Goal: Task Accomplishment & Management: Use online tool/utility

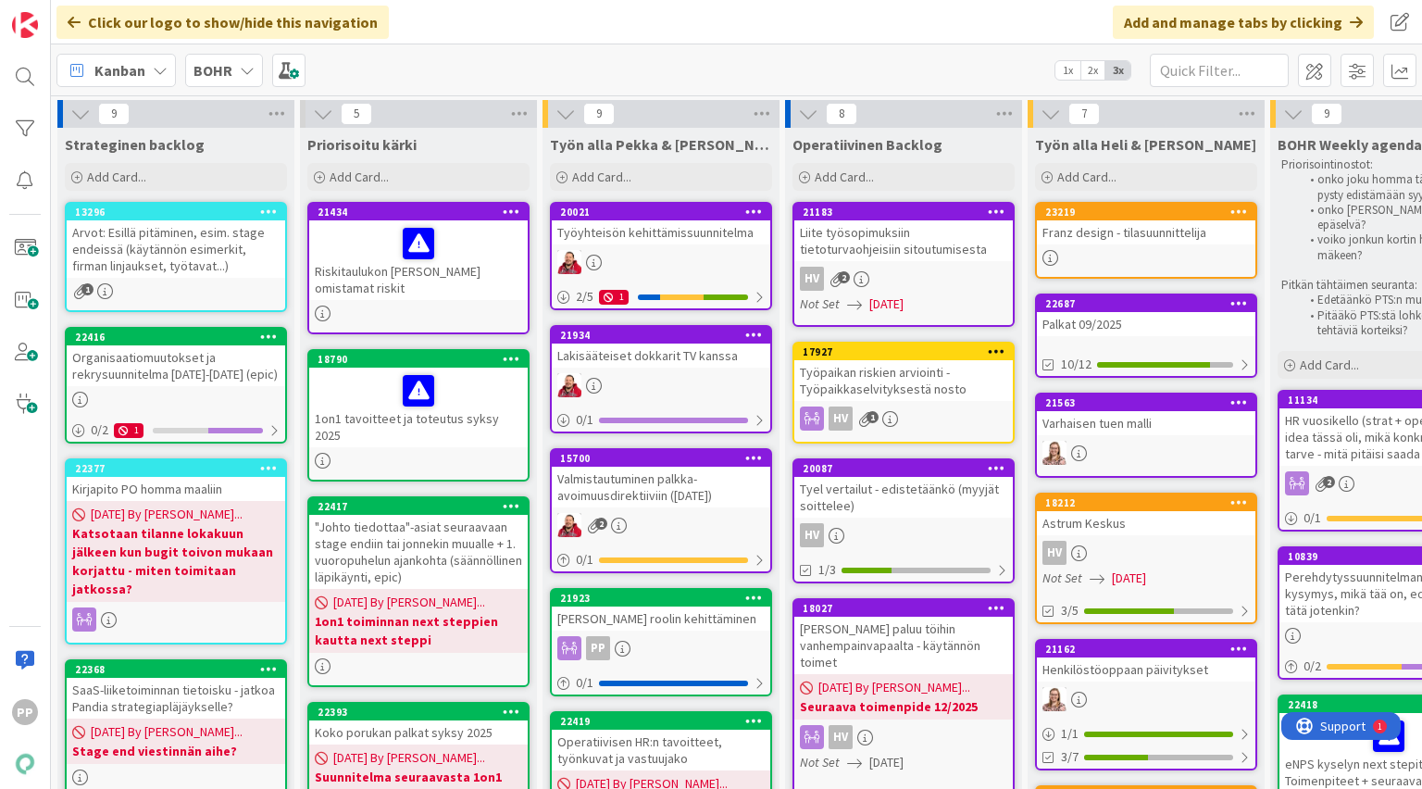
click at [243, 77] on icon at bounding box center [247, 70] width 15 height 15
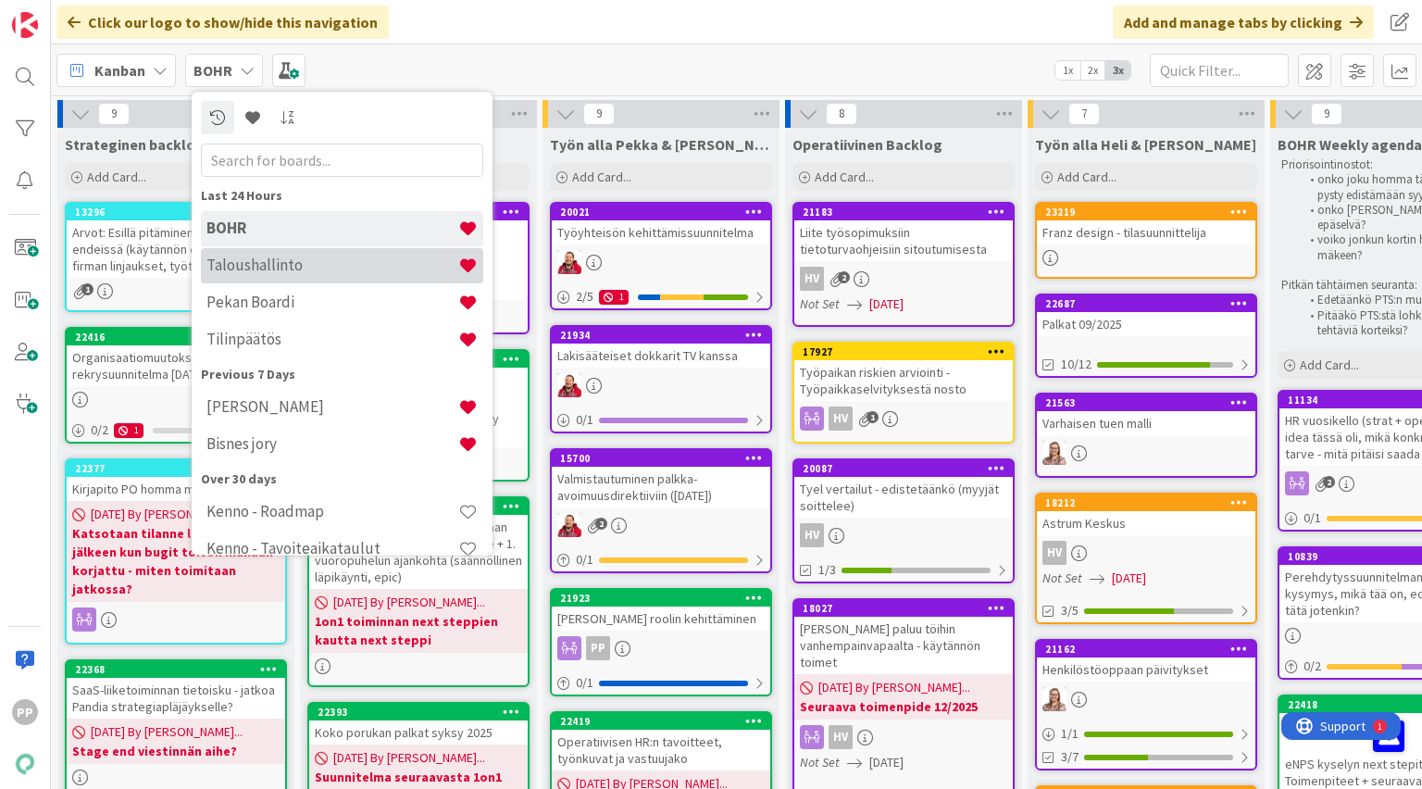
click at [270, 263] on h4 "Taloushallinto" at bounding box center [332, 265] width 252 height 19
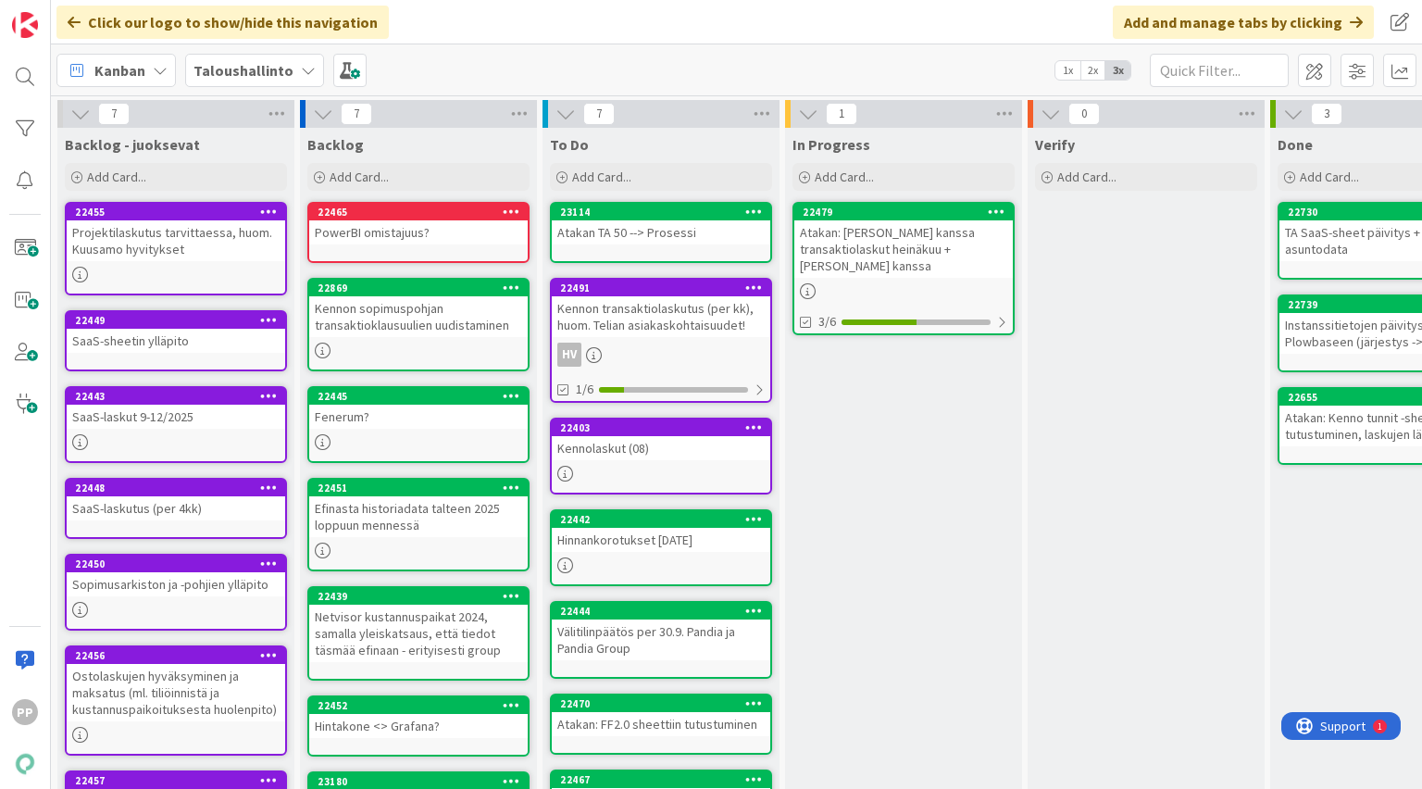
click at [910, 455] on div "In Progress Add Card... 22479 Atakan: Helin kanssa transaktiolaskut heinäkuu + …" at bounding box center [903, 519] width 237 height 783
click at [292, 75] on div "Taloushallinto" at bounding box center [254, 70] width 139 height 33
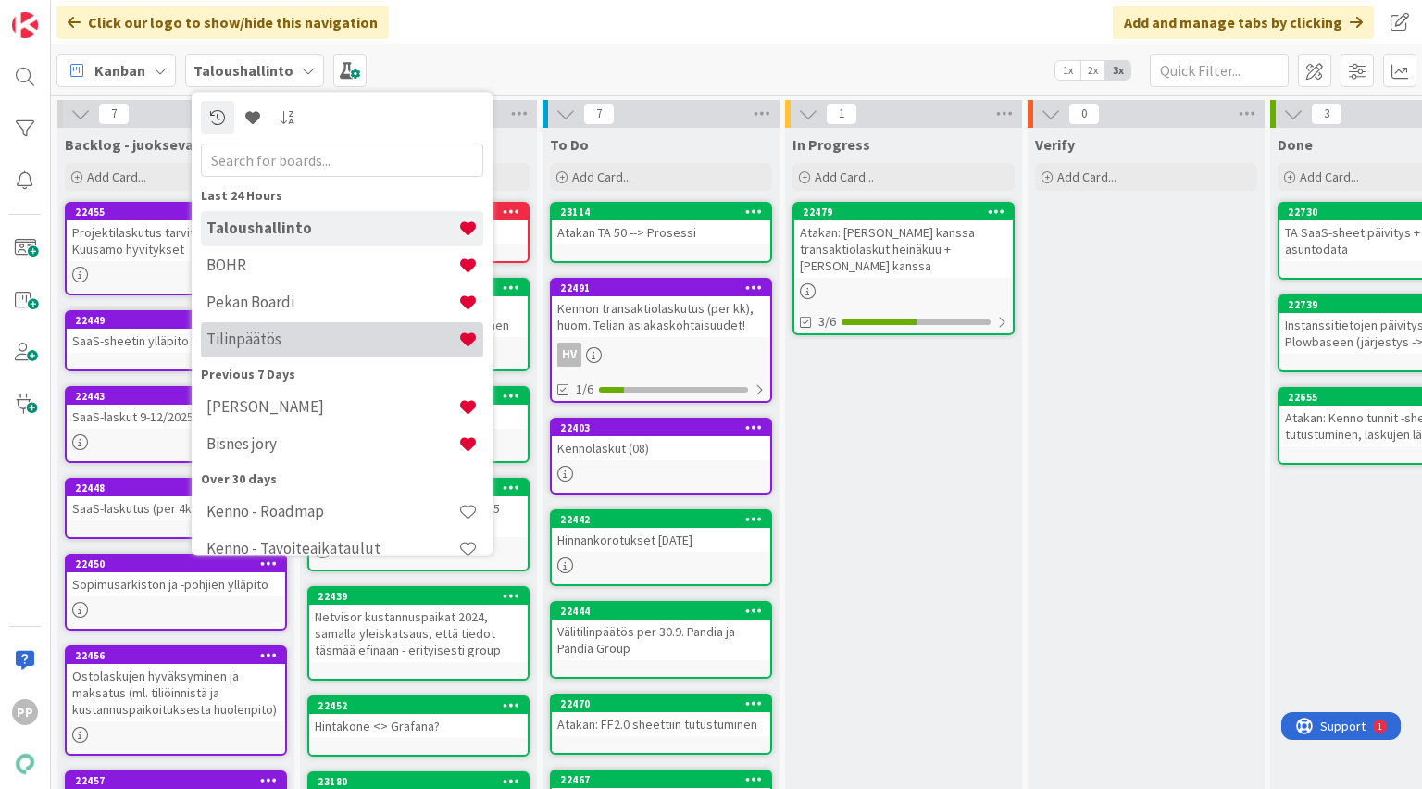
click at [249, 339] on h4 "Tilinpäätös" at bounding box center [332, 339] width 252 height 19
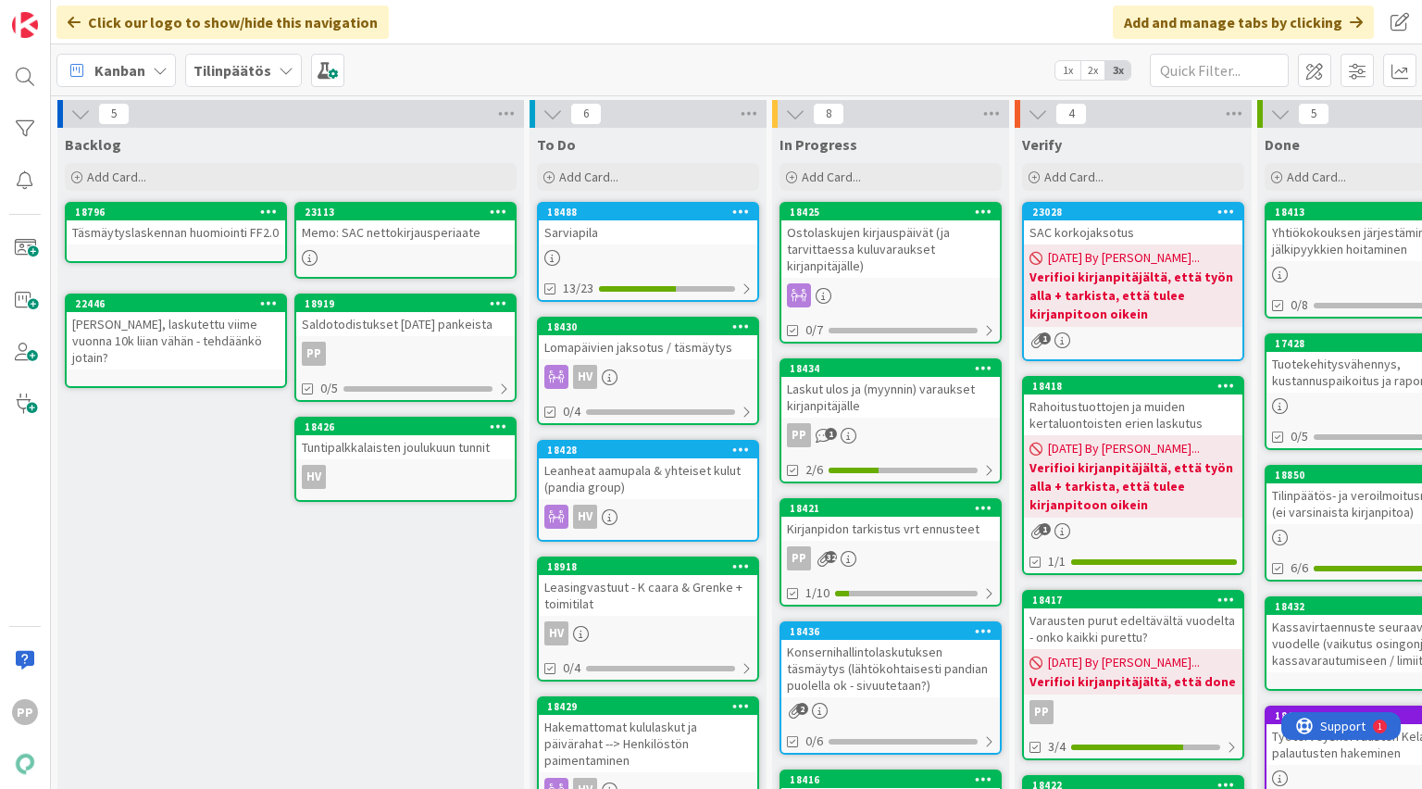
click at [614, 70] on div "Kanban Tilinpäätös 1x 2x 3x" at bounding box center [736, 69] width 1371 height 51
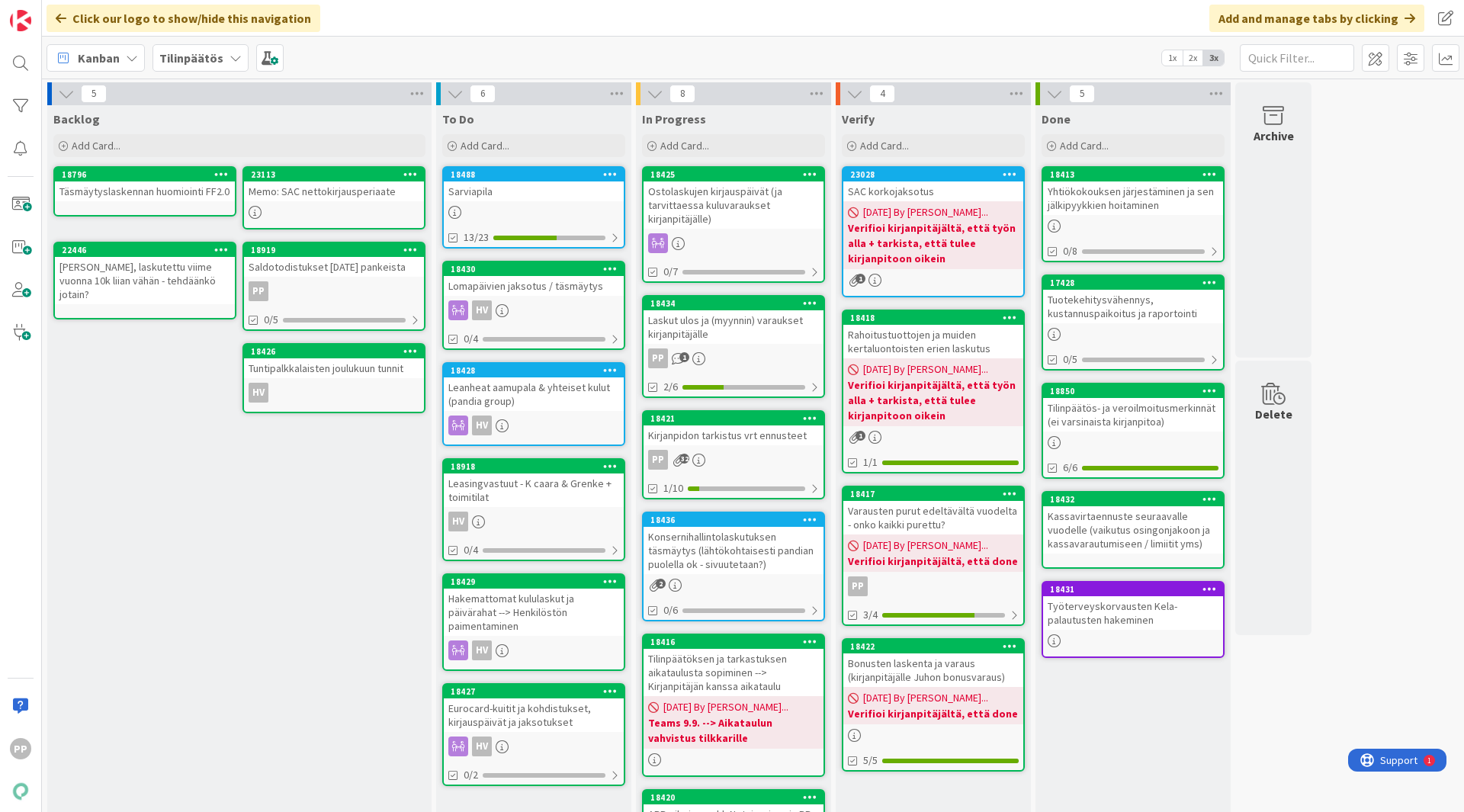
click at [1171, 395] on div "5 Backlog Add Card... 23113 Memo: SAC nettokirjausperiaate 18796 Täsmäytyslaske…" at bounding box center [753, 698] width 1416 height 1230
click at [726, 197] on div "Ostolaskujen kirjauspäivät (ja tarvittaessa kuluvaraukset kirjanpitäjälle)" at bounding box center [733, 204] width 180 height 47
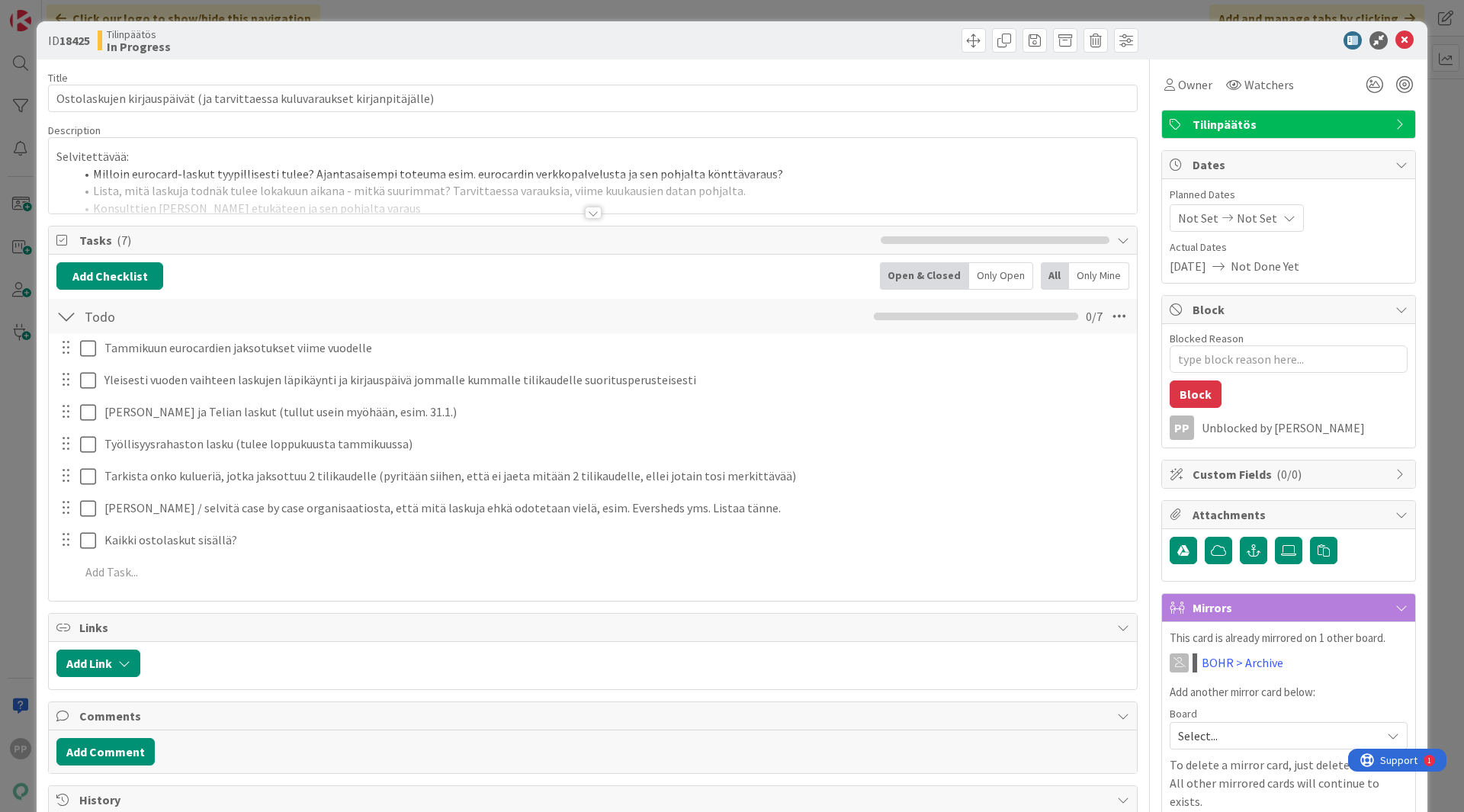
click at [444, 187] on div at bounding box center [592, 194] width 1088 height 39
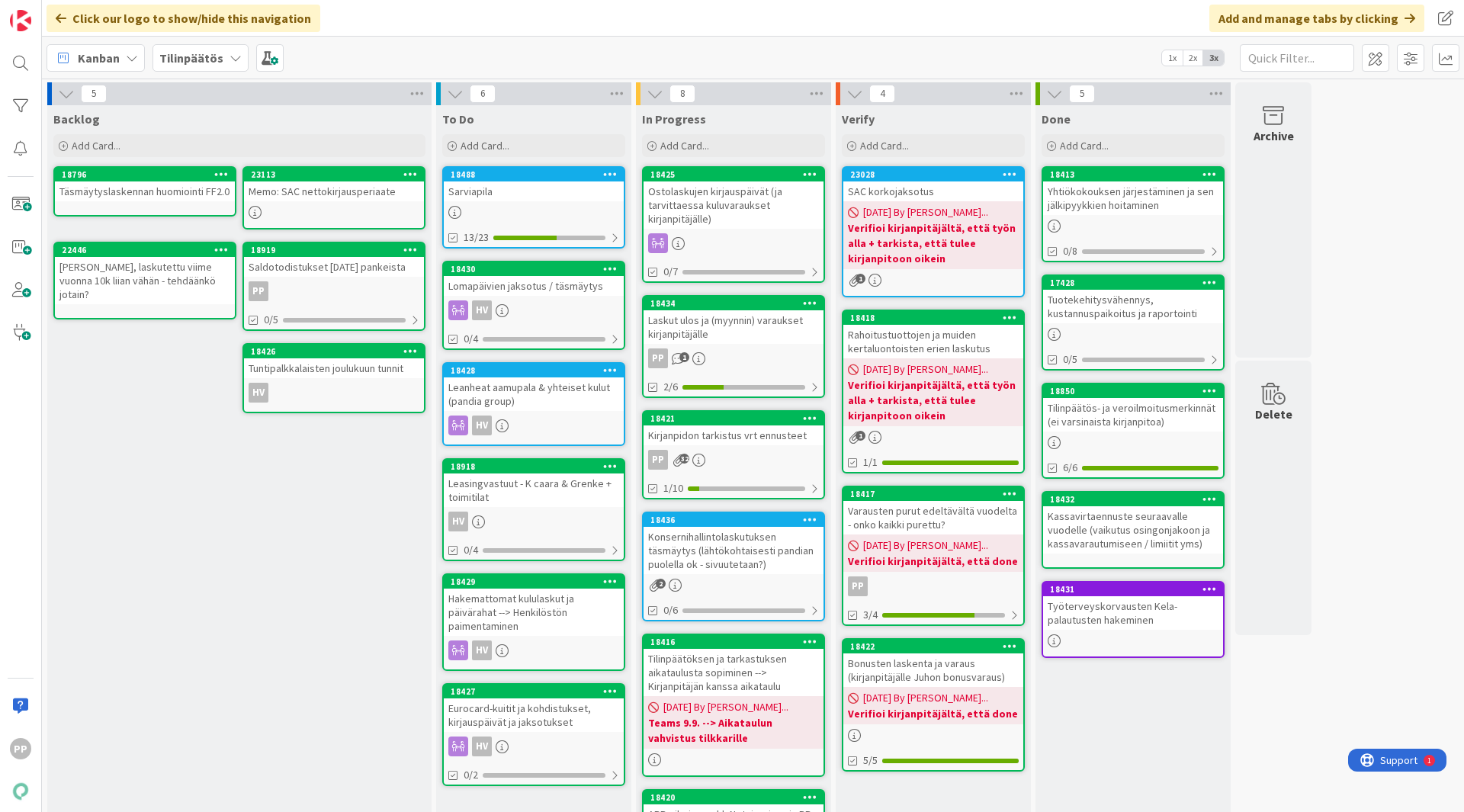
click at [741, 344] on link "18434 Laskut ulos ja (myynnin) varaukset kirjanpitäjälle PP 1 2/6" at bounding box center [733, 346] width 183 height 103
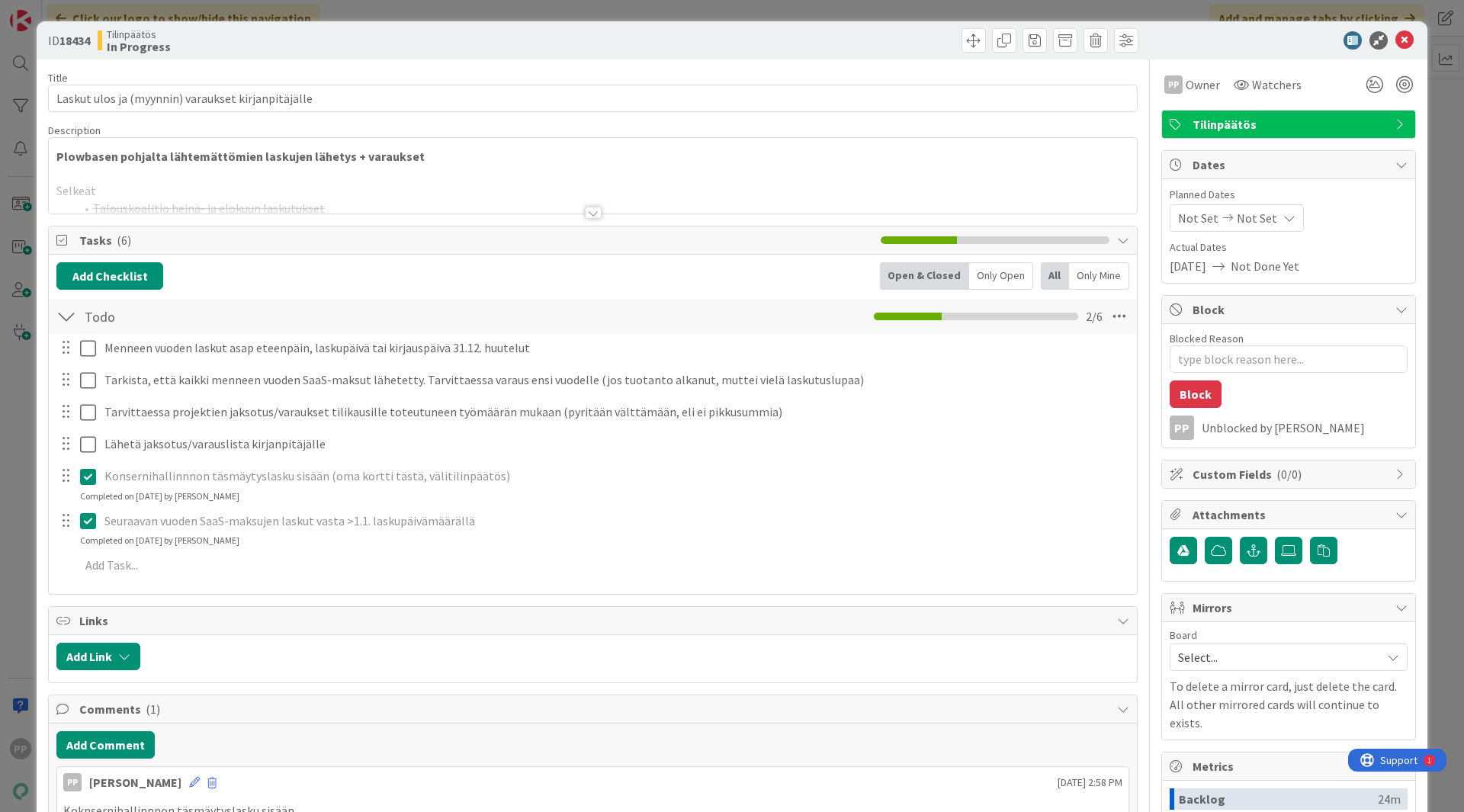
click at [515, 200] on div at bounding box center [592, 194] width 1088 height 39
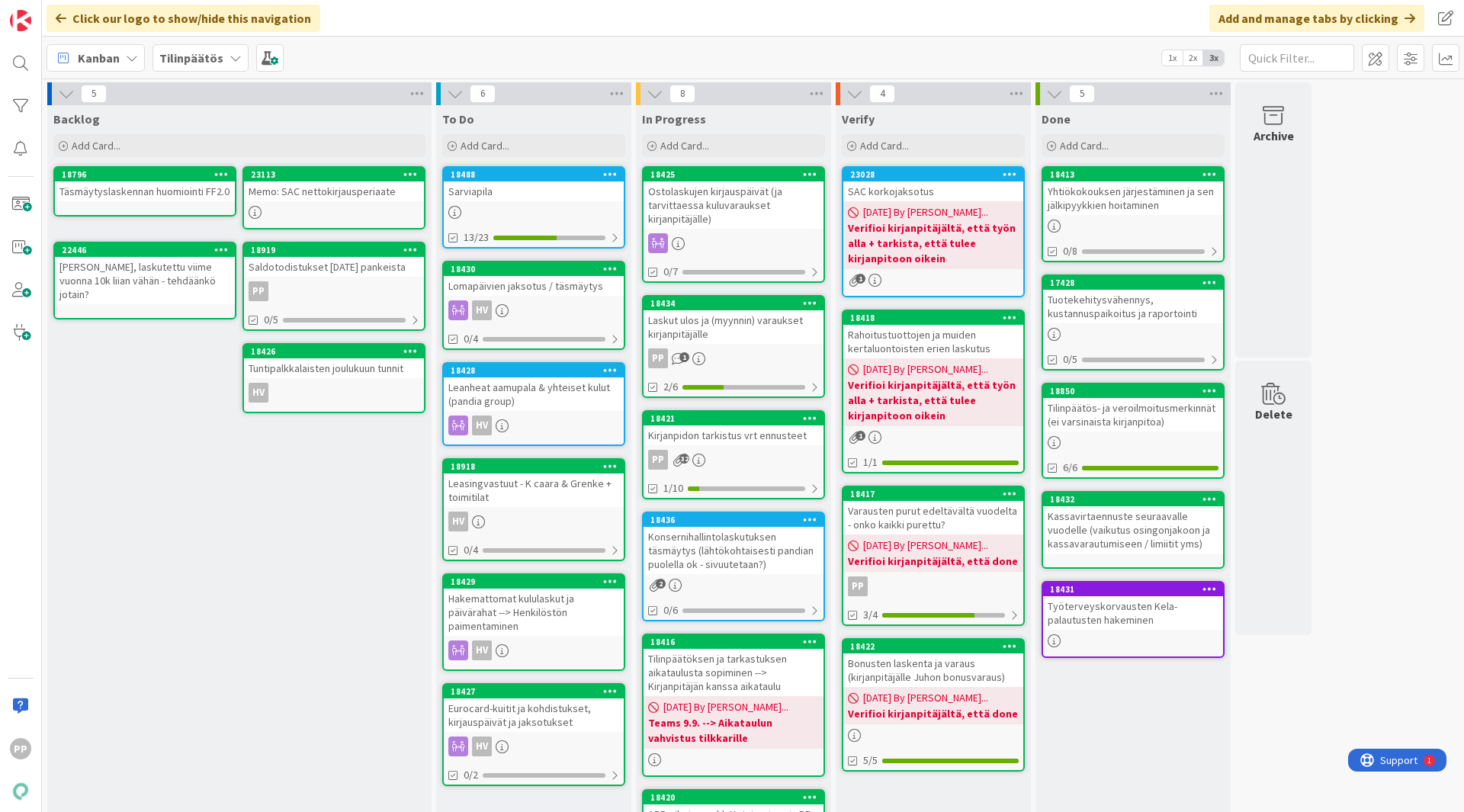
click at [763, 439] on div "Kirjanpidon tarkistus vrt ennusteet" at bounding box center [733, 436] width 180 height 20
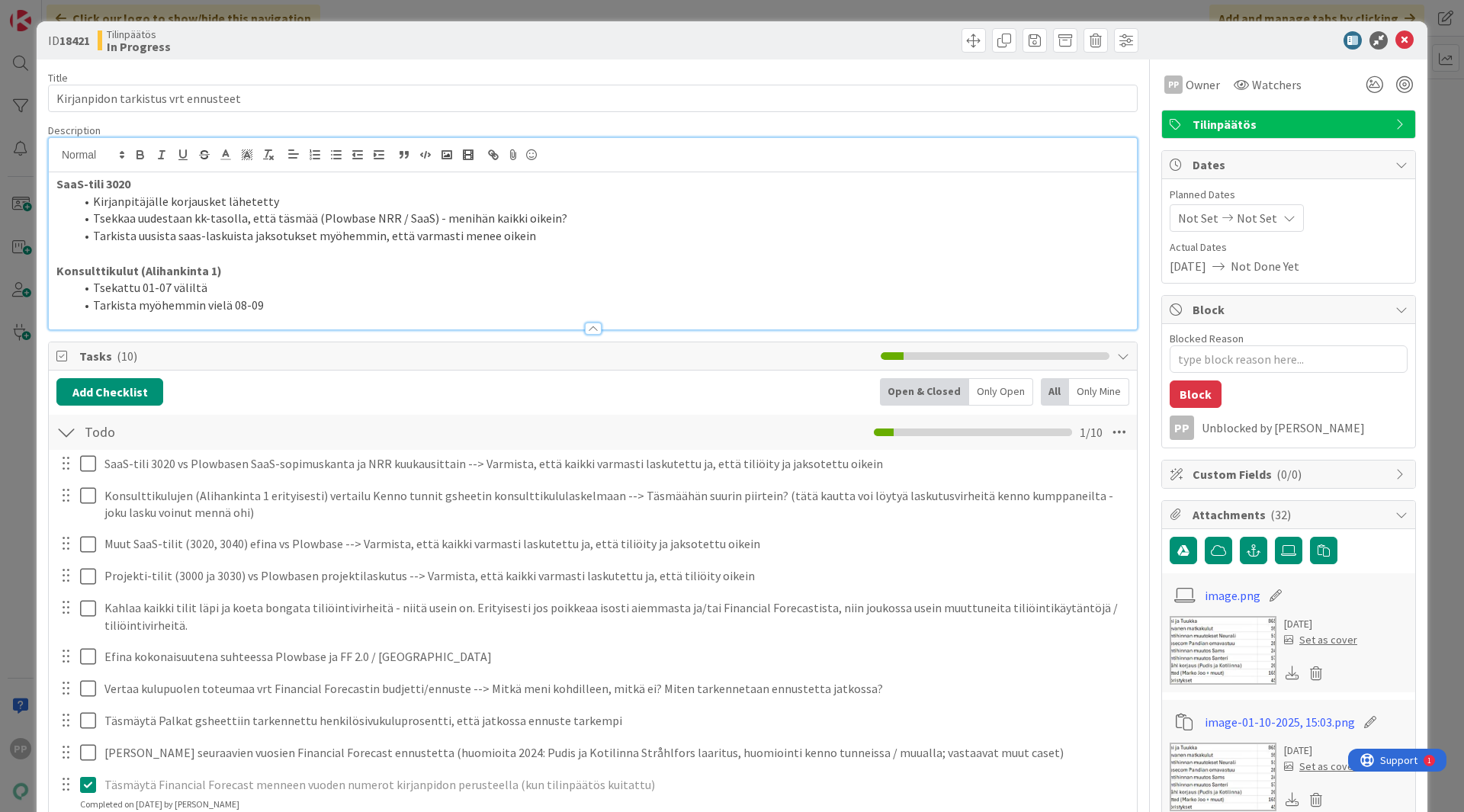
click at [353, 167] on div "SaaS-tili 3020 Kirjanpitäjälle korjausket lähetetty Tsekkaa uudestaan kk-tasoll…" at bounding box center [592, 234] width 1088 height 191
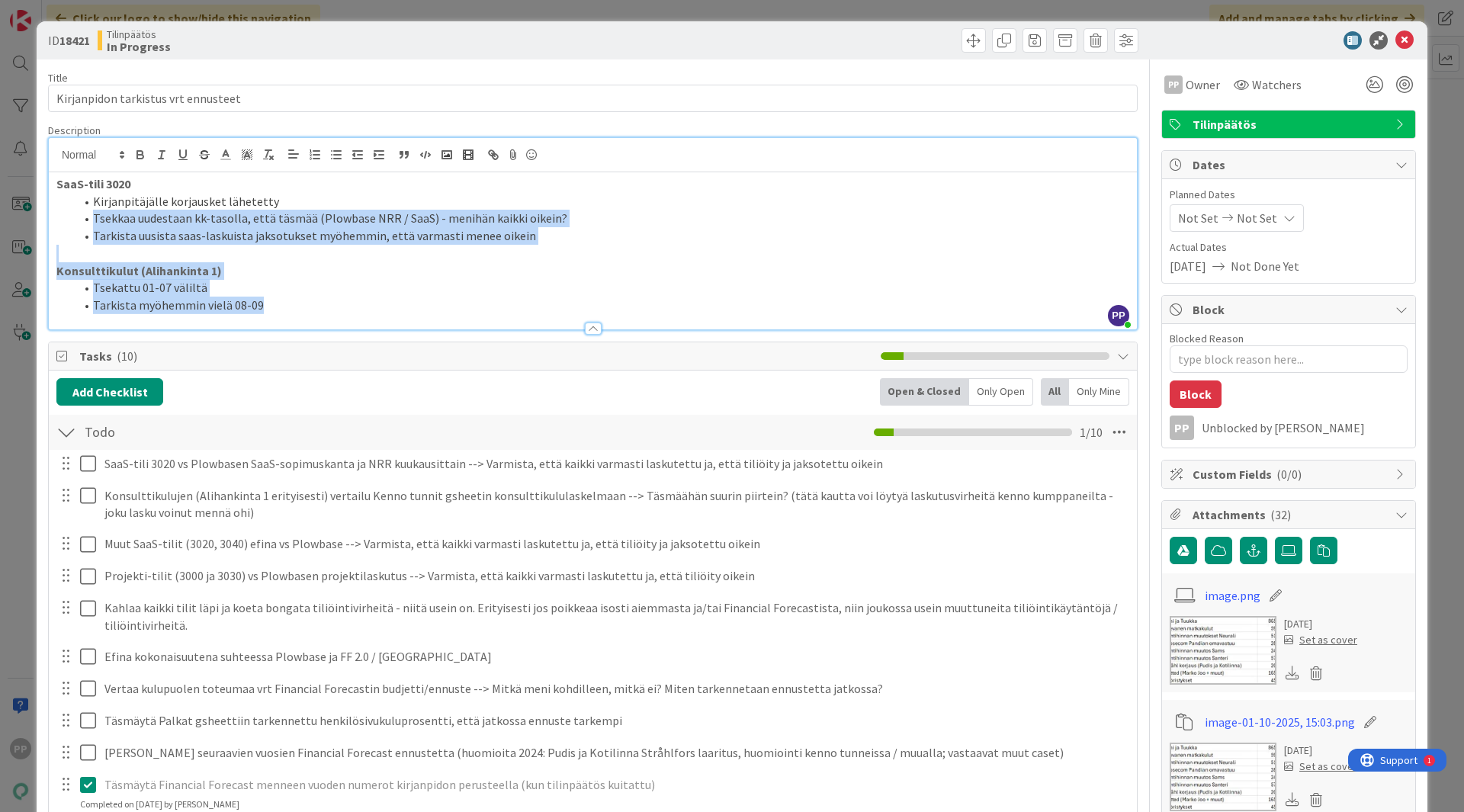
drag, startPoint x: 292, startPoint y: 203, endPoint x: 421, endPoint y: 310, distance: 167.6
click at [421, 310] on div "SaaS-tili 3020 Kirjanpitäjälle korjausket lähetetty Tsekkaa uudestaan kk-tasoll…" at bounding box center [592, 250] width 1088 height 157
click at [421, 310] on li "Tarkista myöhemmin vielä 08-09" at bounding box center [602, 305] width 1055 height 17
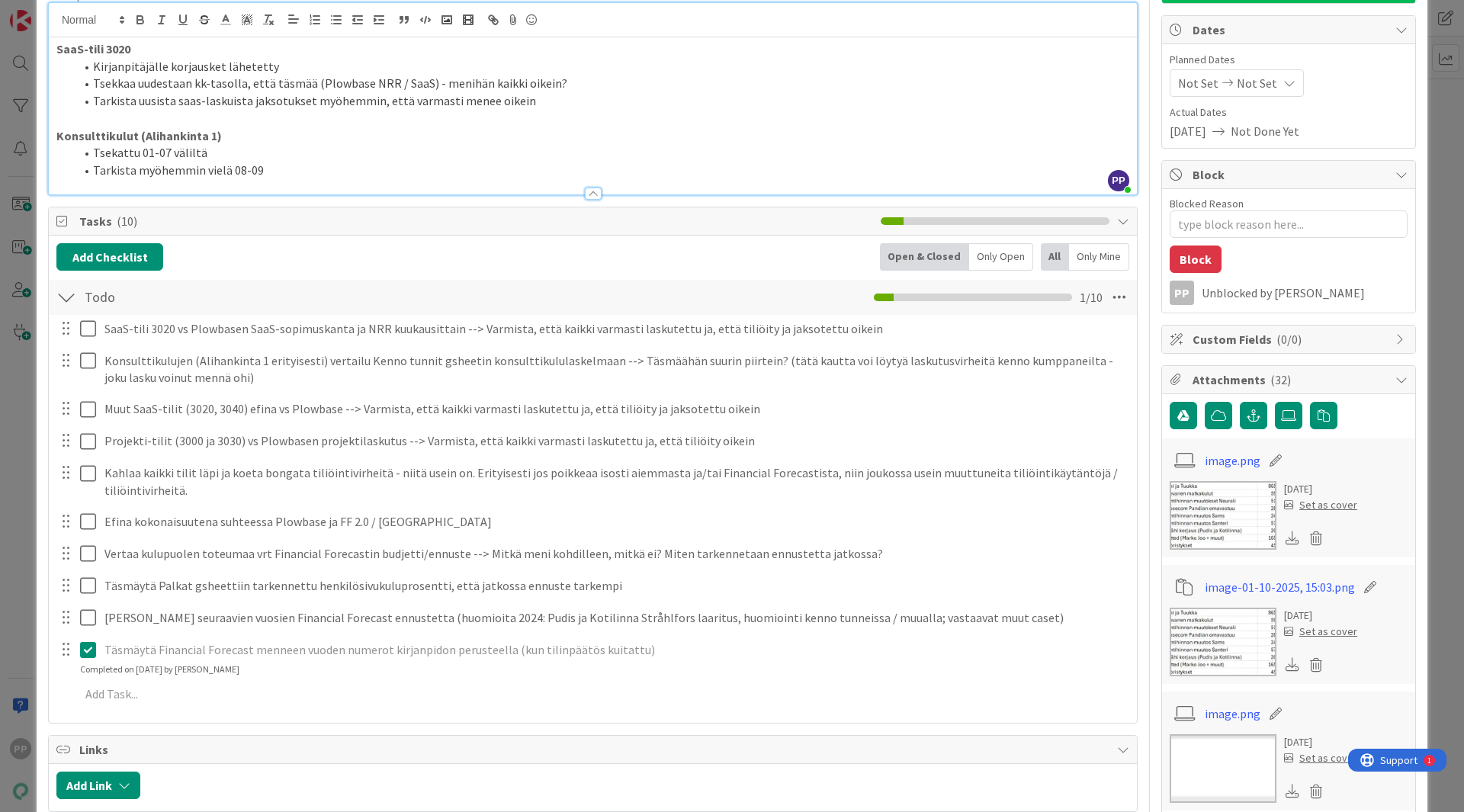
scroll to position [136, 0]
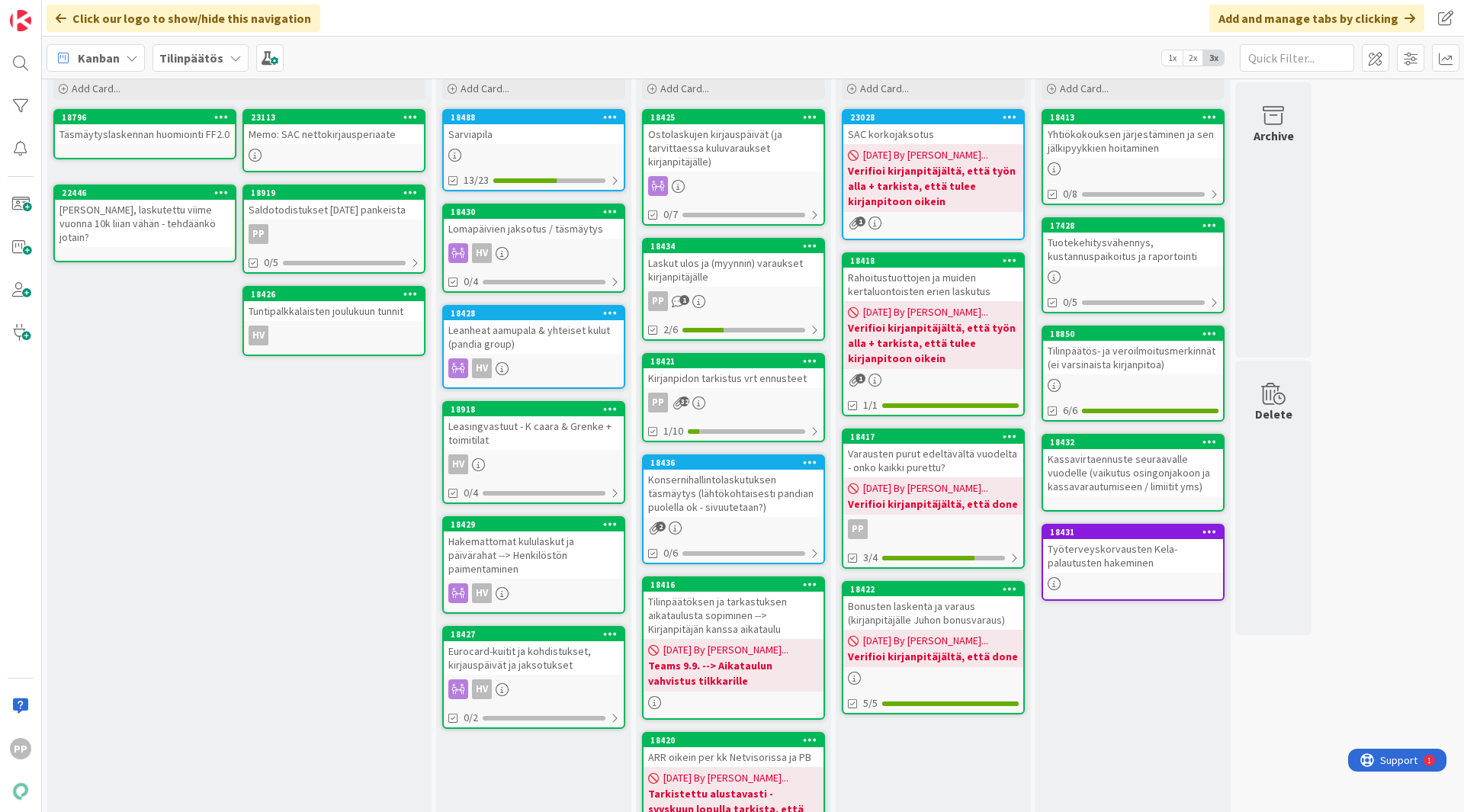
scroll to position [56, 0]
click at [540, 628] on div "Eurocard-kuitit ja kohdistukset, kirjauspäivät ja jaksotukset" at bounding box center [534, 658] width 180 height 34
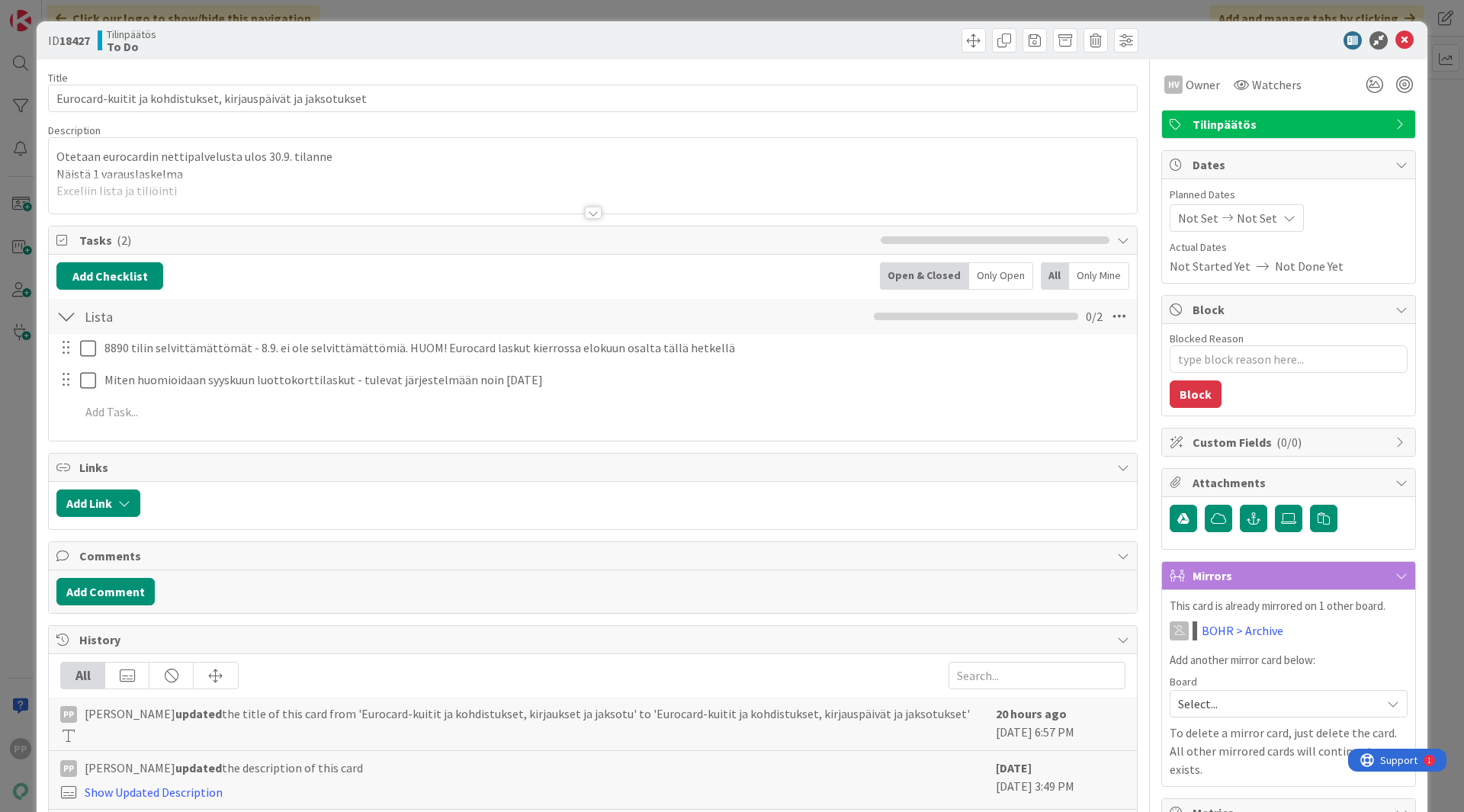
click at [334, 201] on div at bounding box center [592, 194] width 1088 height 39
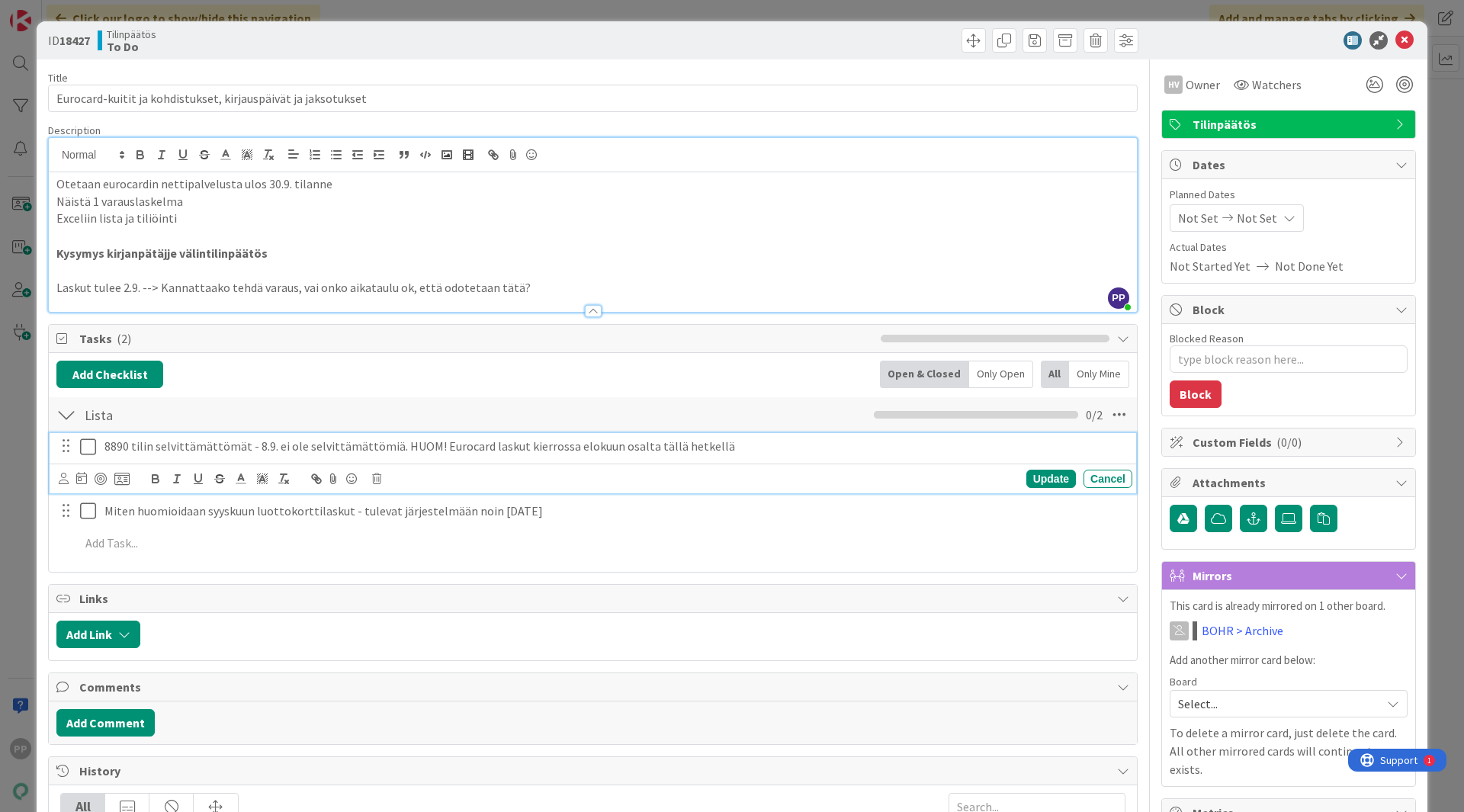
type textarea "x"
drag, startPoint x: 662, startPoint y: 446, endPoint x: 693, endPoint y: 499, distance: 61.4
click at [693, 499] on div "8890 tilin selvittämättömät - 8.9. ei ole selvittämättömiä. HUOM! Eurocard lask…" at bounding box center [592, 497] width 1073 height 130
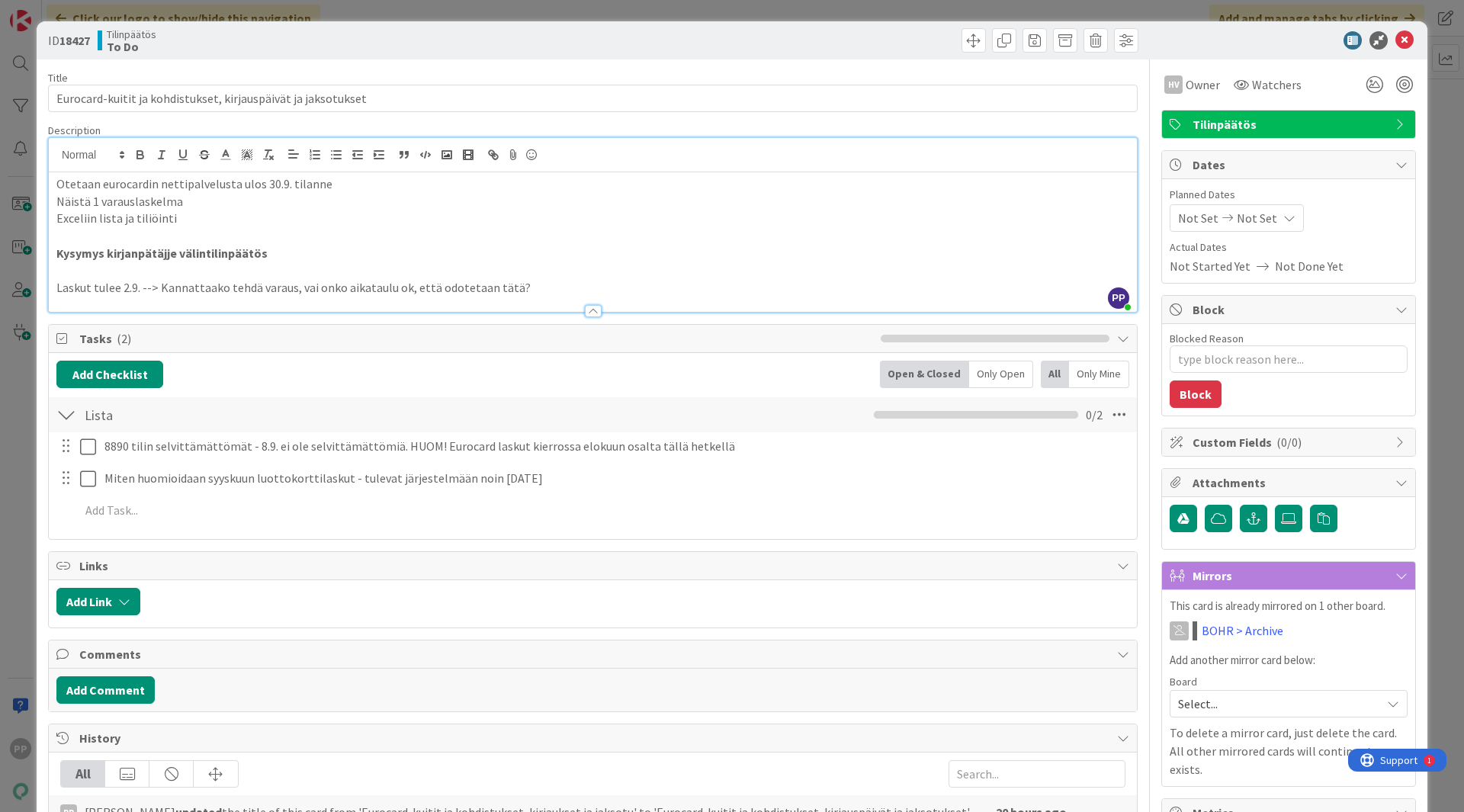
click at [610, 319] on div "Title 61 / 128 Eurocard-kuitit ja kohdistukset, kirjauspäivät ja jaksotukset De…" at bounding box center [592, 592] width 1090 height 1066
click at [518, 67] on div "Title 61 / 128 Eurocard-kuitit ja kohdistukset, kirjauspäivät ja jaksotukset De…" at bounding box center [592, 592] width 1090 height 1066
click at [505, 293] on p "Laskut tulee 2.9. --> Kannattaako tehdä varaus, vai onko aikataulu ok, että odo…" at bounding box center [592, 287] width 1073 height 17
drag, startPoint x: 505, startPoint y: 293, endPoint x: 608, endPoint y: 317, distance: 105.8
click at [608, 317] on div "Title 61 / 128 Eurocard-kuitit ja kohdistukset, kirjauspäivät ja jaksotukset De…" at bounding box center [592, 592] width 1090 height 1066
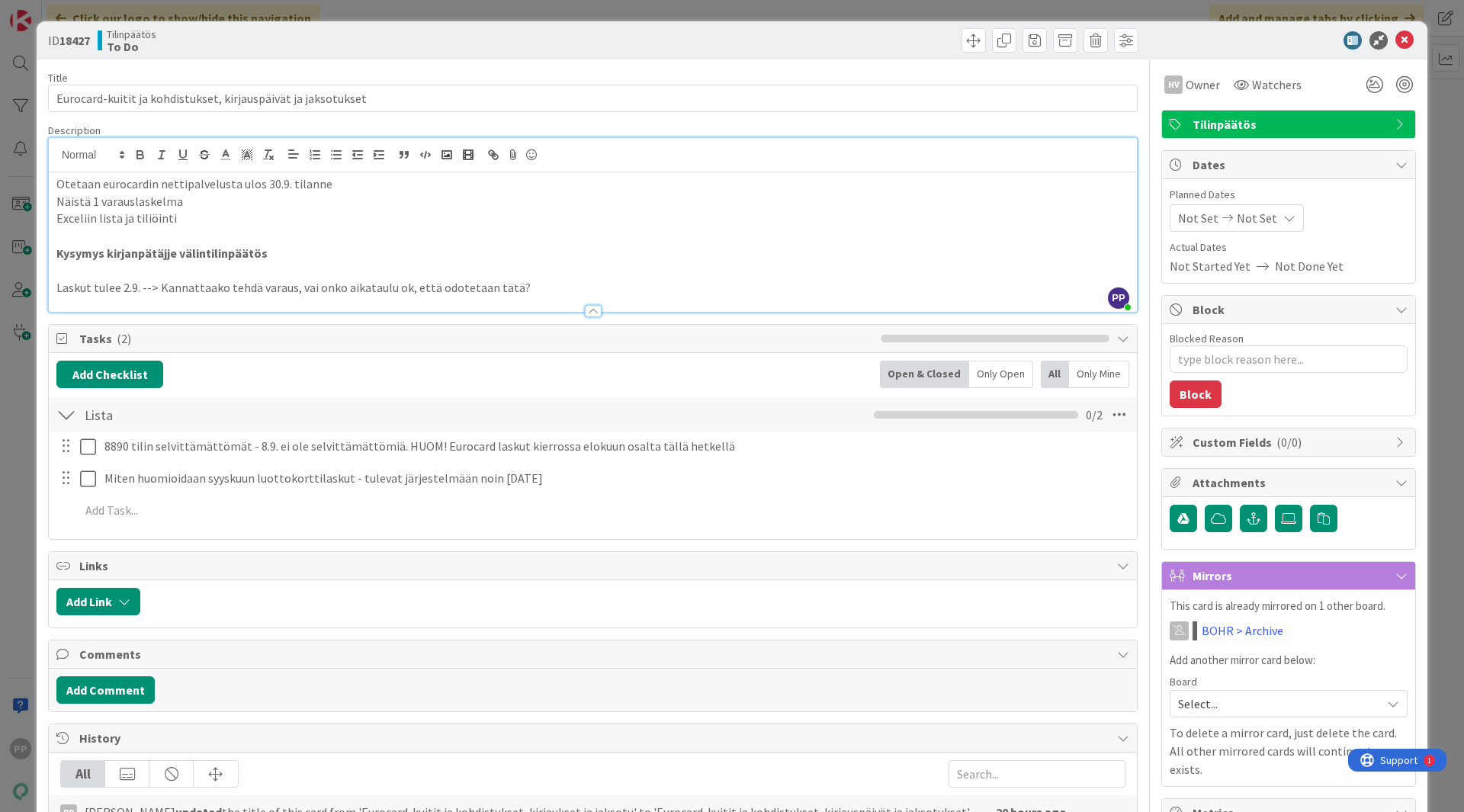
click at [534, 276] on p at bounding box center [592, 270] width 1073 height 17
click at [275, 119] on div "Title 61 / 128 Eurocard-kuitit ja kohdistukset, kirjauspäivät ja jaksotukset De…" at bounding box center [592, 592] width 1090 height 1066
click at [249, 77] on div "Title 61 / 128" at bounding box center [592, 77] width 1090 height 14
click at [522, 290] on p "Laskut tulee 2.9. --> Kannattaako tehdä varaus, vai onko aikataulu ok, että odo…" at bounding box center [592, 287] width 1073 height 17
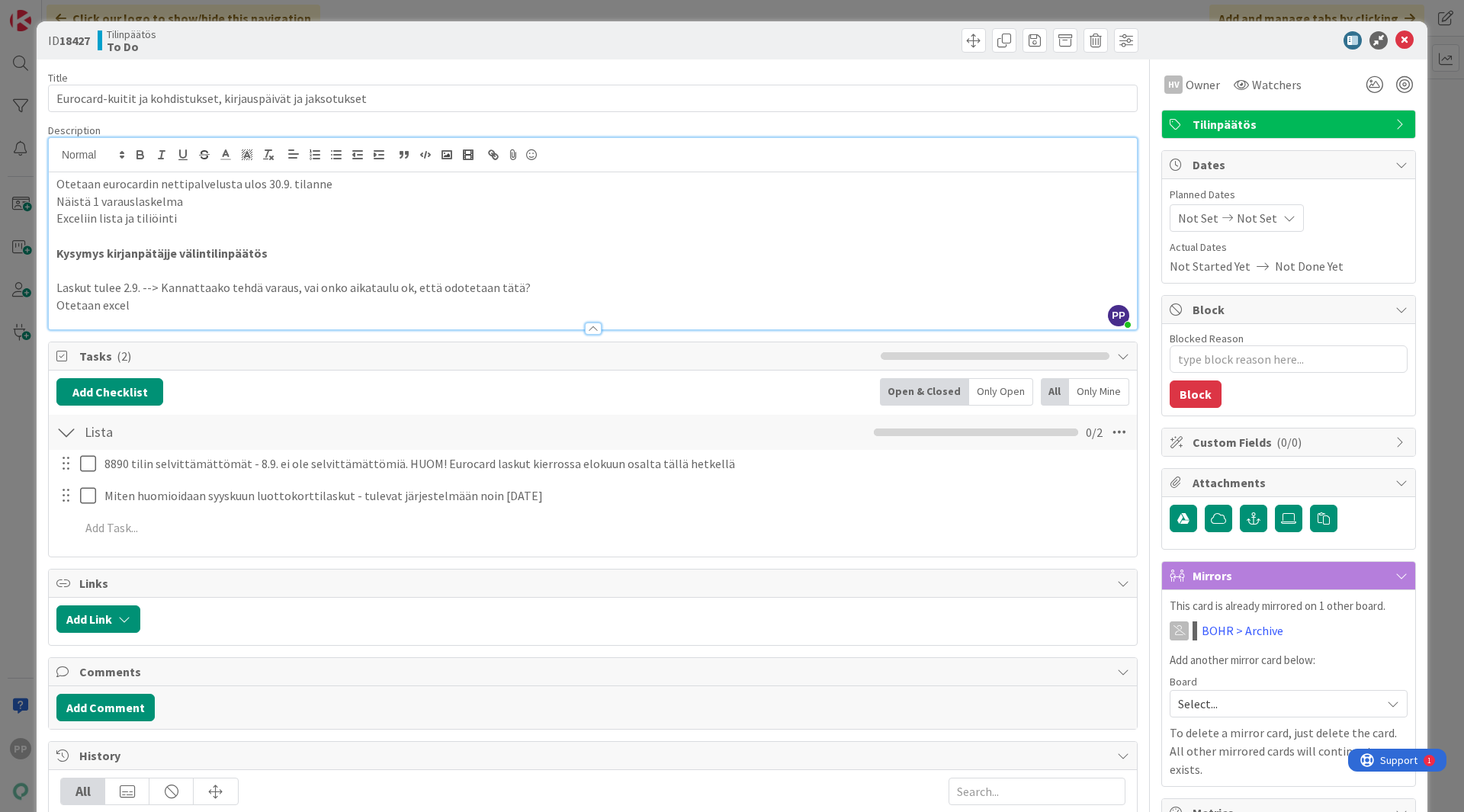
click at [407, 120] on div "Title 61 / 128 Eurocard-kuitit ja kohdistukset, kirjauspäivät ja jaksotukset De…" at bounding box center [592, 600] width 1090 height 1083
click at [377, 124] on div "Description" at bounding box center [592, 130] width 1090 height 14
click at [387, 75] on div "Title 61 / 128" at bounding box center [592, 77] width 1090 height 14
click at [323, 69] on div "Title 61 / 128 Eurocard-kuitit ja kohdistukset, kirjauspäivät ja jaksotukset De…" at bounding box center [592, 600] width 1090 height 1083
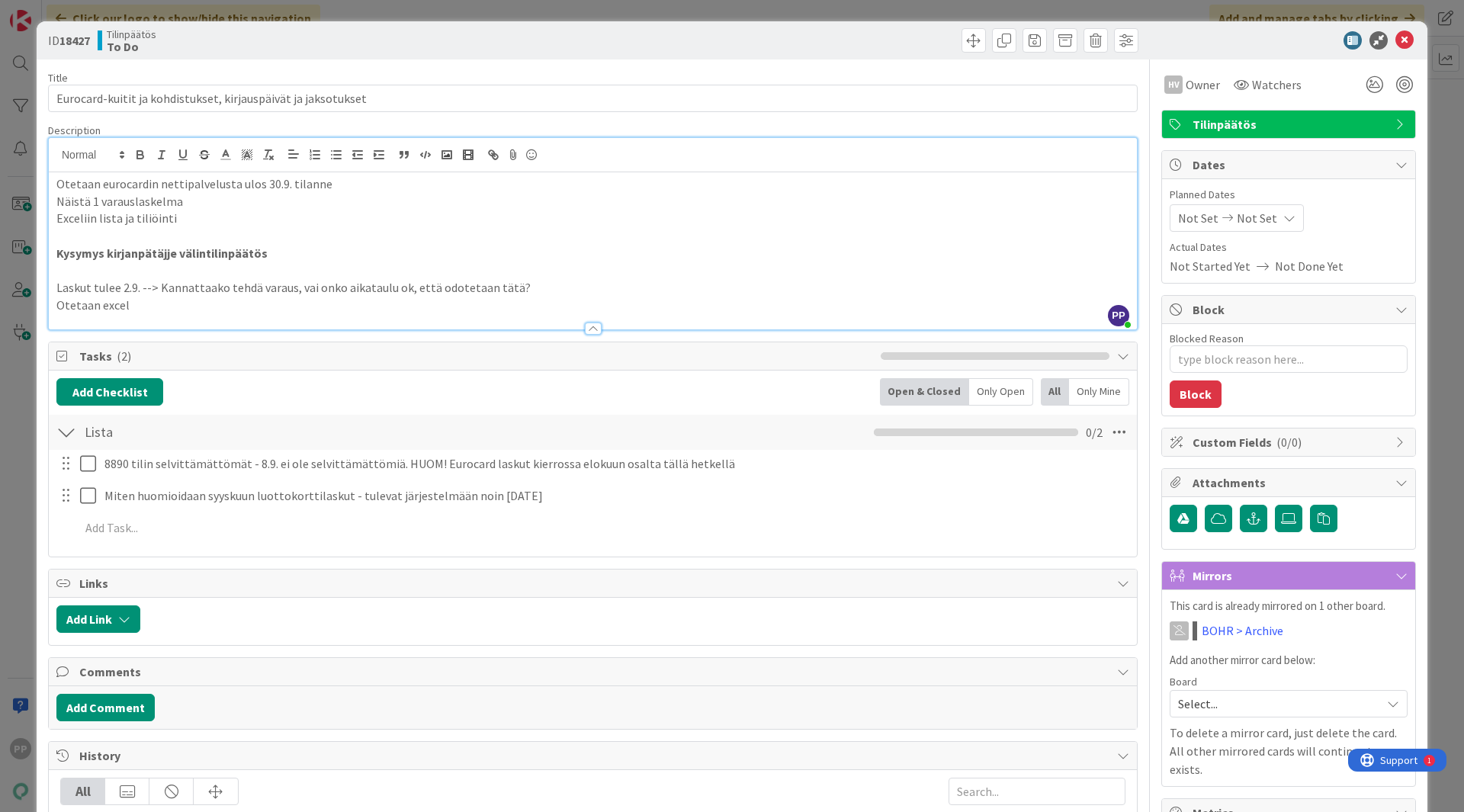
click at [331, 65] on div "Title 61 / 128 Eurocard-kuitit ja kohdistukset, kirjauspäivät ja jaksotukset De…" at bounding box center [592, 600] width 1090 height 1083
click at [386, 10] on div "ID 18427 Tilinpäätös To Do Title 61 / 128 Eurocard-kuitit ja kohdistukset, kirj…" at bounding box center [732, 406] width 1464 height 812
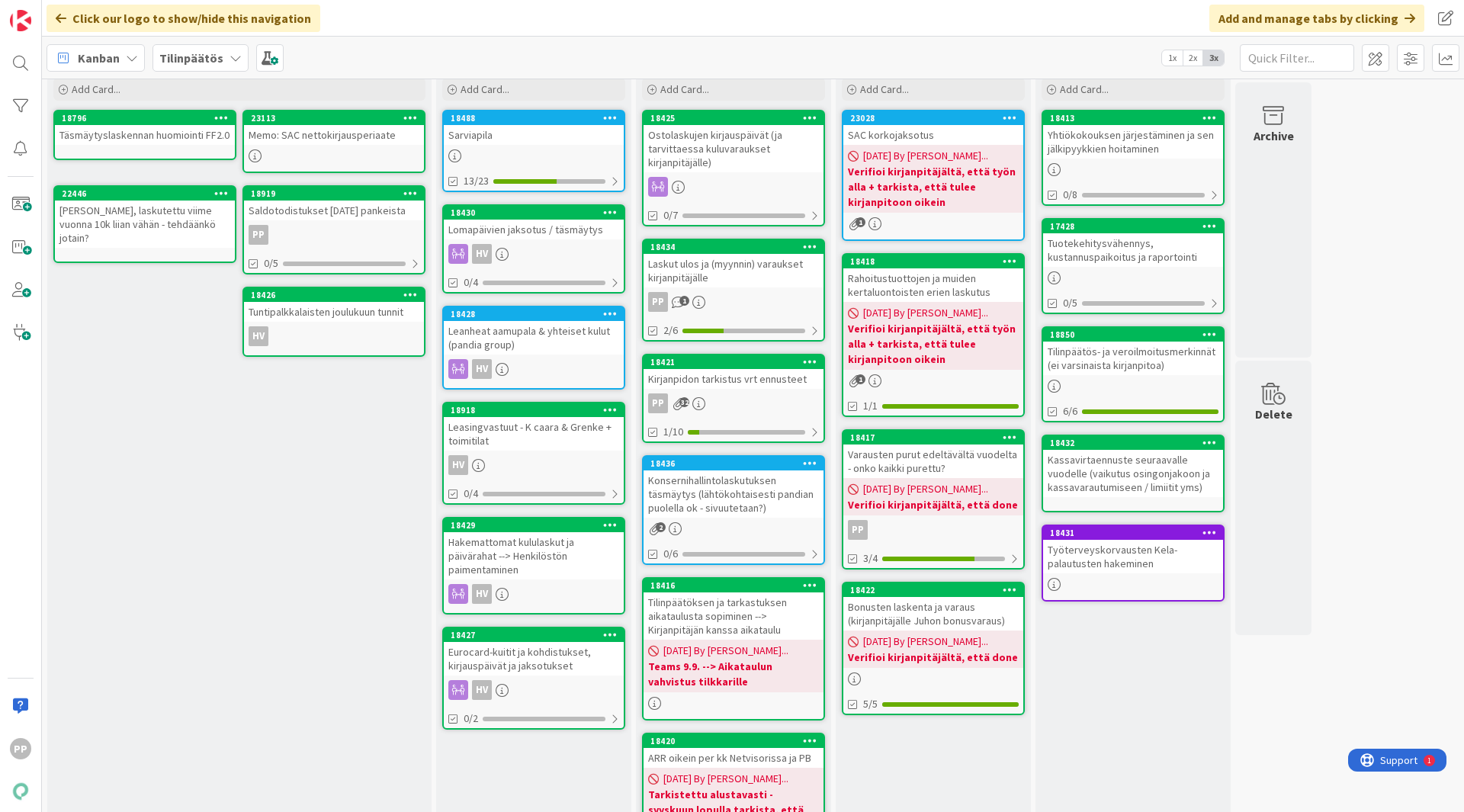
click at [1171, 545] on div "5 Backlog Add Card... 23113 Memo: SAC nettokirjausperiaate 18796 Täsmäytyslaske…" at bounding box center [753, 641] width 1416 height 1230
click at [317, 554] on div "Backlog Add Card... 23113 Memo: SAC nettokirjausperiaate 18796 Täsmäytyslaskenn…" at bounding box center [239, 648] width 385 height 1200
click at [631, 628] on div "To Do Add Card... 18488 Sarviapila 13/23 18430 Lomapäivien jaksotus / täsmäytys…" at bounding box center [533, 648] width 195 height 1200
click at [538, 560] on div "Hakemattomat kululaskut ja päivärahat --> Henkilöstön paimentaminen" at bounding box center [534, 555] width 180 height 47
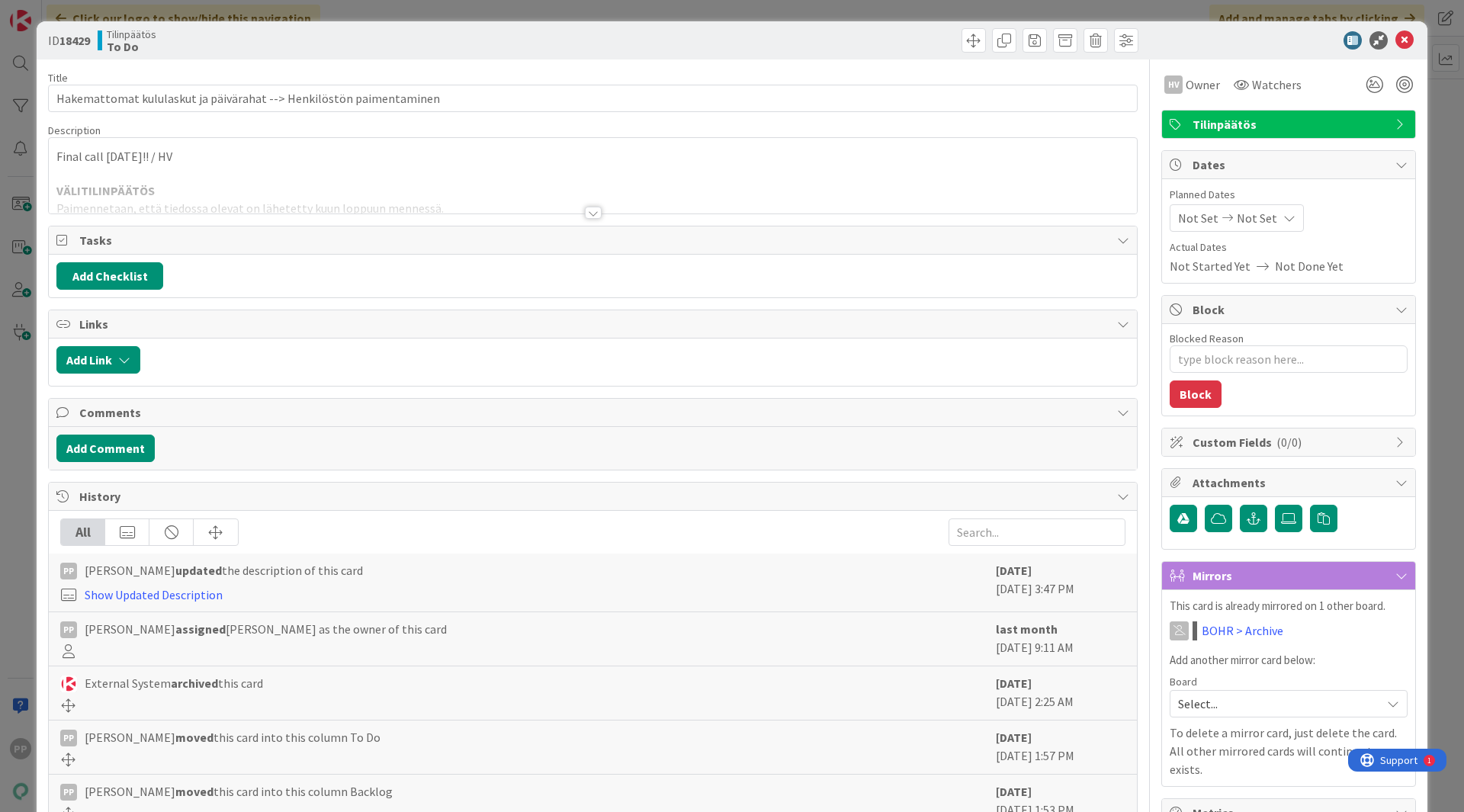
click at [311, 203] on div at bounding box center [592, 194] width 1088 height 39
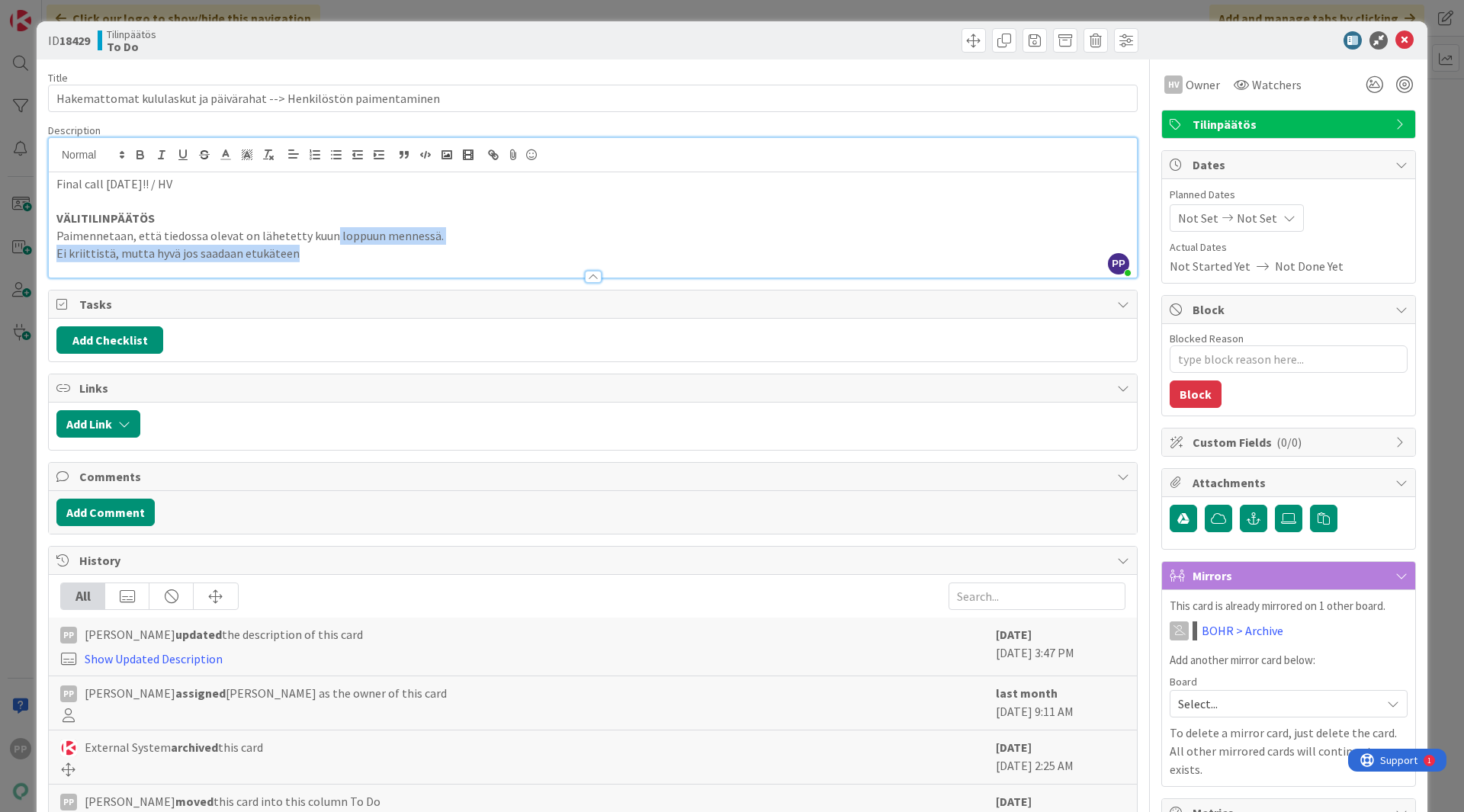
drag, startPoint x: 325, startPoint y: 239, endPoint x: 356, endPoint y: 261, distance: 38.0
click at [356, 261] on div "Description PP Pekka Paaskunta just joined Final call 20.1.2025!! / HV VÄLITILI…" at bounding box center [592, 201] width 1090 height 155
click at [356, 262] on div at bounding box center [592, 269] width 1088 height 16
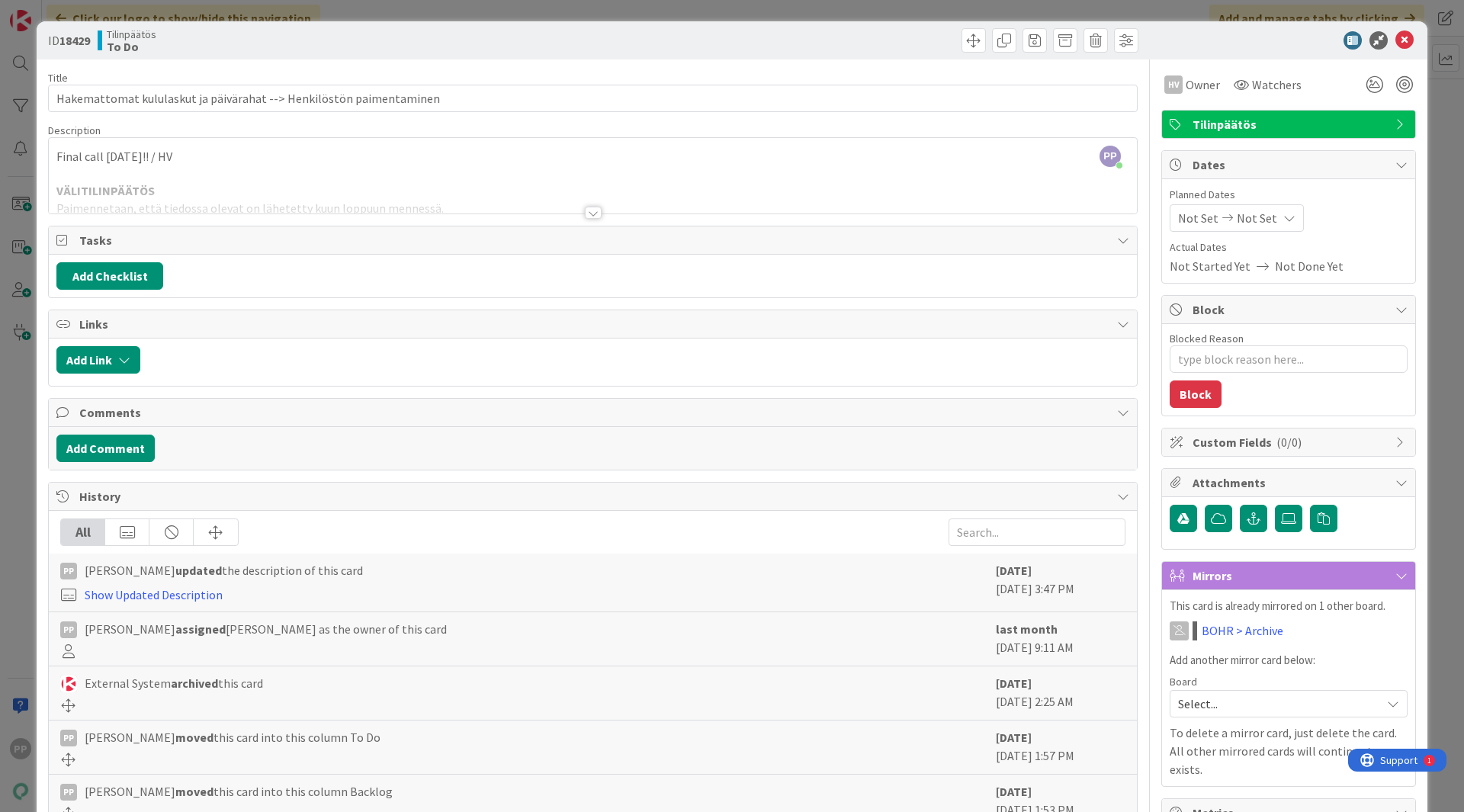
click at [321, 207] on div at bounding box center [592, 194] width 1088 height 39
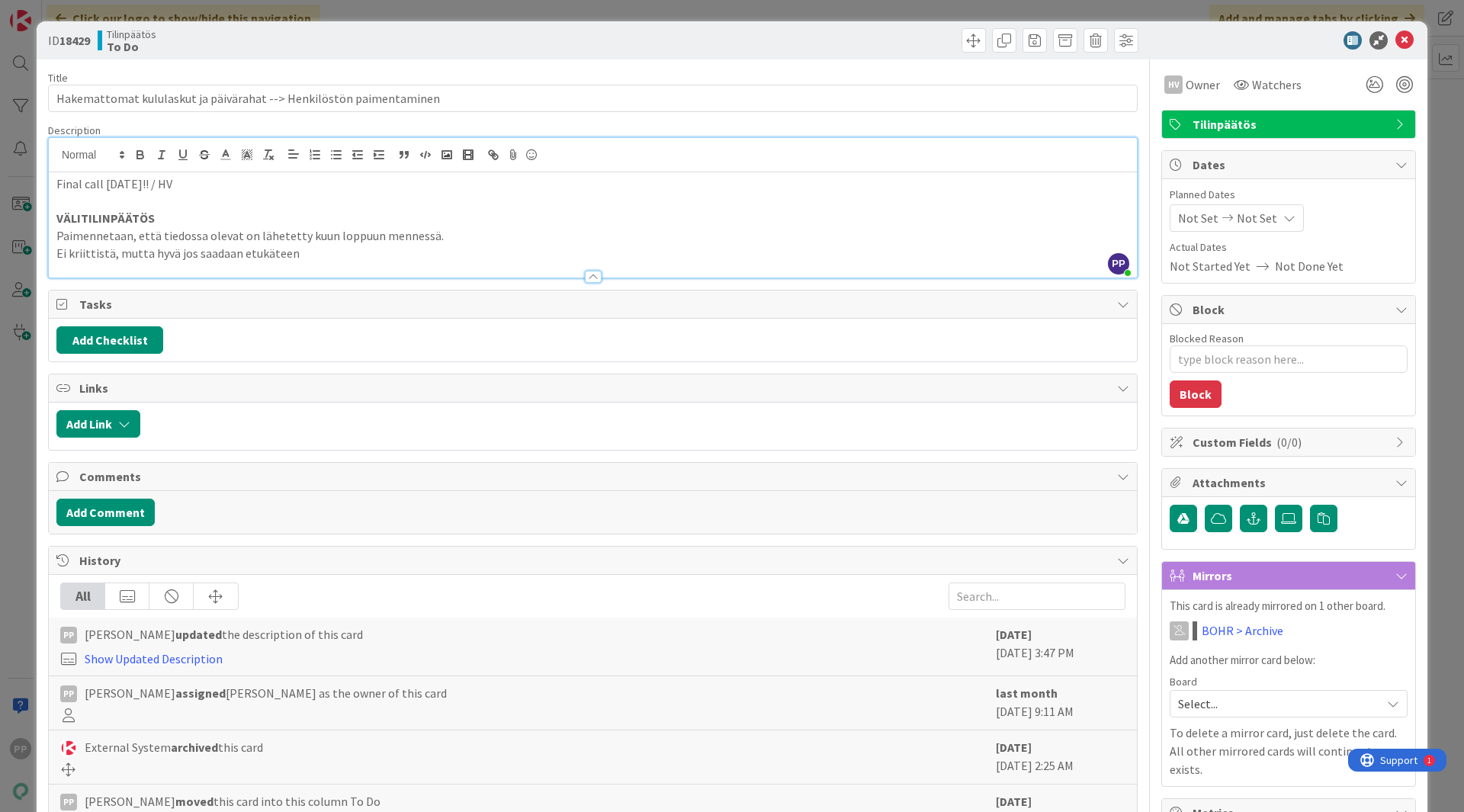
click at [400, 18] on div "ID 18429 Tilinpäätös To Do Title 67 / 128 Hakemattomat kululaskut ja päivärahat…" at bounding box center [732, 406] width 1464 height 812
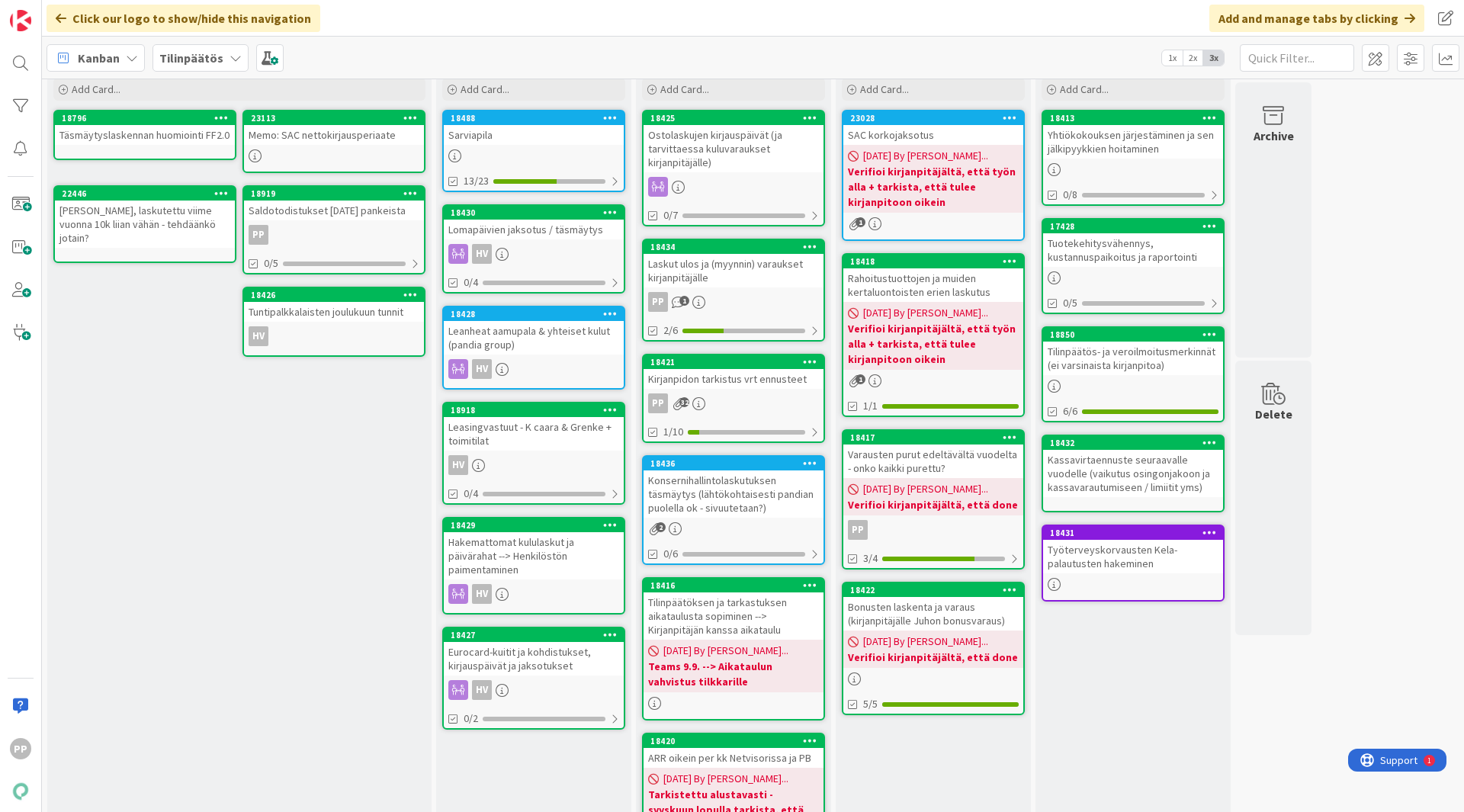
click at [558, 446] on div "Leasingvastuut - K caara & Grenke + toimitilat" at bounding box center [534, 433] width 180 height 34
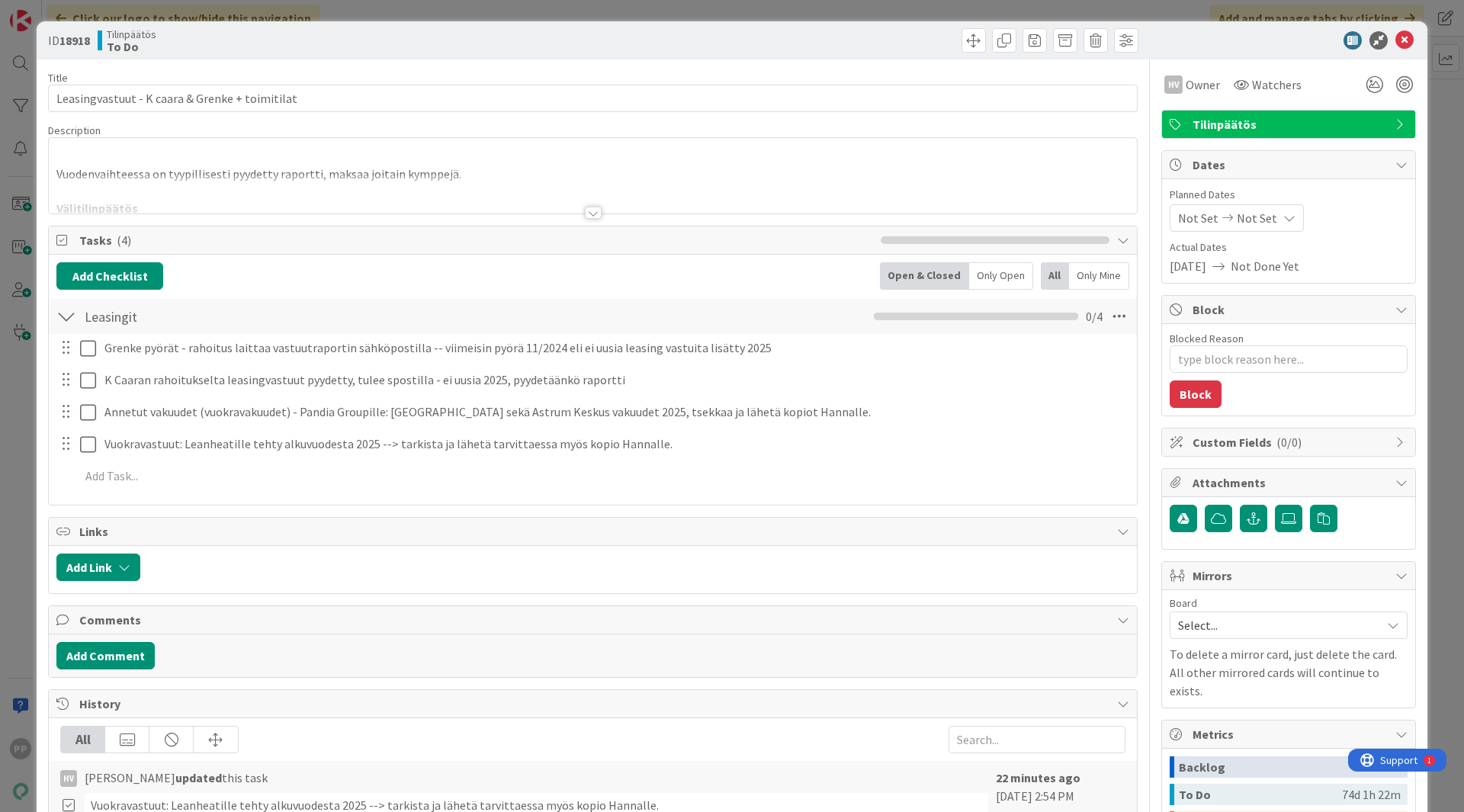
click at [387, 199] on div at bounding box center [592, 194] width 1088 height 39
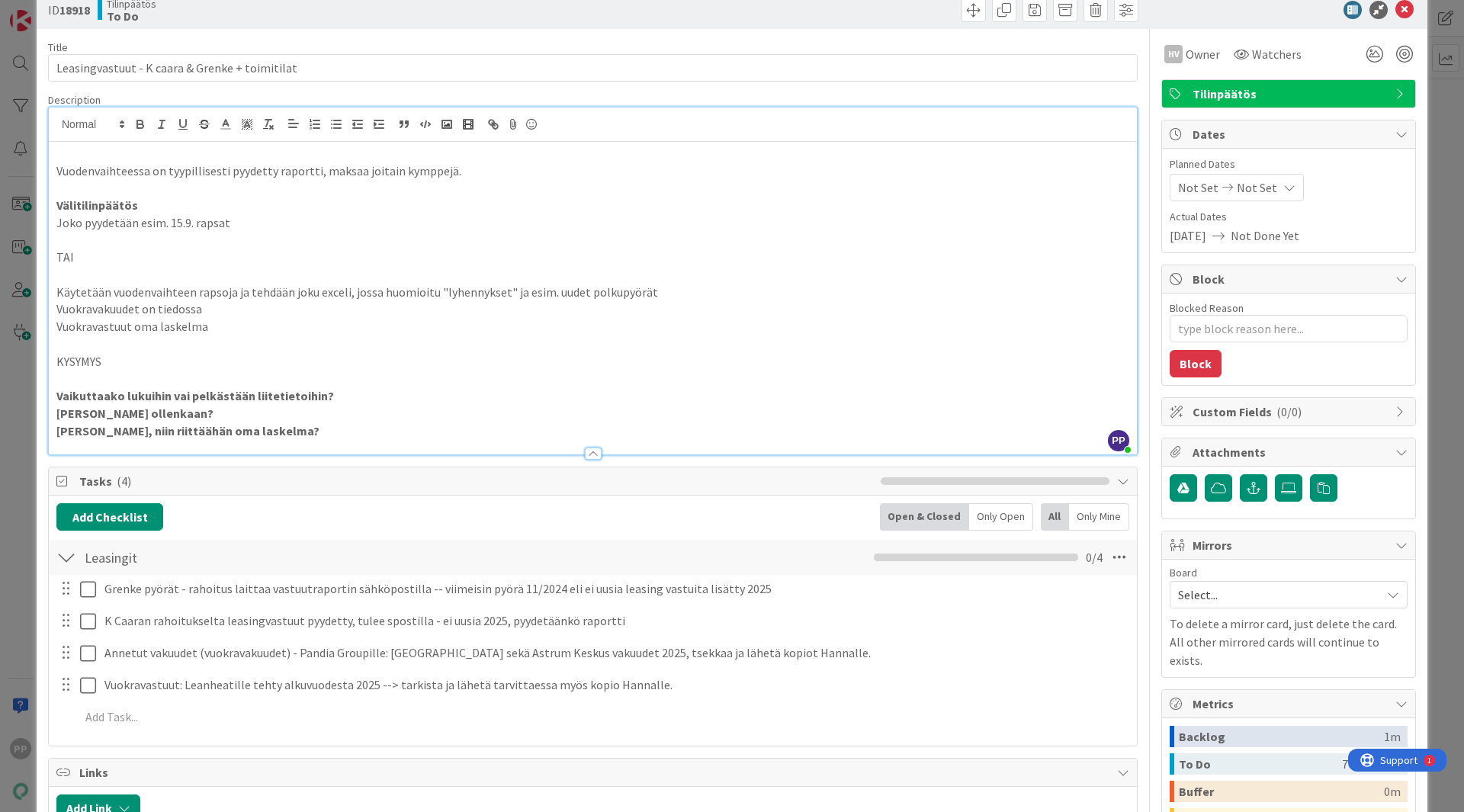
scroll to position [30, 0]
click at [378, 394] on p "Vaikuttaako lukuihin vai pelkästään liitetietoihin?" at bounding box center [592, 396] width 1073 height 17
click at [26, 514] on div "ID 18918 Tilinpäätös To Do Title 46 / 128 Leasingvastuut - K caara & Grenke + t…" at bounding box center [732, 406] width 1464 height 812
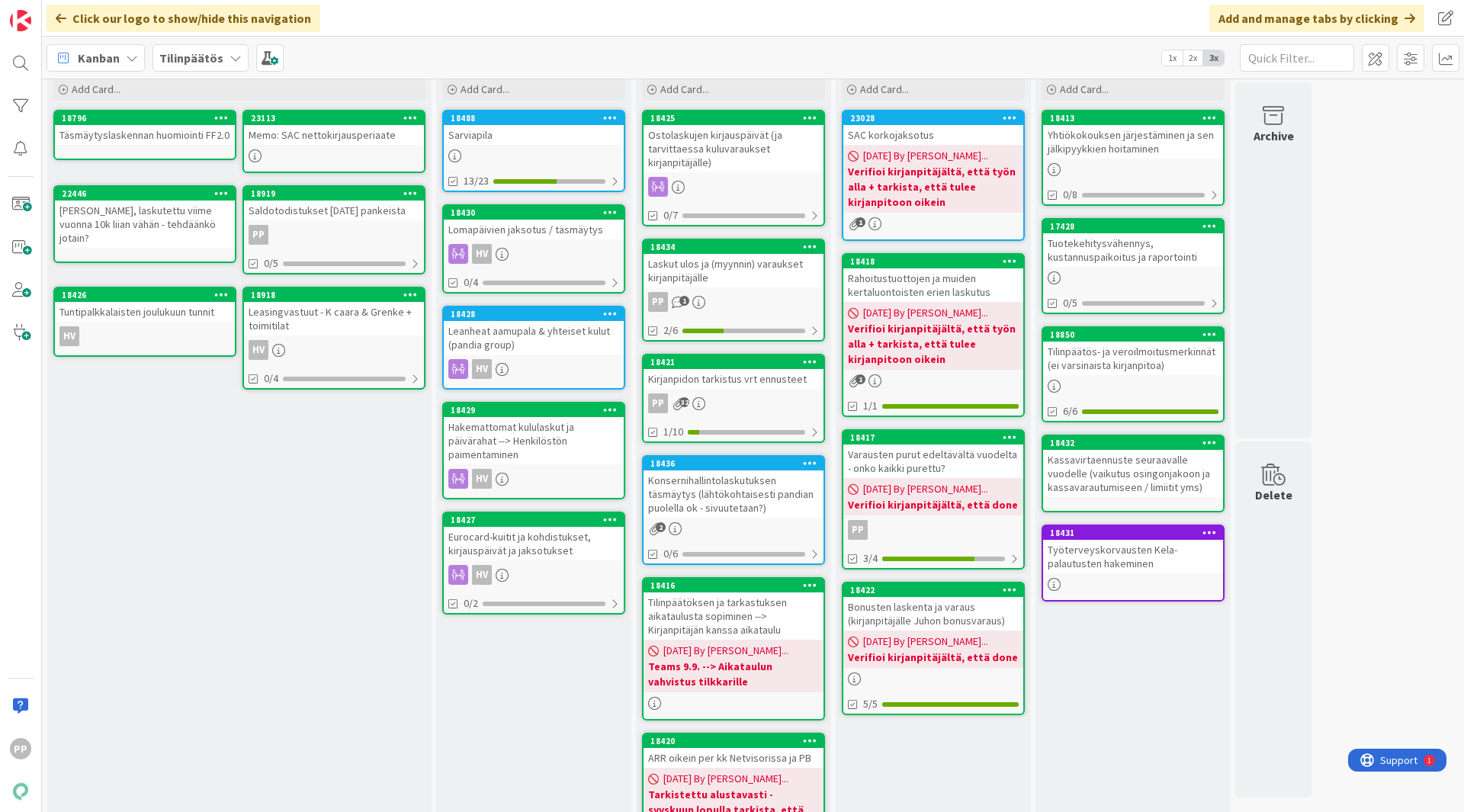
click at [353, 519] on div "Backlog Add Card... 23113 Memo: SAC nettokirjausperiaate 18796 Täsmäytyslaskenn…" at bounding box center [239, 648] width 385 height 1200
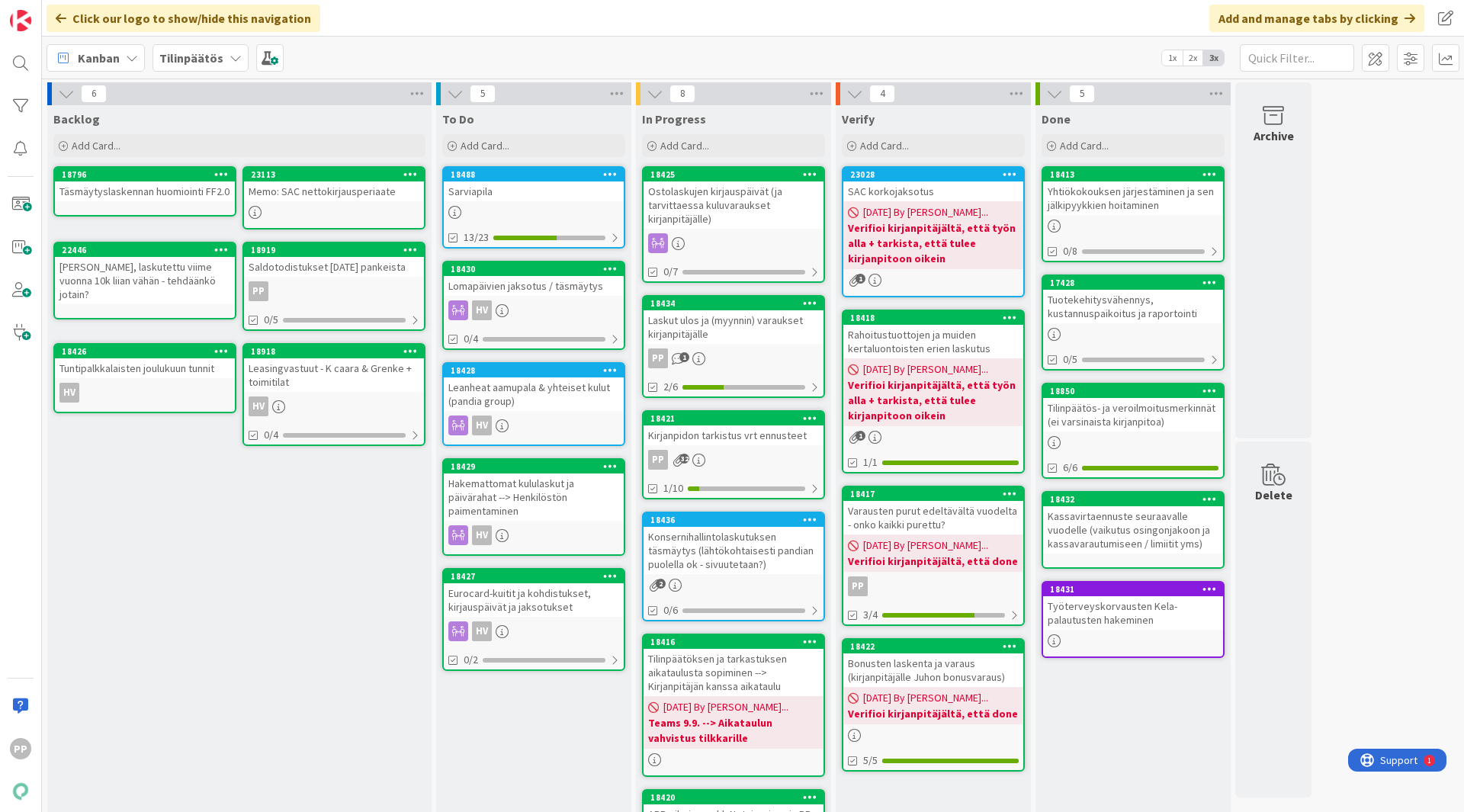
click at [590, 290] on div "Lomapäivien jaksotus / täsmäytys" at bounding box center [534, 286] width 180 height 20
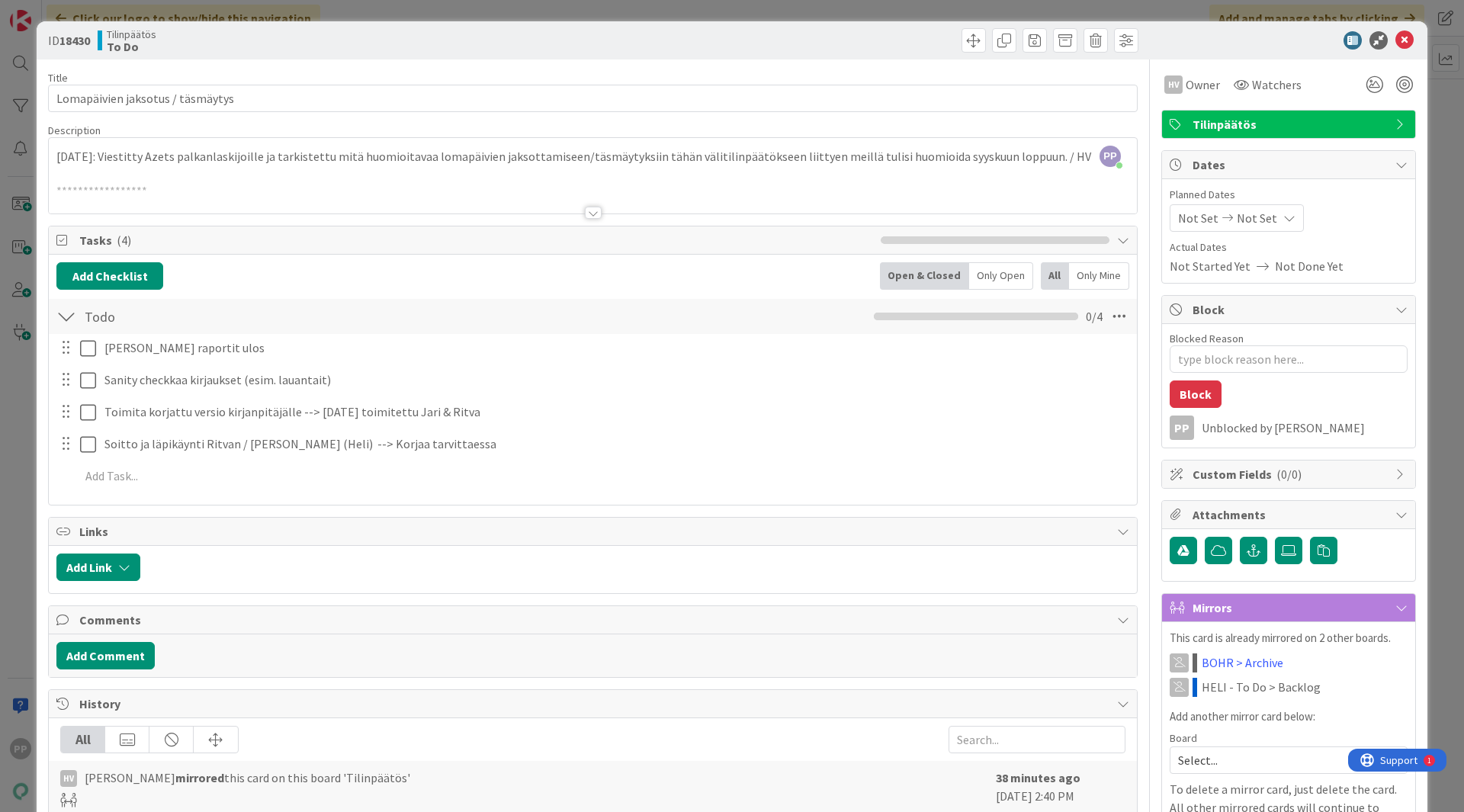
click at [614, 191] on div at bounding box center [592, 194] width 1088 height 39
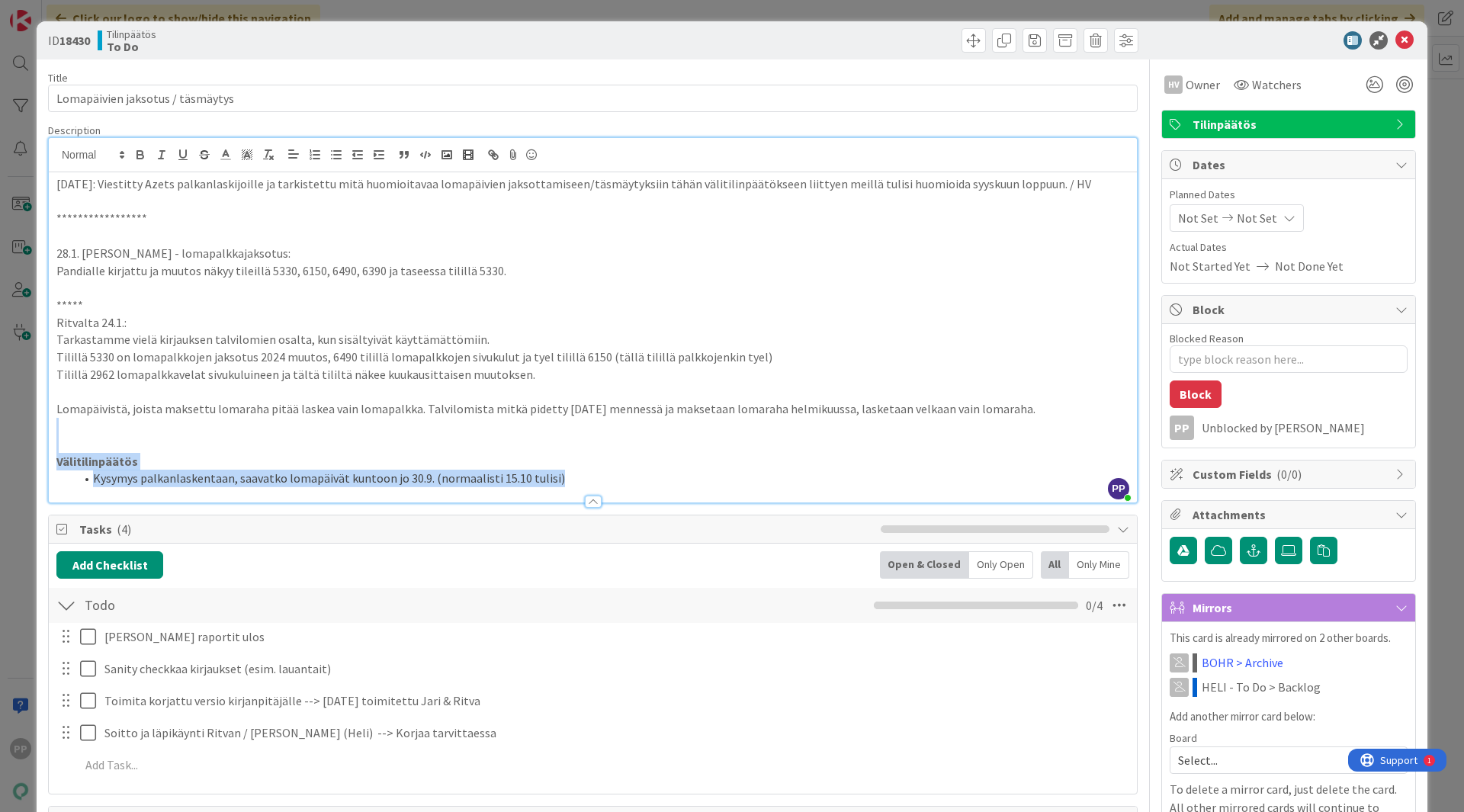
drag, startPoint x: 559, startPoint y: 476, endPoint x: 564, endPoint y: 425, distance: 51.2
click at [564, 425] on div "**********" at bounding box center [592, 337] width 1088 height 330
click at [564, 425] on p at bounding box center [592, 426] width 1073 height 17
click at [559, 445] on p at bounding box center [592, 444] width 1073 height 17
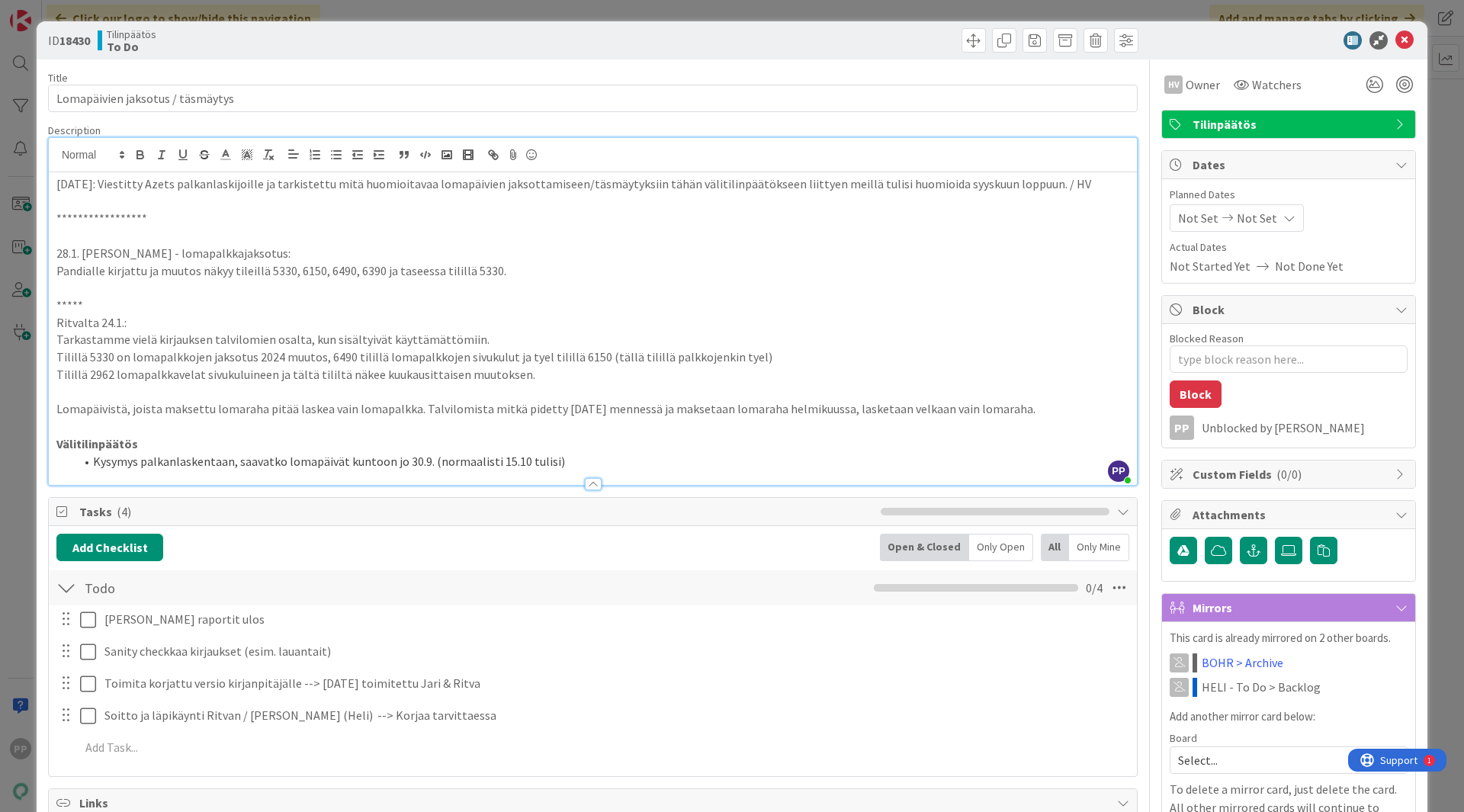
click at [414, 408] on p "Lomapäivistä, joista maksettu lomaraha pitää laskea vain lomapalkka. Talvilomis…" at bounding box center [592, 408] width 1073 height 17
click at [194, 431] on p at bounding box center [592, 426] width 1073 height 17
click at [128, 131] on div "Description" at bounding box center [592, 130] width 1090 height 14
click at [164, 74] on div "Title 32 / 128" at bounding box center [592, 77] width 1090 height 14
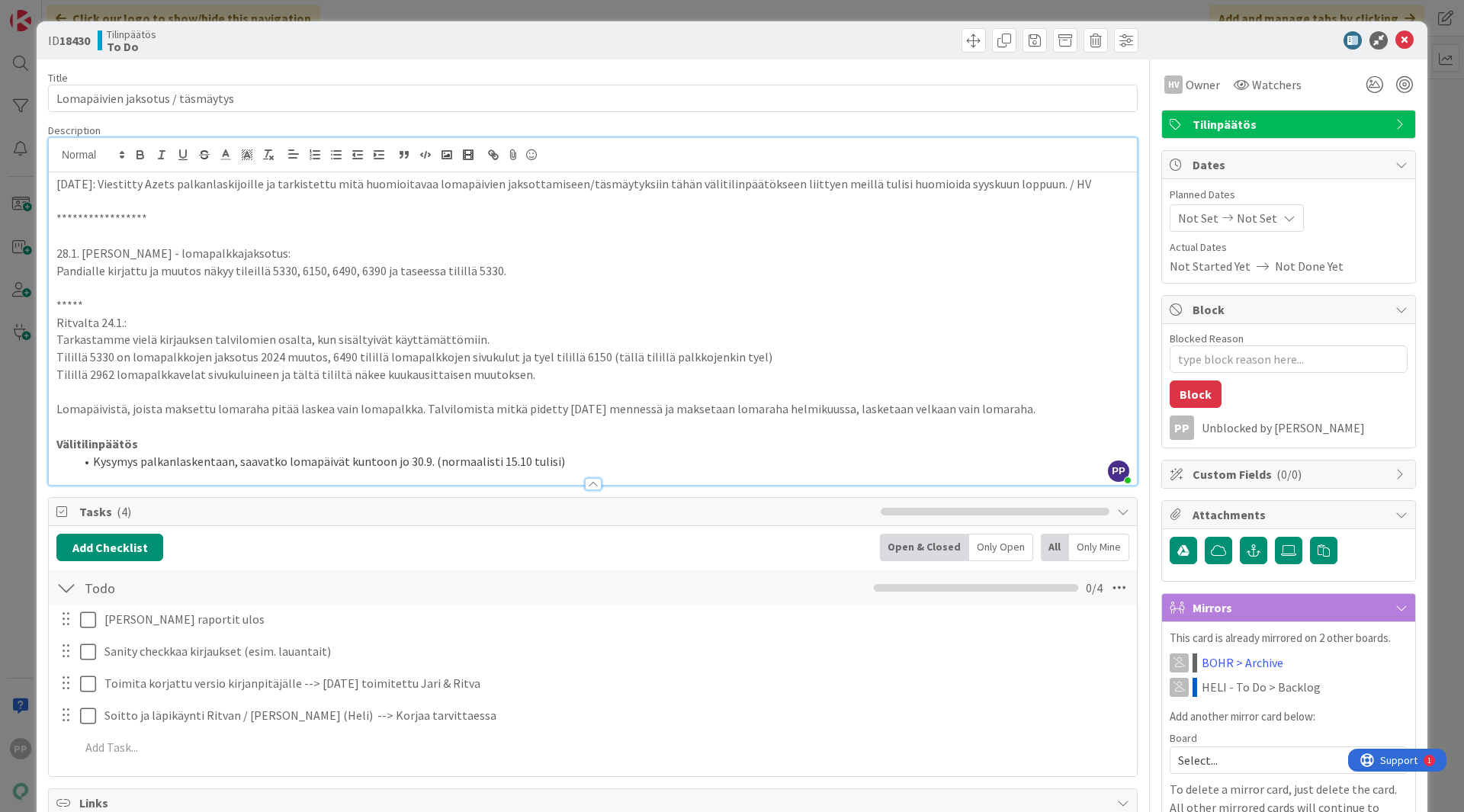
click at [164, 74] on div "Title 32 / 128" at bounding box center [592, 77] width 1090 height 14
click at [367, 17] on div "**********" at bounding box center [732, 406] width 1464 height 812
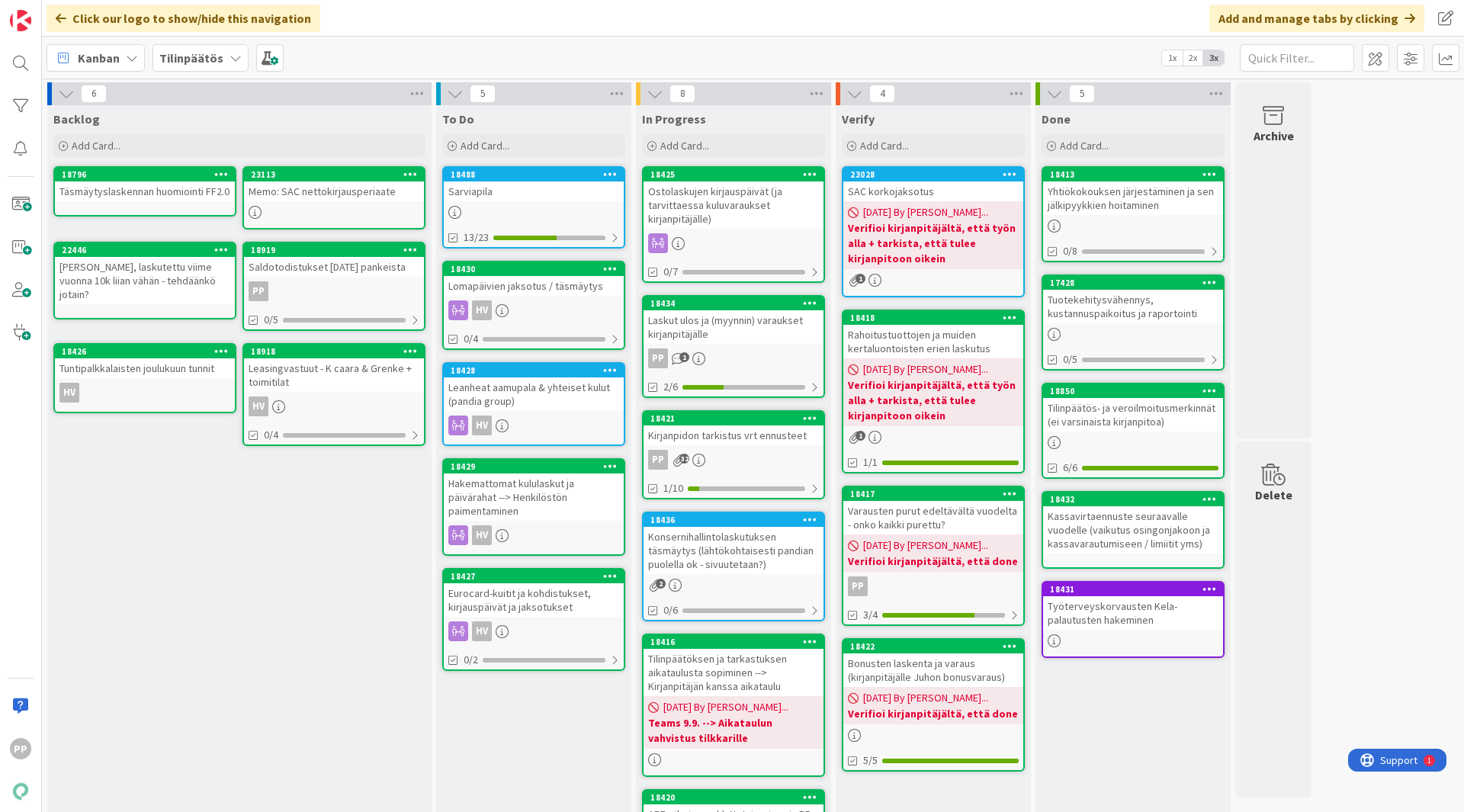
click at [559, 292] on div "Lomapäivien jaksotus / täsmäytys" at bounding box center [534, 286] width 180 height 20
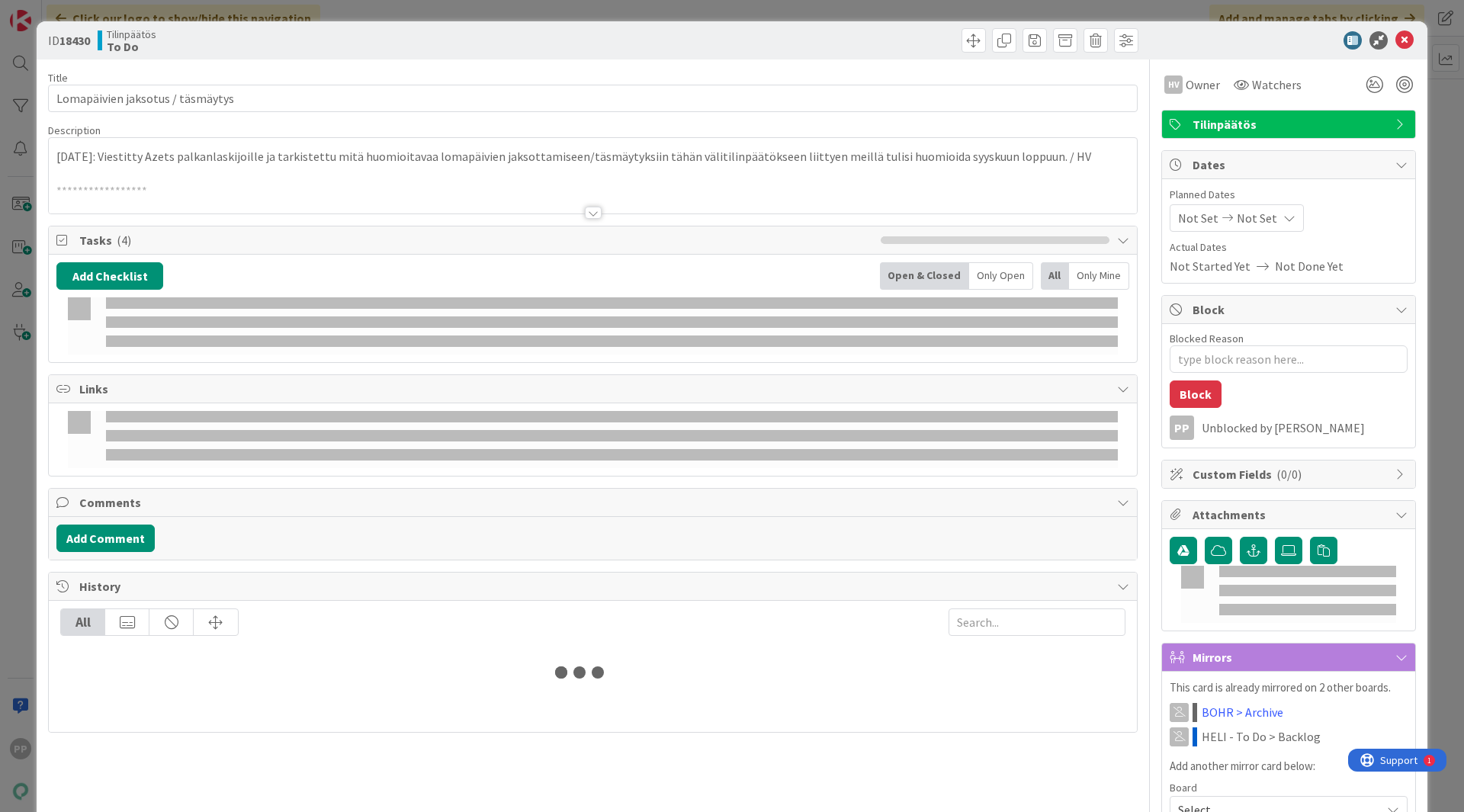
type textarea "x"
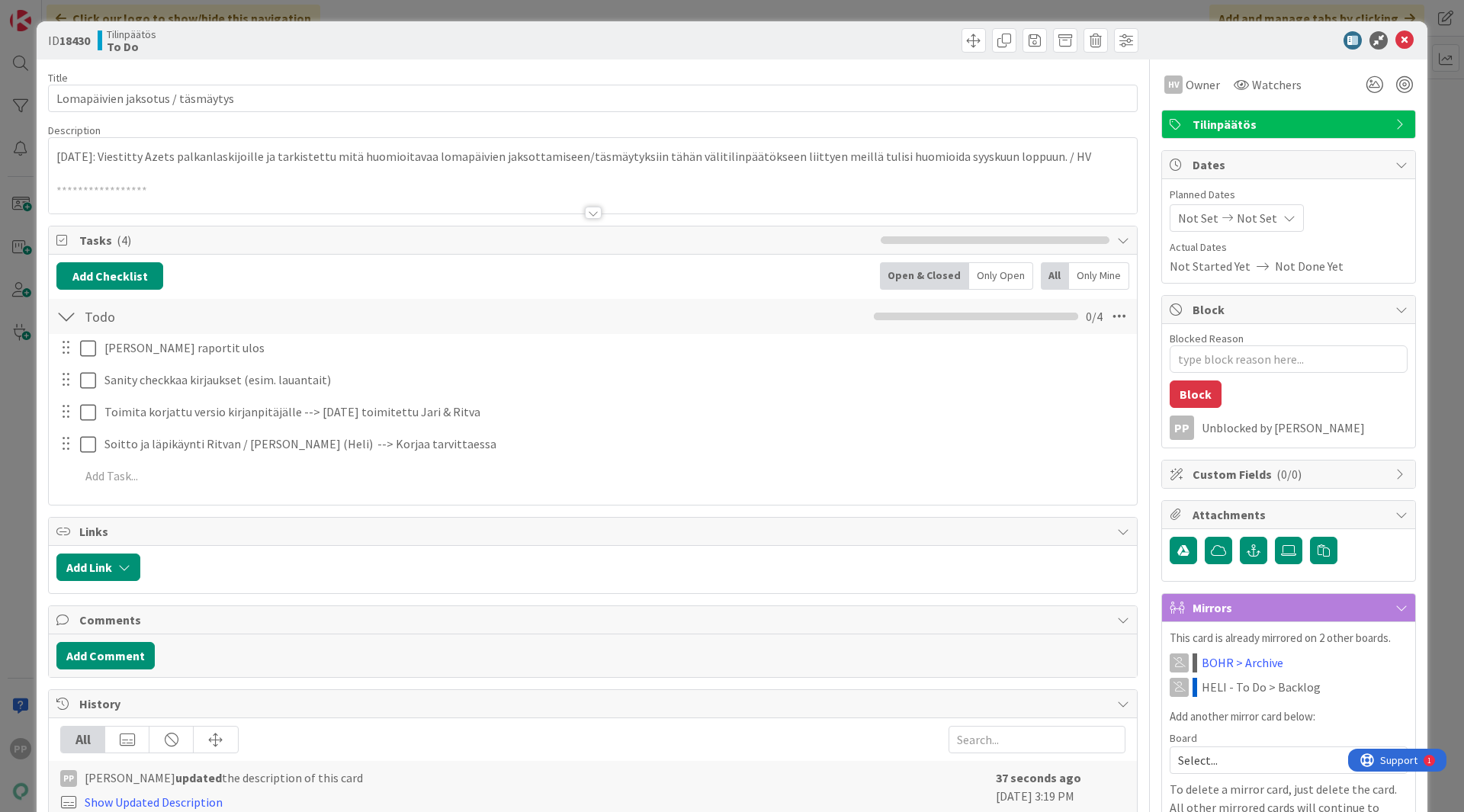
click at [432, 204] on div at bounding box center [592, 194] width 1088 height 39
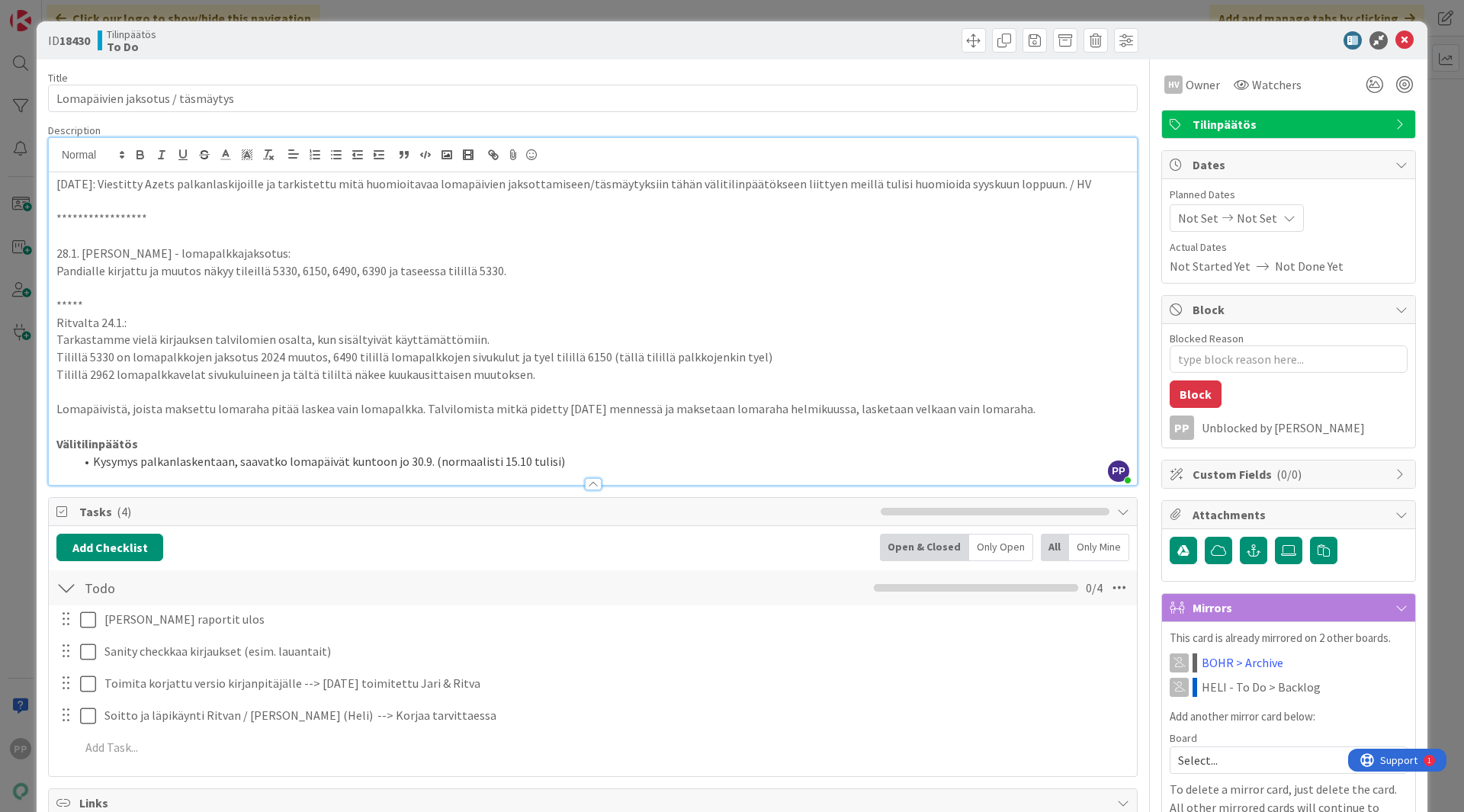
click at [433, 226] on p "**********" at bounding box center [592, 218] width 1073 height 17
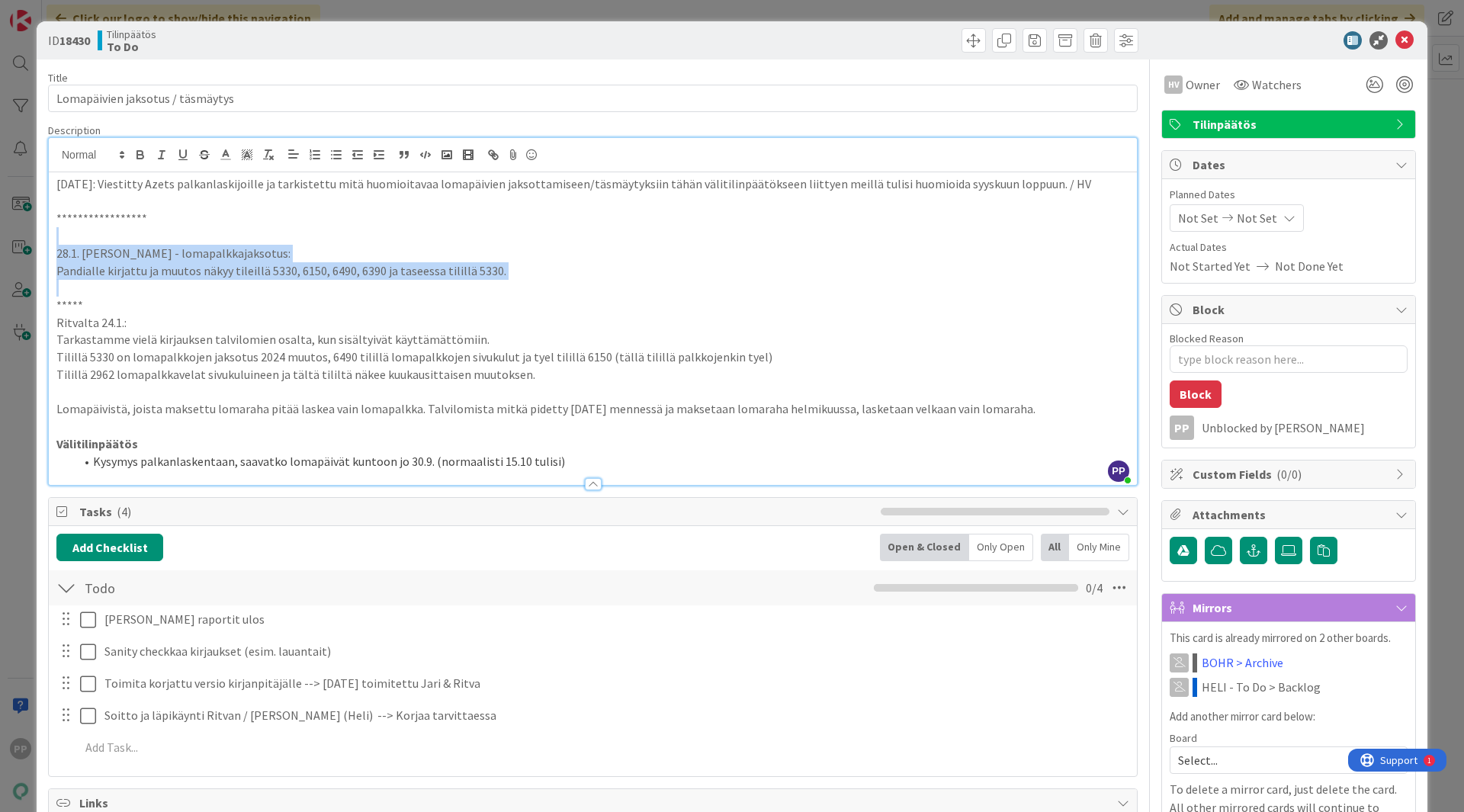
drag, startPoint x: 428, startPoint y: 239, endPoint x: 421, endPoint y: 288, distance: 49.5
click at [421, 288] on div "**********" at bounding box center [592, 329] width 1088 height 313
click at [421, 288] on p at bounding box center [592, 287] width 1073 height 17
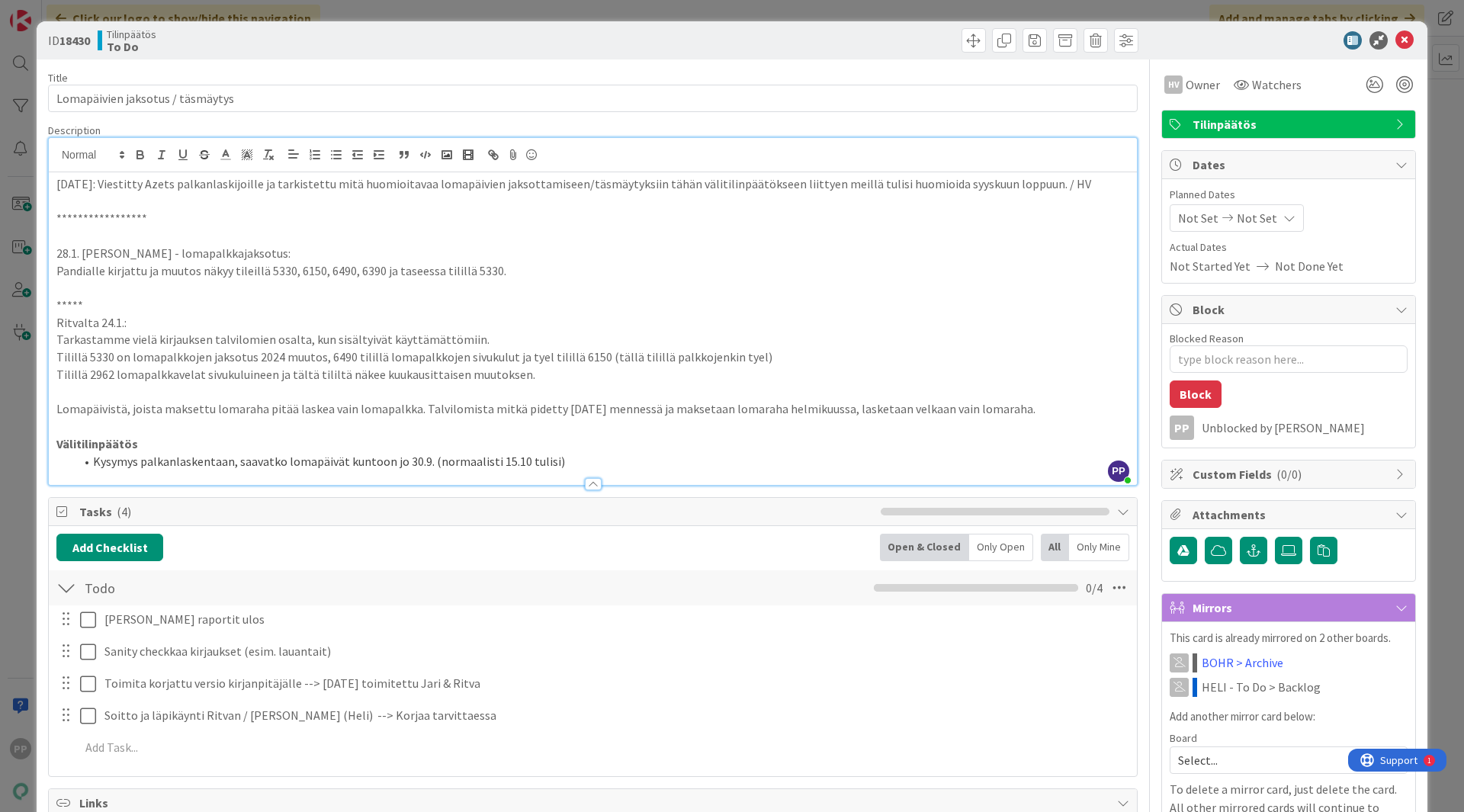
click at [419, 282] on p at bounding box center [592, 287] width 1073 height 17
click at [1171, 38] on icon at bounding box center [1405, 40] width 18 height 18
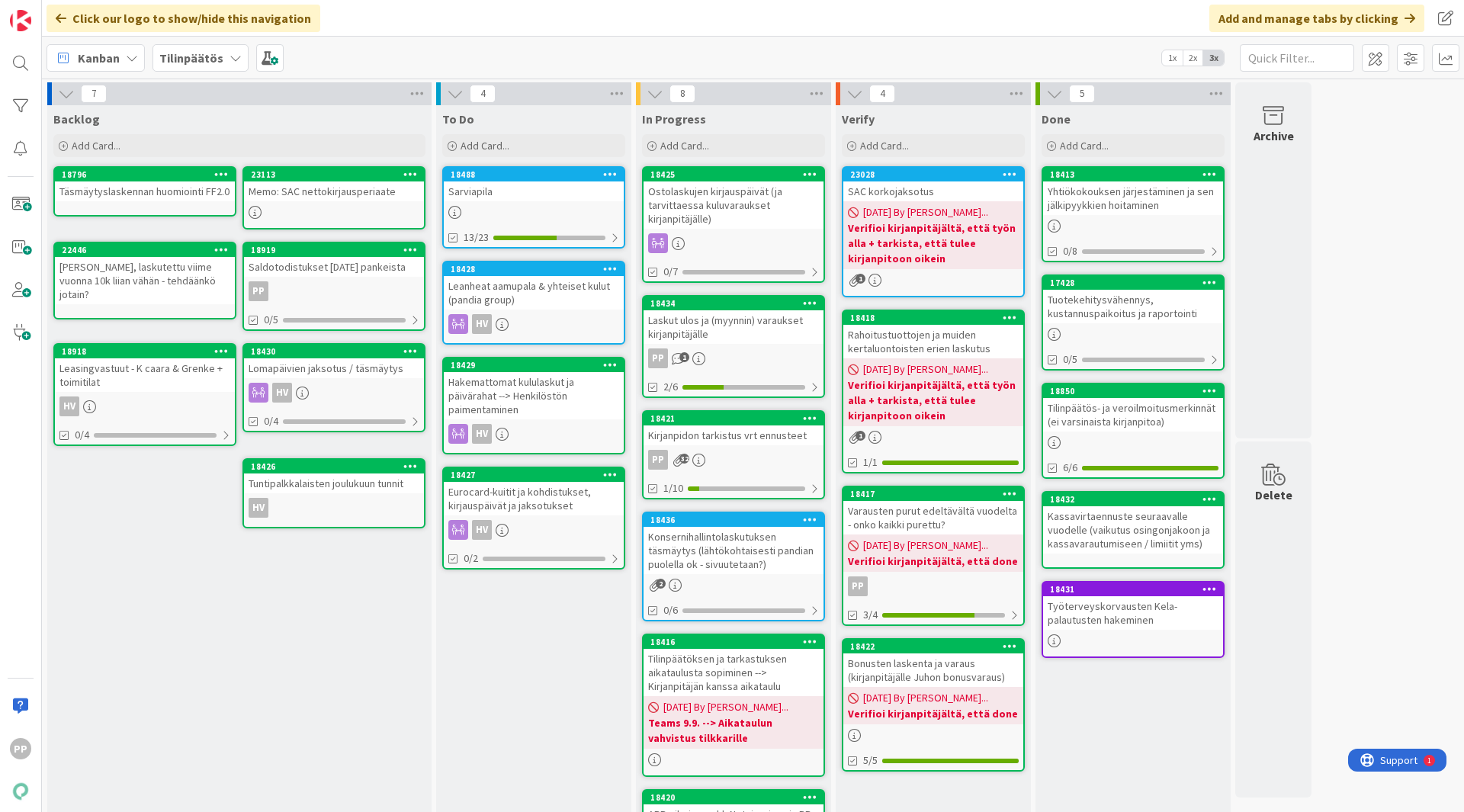
click at [935, 628] on div "Bonusten laskenta ja varaus (kirjanpitäjälle Juhon bonusvaraus)" at bounding box center [933, 670] width 180 height 34
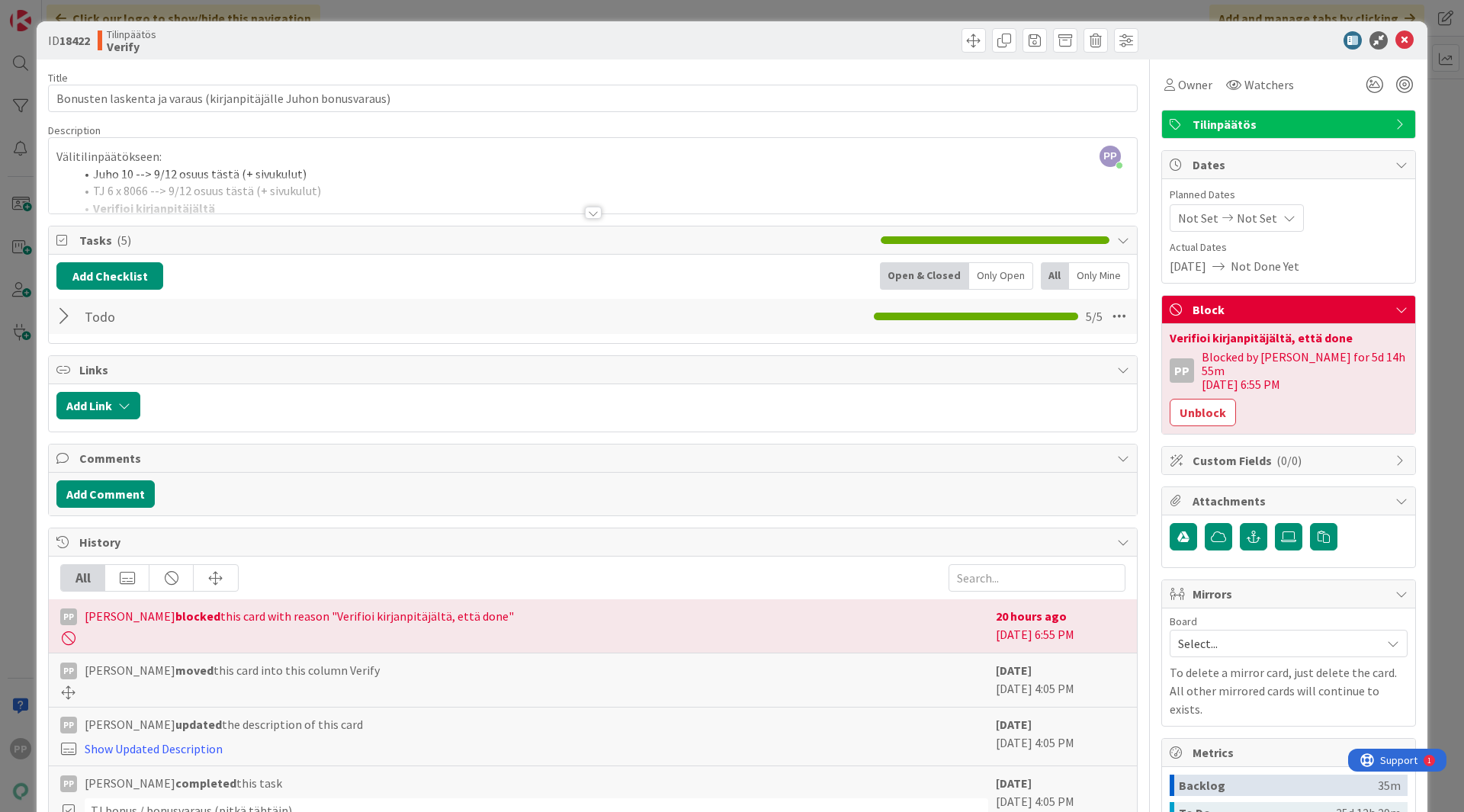
click at [320, 12] on div "ID 18422 Tilinpäätös Verify Title 63 / 128 Bonusten laskenta ja varaus (kirjanp…" at bounding box center [732, 406] width 1464 height 812
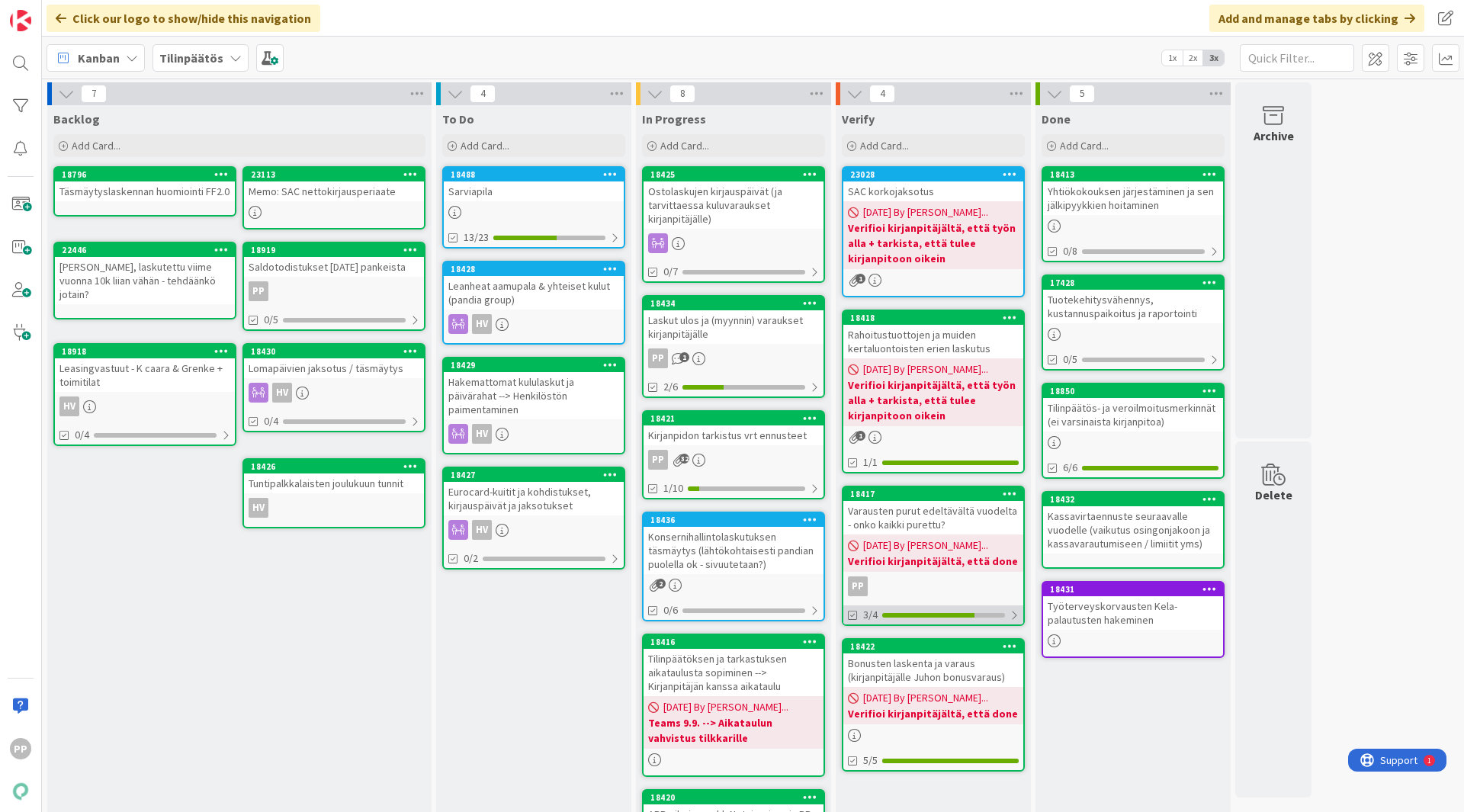
scroll to position [35, 0]
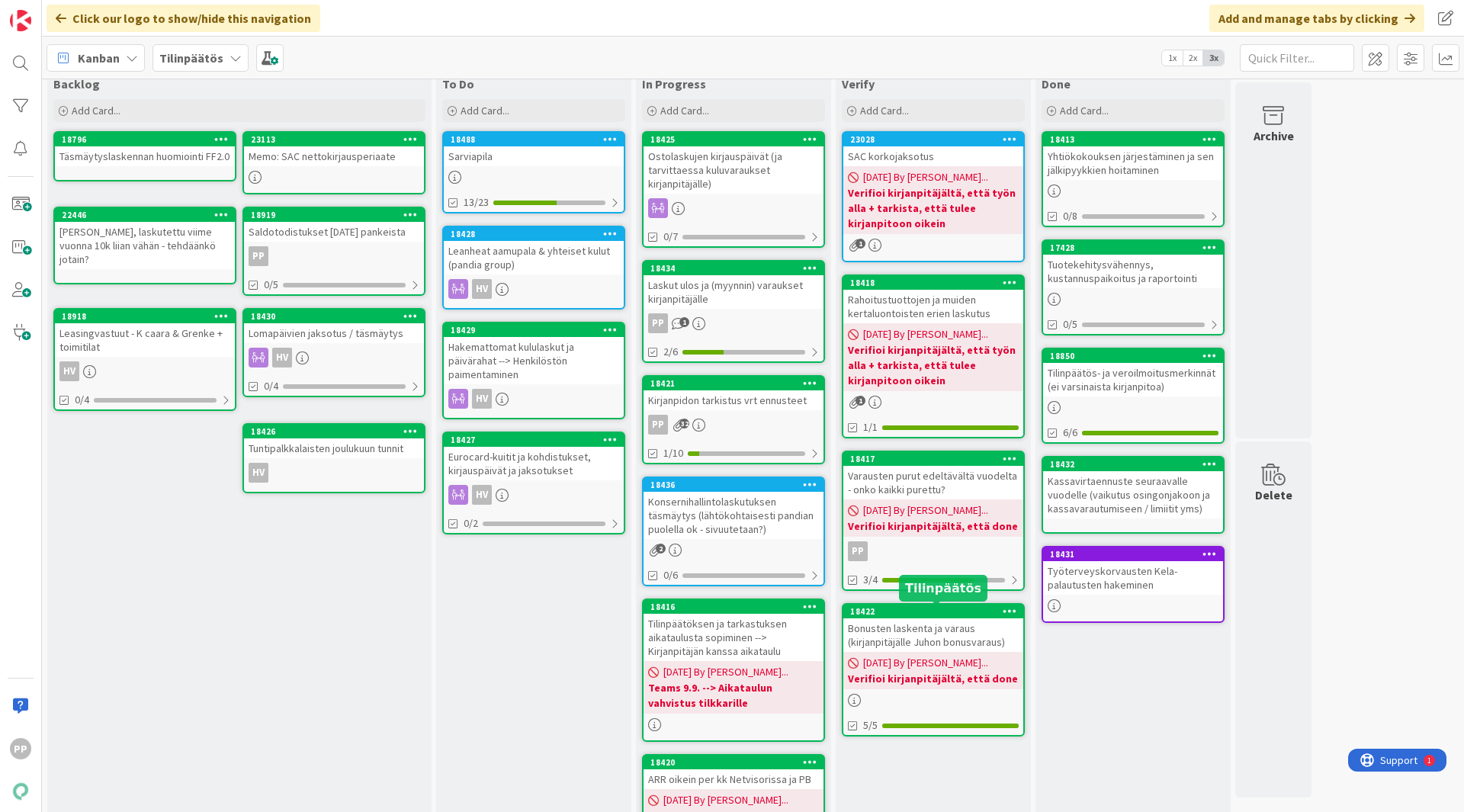
click at [924, 628] on div "Bonusten laskenta ja varaus (kirjanpitäjälle Juhon bonusvaraus)" at bounding box center [933, 635] width 180 height 34
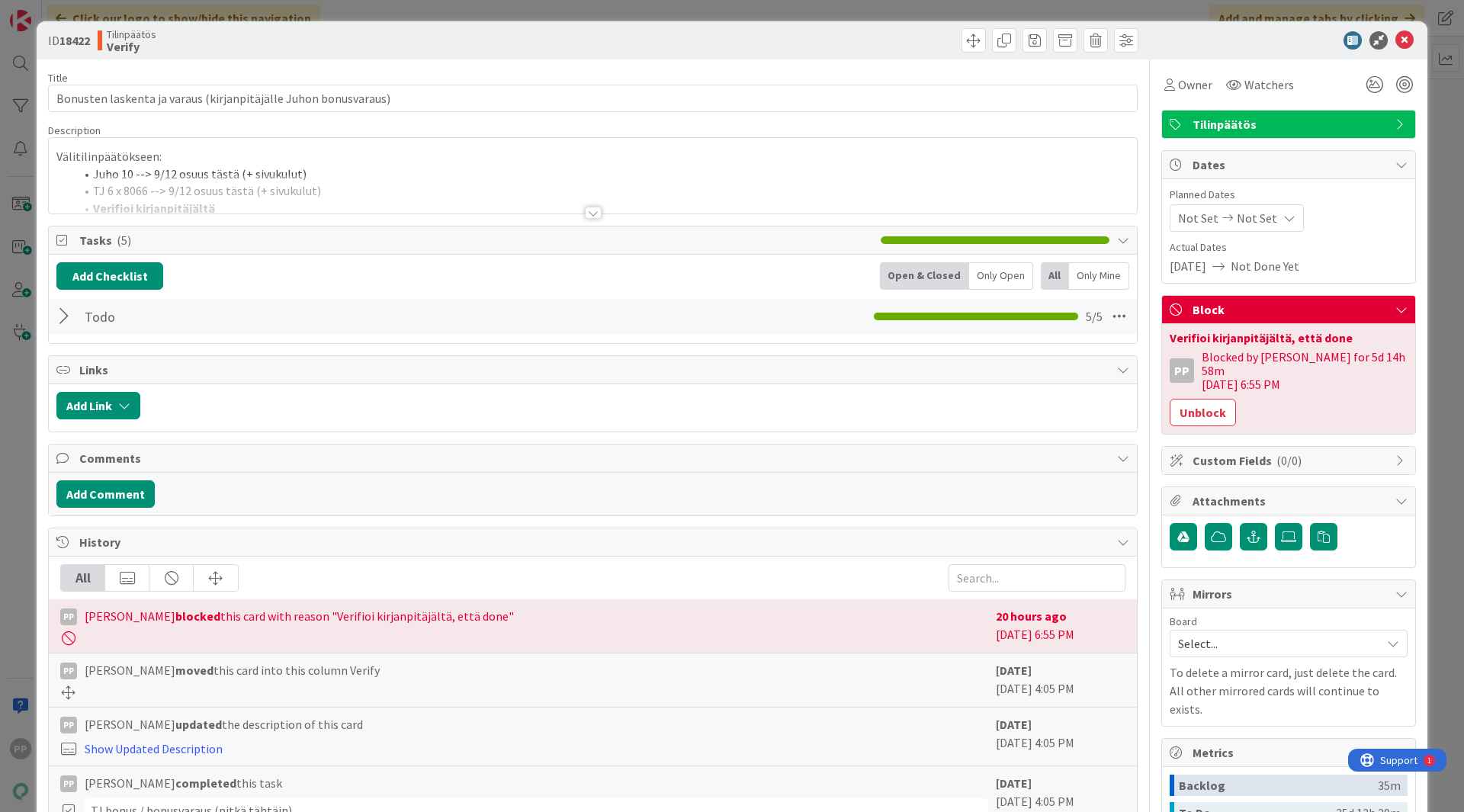
click at [354, 189] on div at bounding box center [592, 194] width 1088 height 39
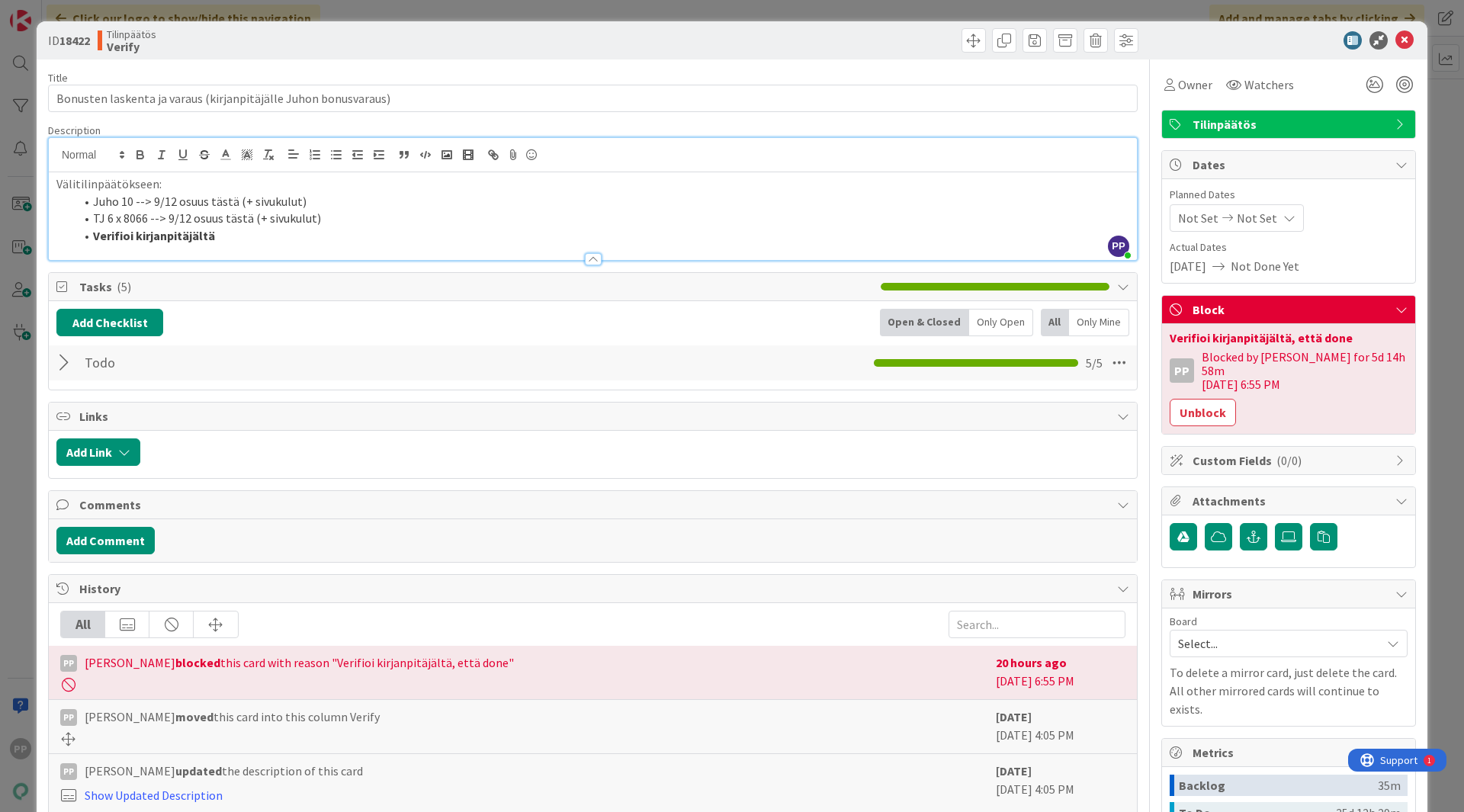
click at [381, 131] on div "Description" at bounding box center [592, 130] width 1090 height 14
click at [373, 77] on div "Title 63 / 128" at bounding box center [592, 77] width 1090 height 14
click at [453, 65] on div "Title 63 / 128 Bonusten laskenta ja varaus (kirjanpitäjälle Juhon bonusvaraus) …" at bounding box center [592, 543] width 1090 height 968
click at [300, 232] on li "Verifioi kirjanpitäjältä" at bounding box center [602, 236] width 1055 height 17
click at [375, 235] on li "Verifioi kirjanpitäjältä" at bounding box center [602, 236] width 1055 height 17
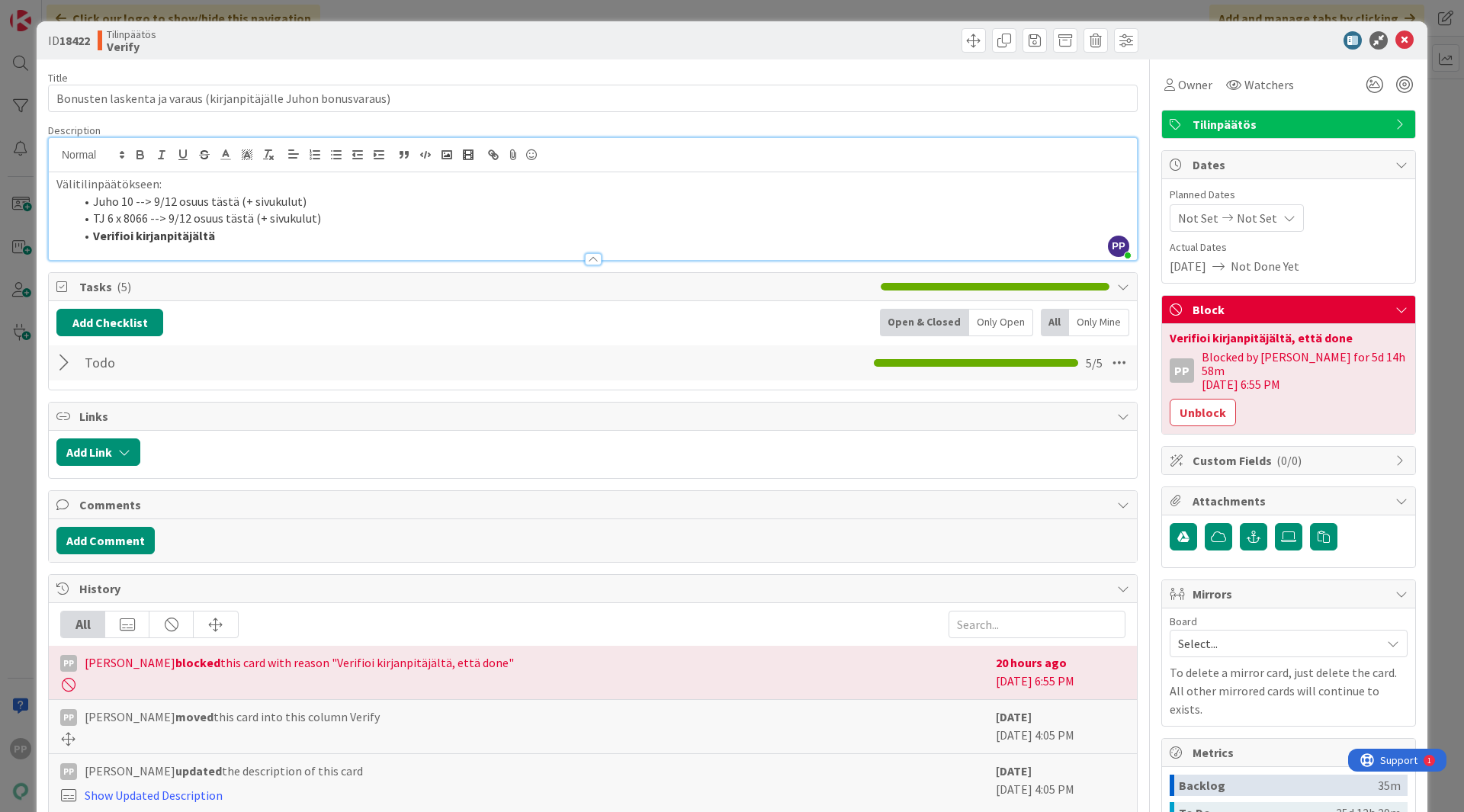
click at [302, 236] on li "Verifioi kirjanpitäjältä" at bounding box center [602, 236] width 1055 height 17
click at [377, 215] on li "TJ 6 x 8066 --> 9/12 osuus tästä (+ sivukulut)" at bounding box center [602, 218] width 1055 height 17
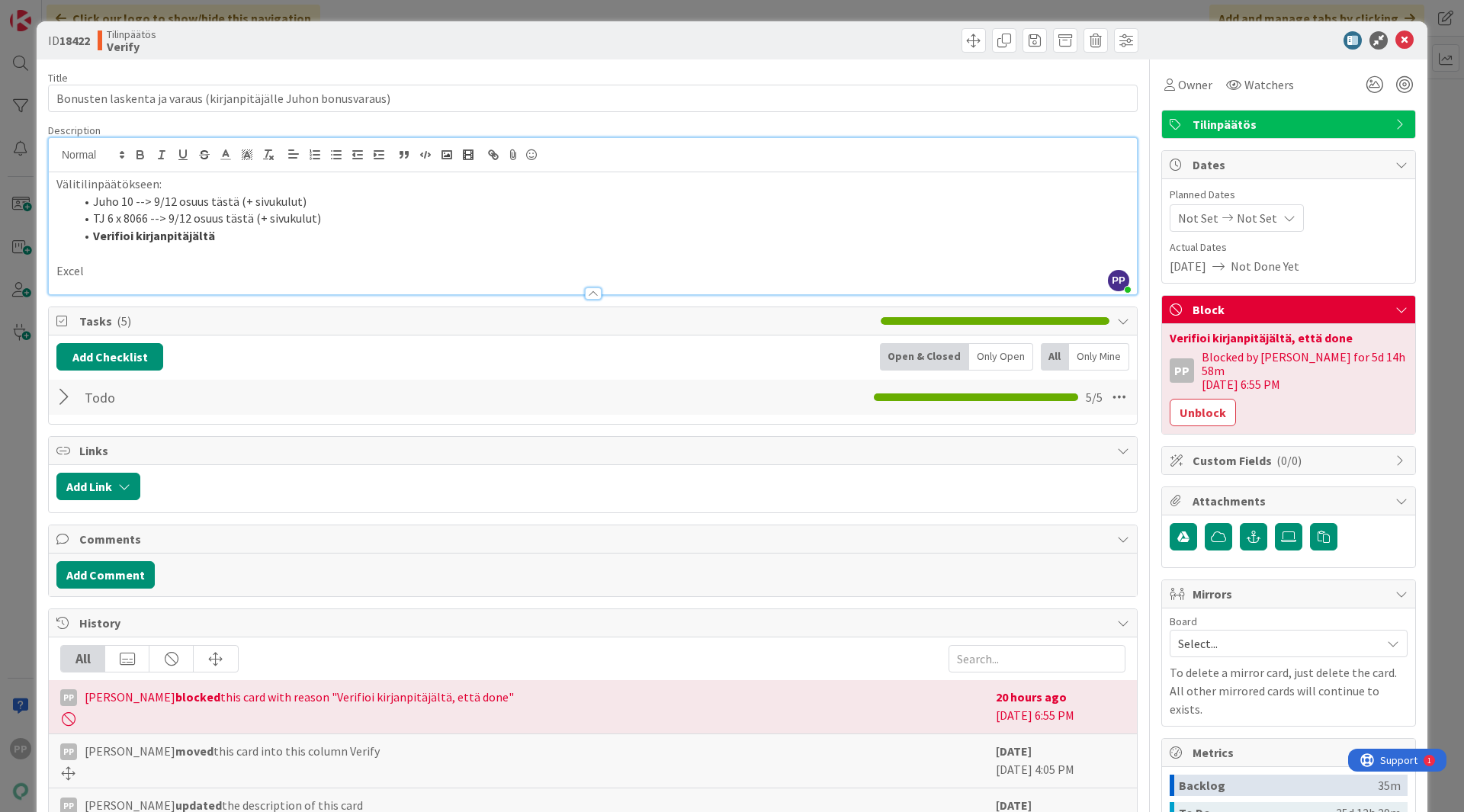
click at [356, 271] on p "Excel" at bounding box center [592, 270] width 1073 height 17
click at [469, 63] on div "Title 63 / 128 Bonusten laskenta ja varaus (kirjanpitäjälle Juhon bonusvaraus) …" at bounding box center [592, 543] width 1090 height 968
click at [474, 49] on div "Tilinpäätös Verify" at bounding box center [343, 40] width 492 height 25
click at [490, 13] on div "ID 18422 Tilinpäätös Verify Title 63 / 128 Bonusten laskenta ja varaus (kirjanp…" at bounding box center [732, 406] width 1464 height 812
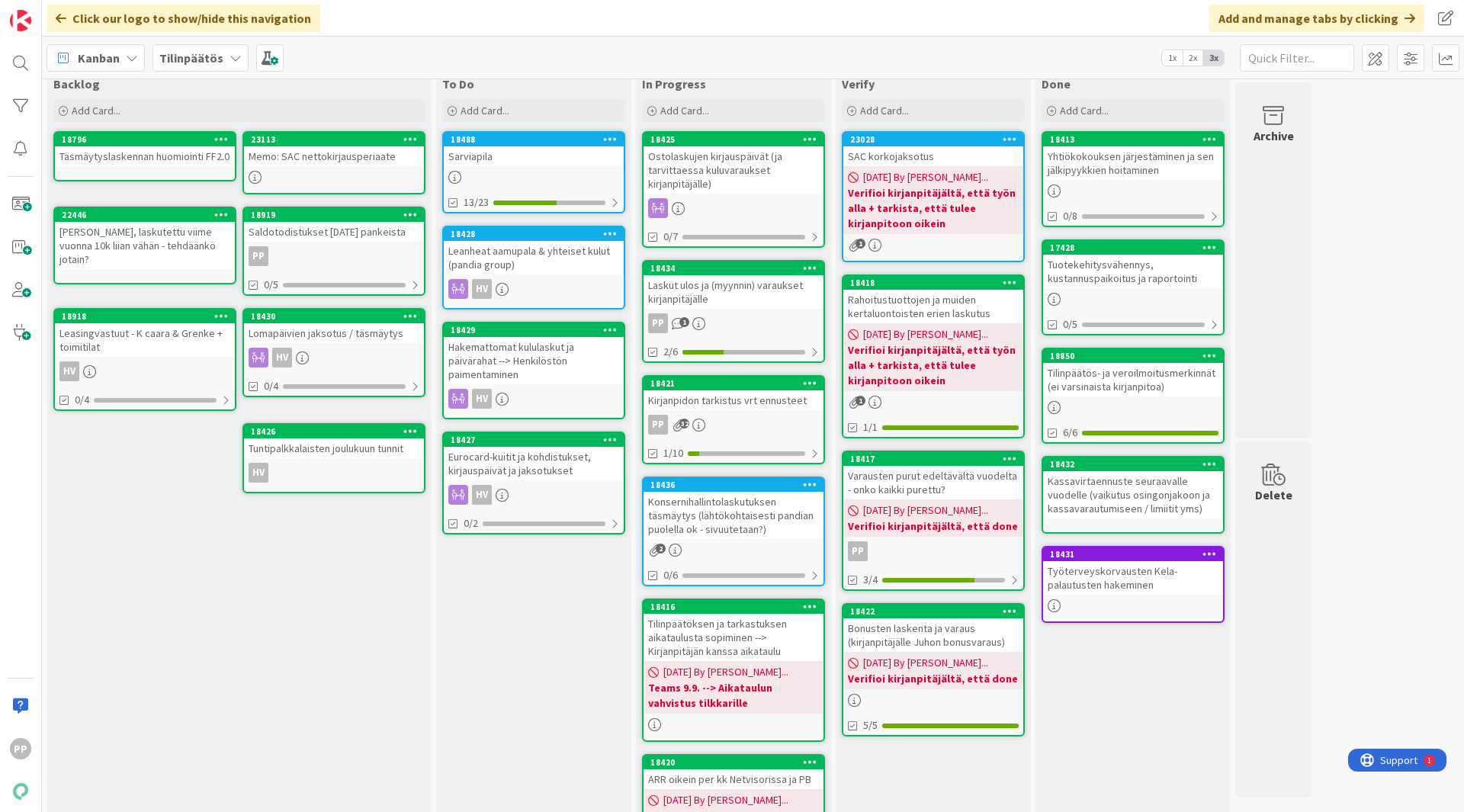
scroll to position [9, 0]
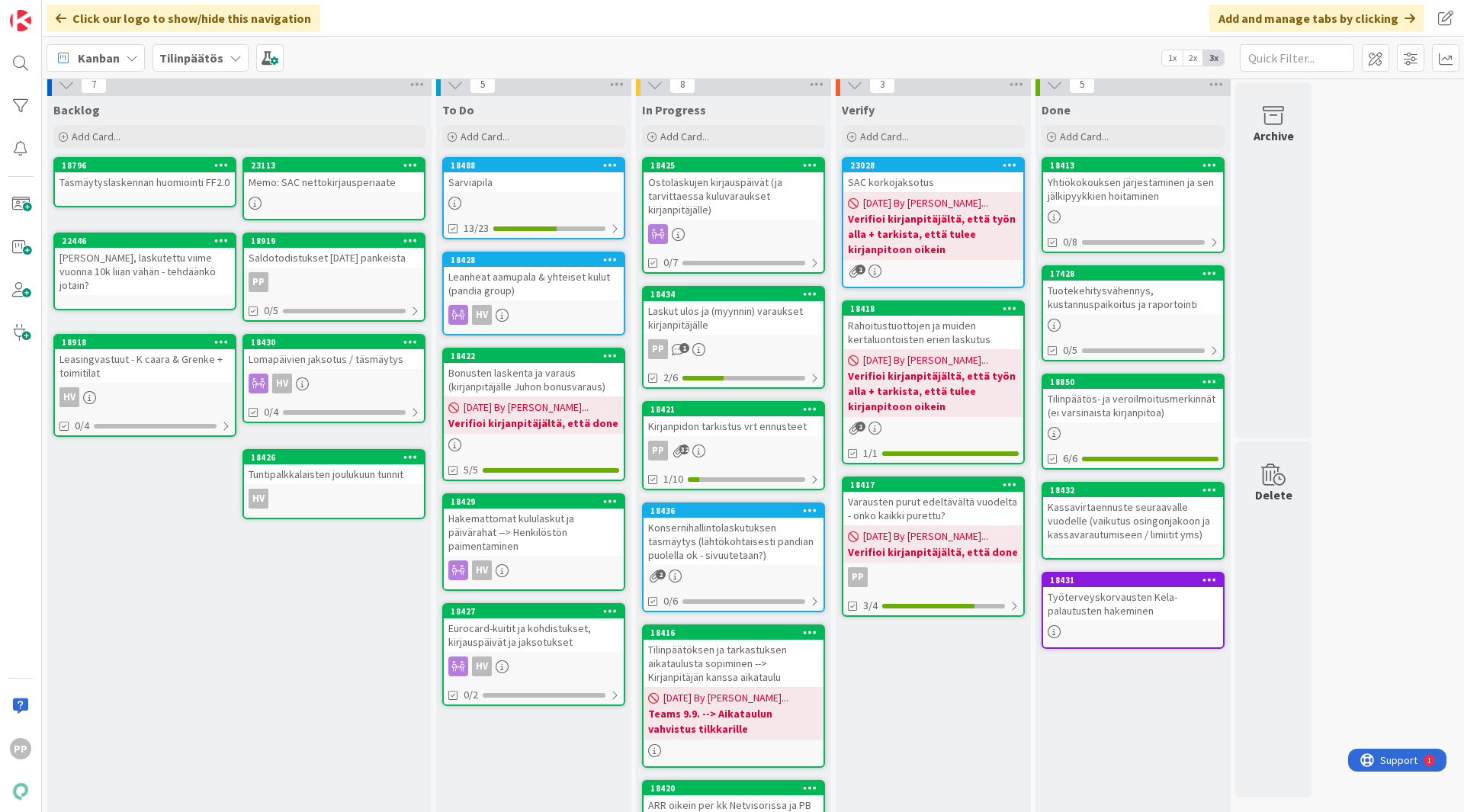
click at [551, 376] on div "Bonusten laskenta ja varaus (kirjanpitäjälle Juhon bonusvaraus)" at bounding box center [534, 380] width 180 height 34
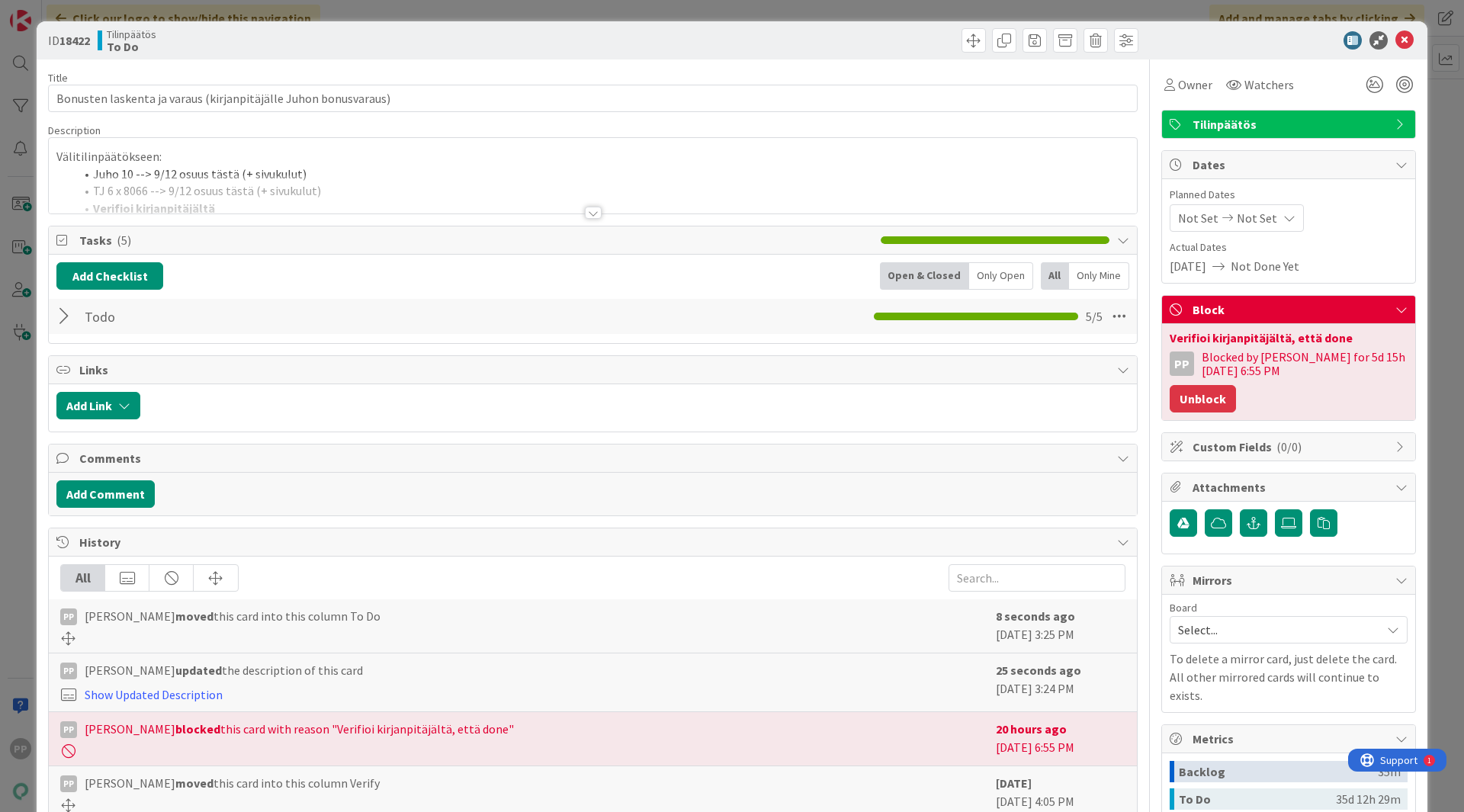
click at [1171, 396] on button "Unblock" at bounding box center [1203, 398] width 67 height 27
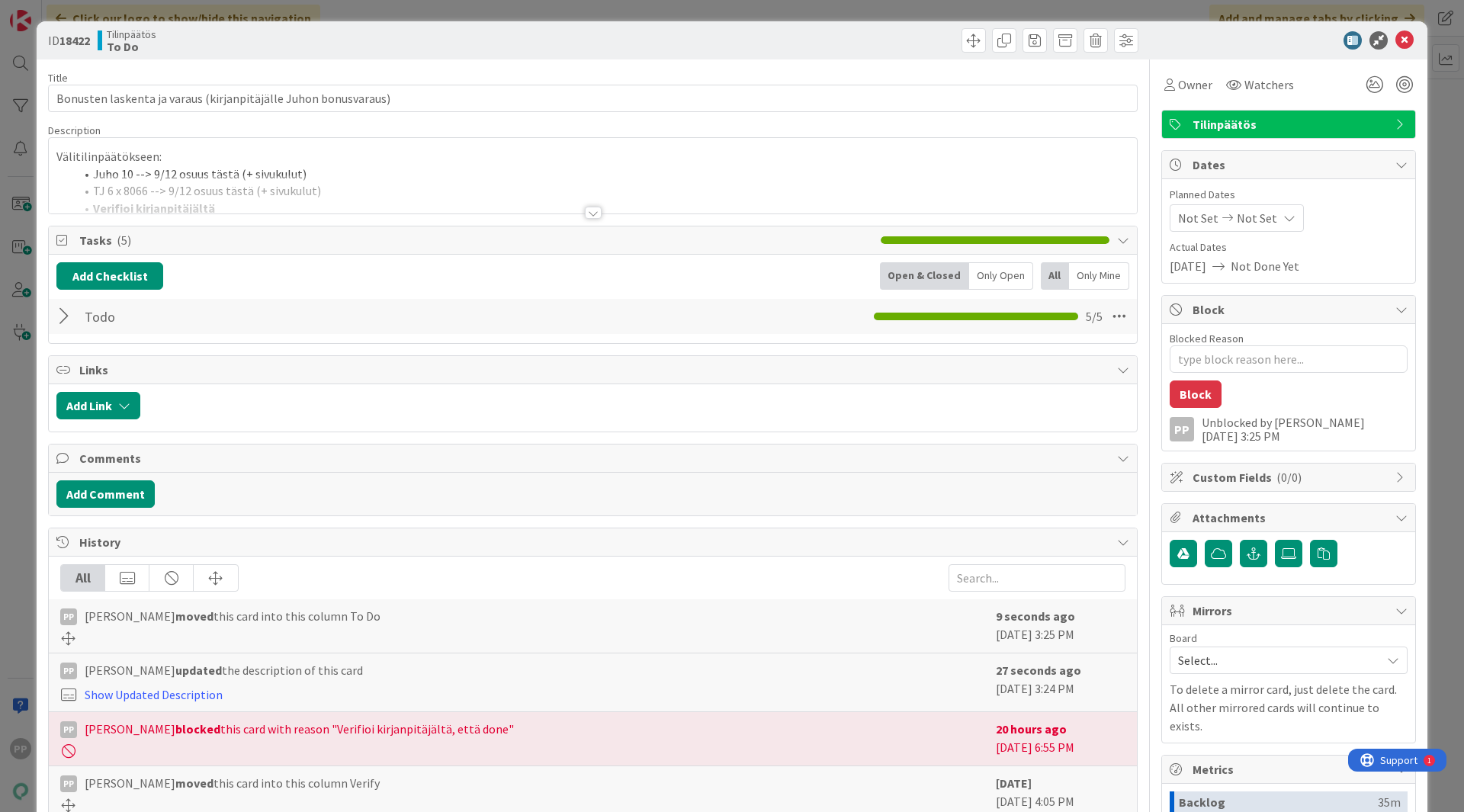
drag, startPoint x: 667, startPoint y: 44, endPoint x: 662, endPoint y: 36, distance: 9.4
click at [666, 44] on div at bounding box center [868, 40] width 541 height 25
click at [645, 14] on div "ID 18422 Tilinpäätös To Do Title 63 / 128 Bonusten laskenta ja varaus (kirjanpi…" at bounding box center [732, 406] width 1464 height 812
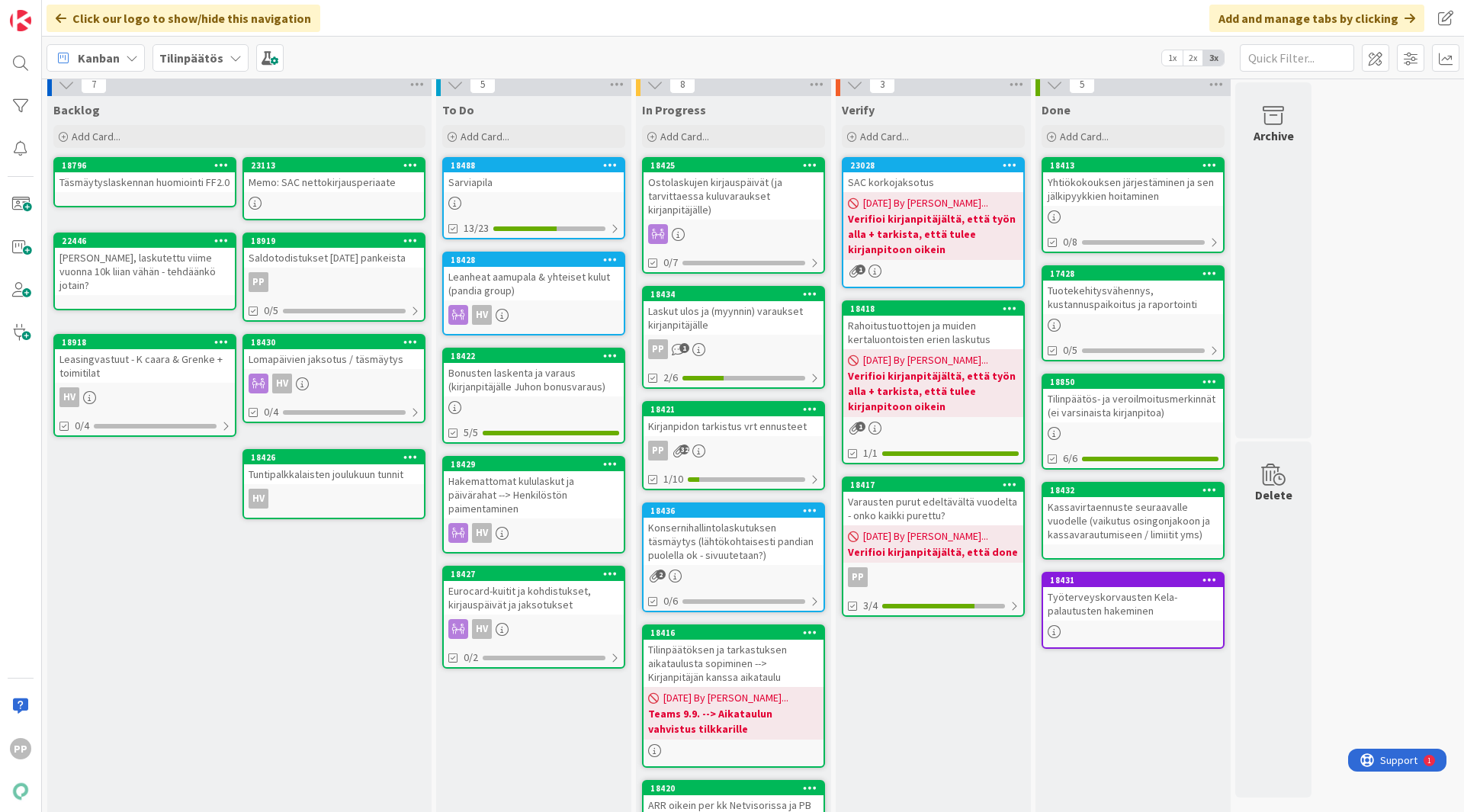
click at [596, 378] on div "Bonusten laskenta ja varaus (kirjanpitäjälle Juhon bonusvaraus)" at bounding box center [534, 380] width 180 height 34
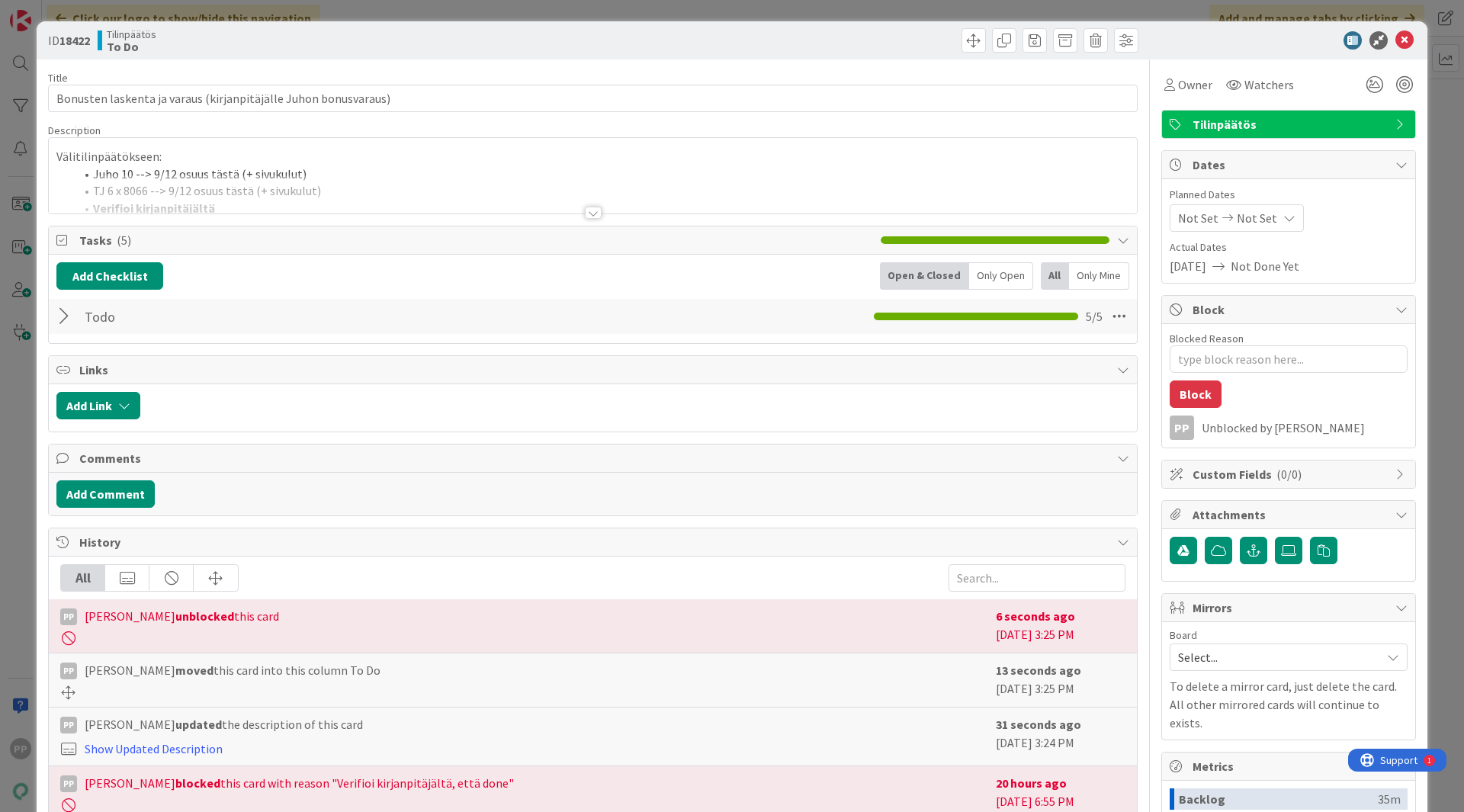
type textarea "x"
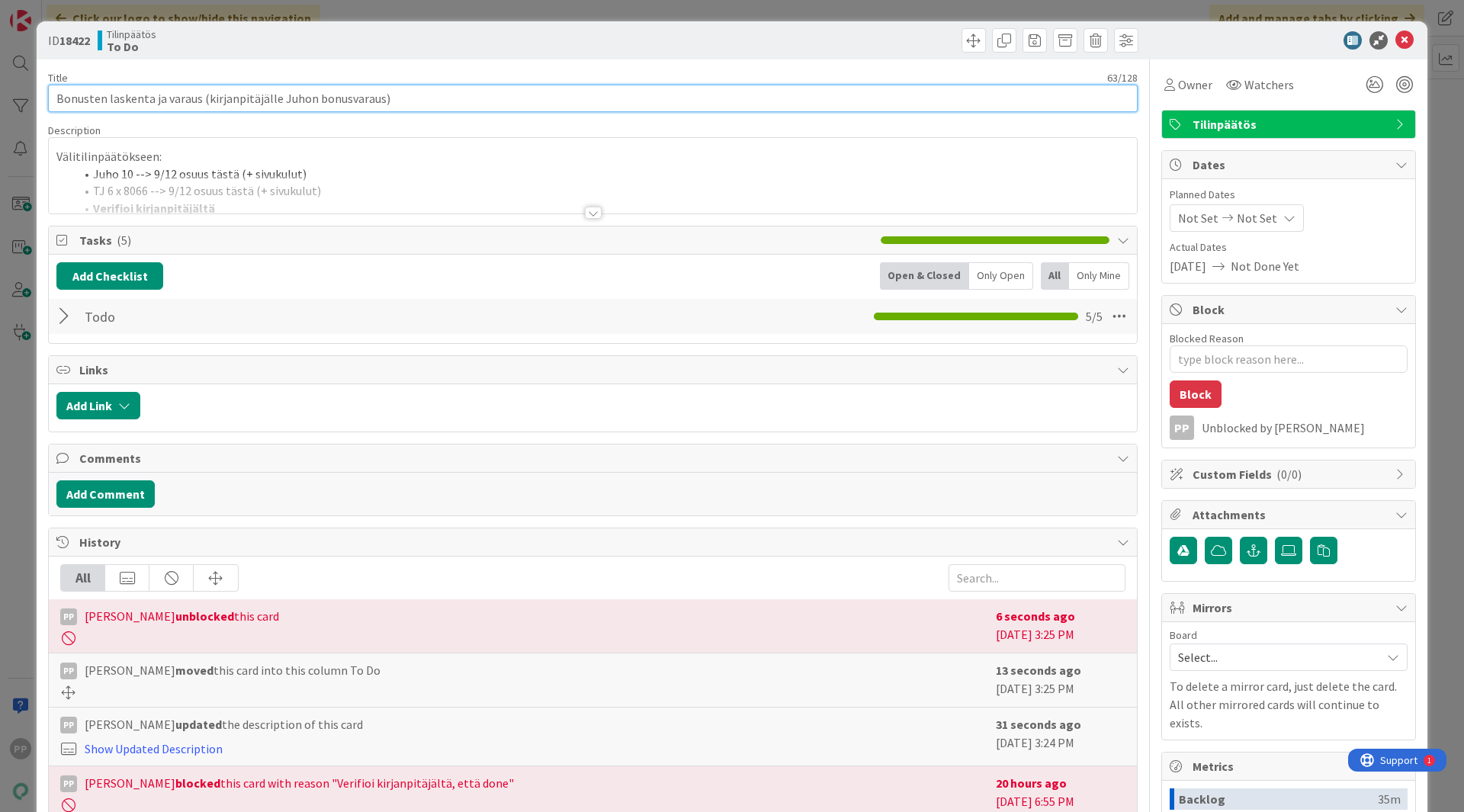
click at [400, 91] on input "Bonusten laskenta ja varaus (kirjanpitäjälle Juhon bonusvaraus)" at bounding box center [592, 98] width 1090 height 27
type input "Bonusten laskenta ja varaus (kirjanpitäjälle Juhon bonusvaraus), excel"
type textarea "x"
type input "Bonusten laskenta ja varaus (kirjanpitäjälle Juhon bonusvaraus), excel ("
type textarea "x"
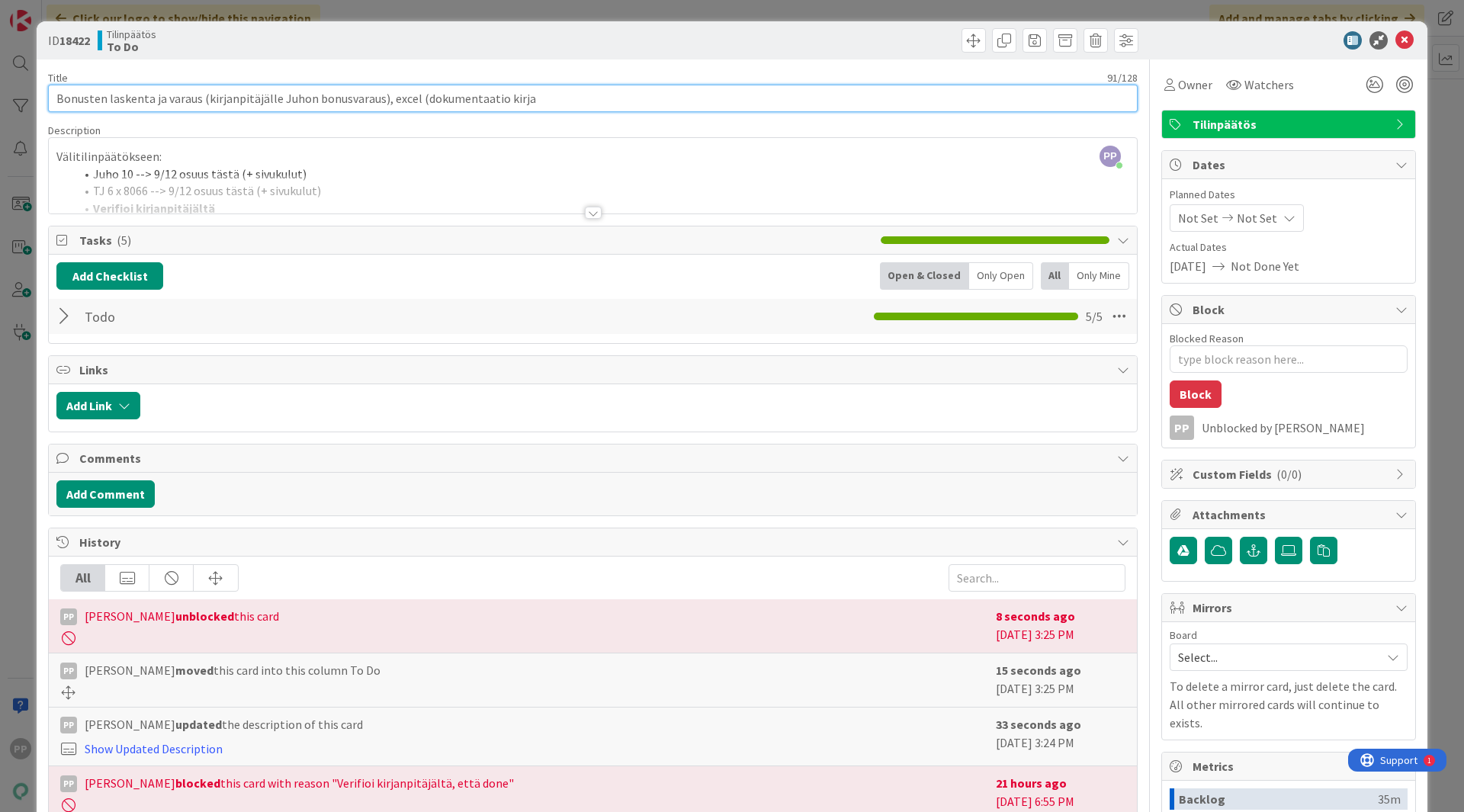
type input "Bonusten laskenta ja varaus (kirjanpitäjälle Juhon bonusvaraus), excel (dokumen…"
type textarea "x"
type input "Bonusten laskenta ja varaus (kirjanpitäjälle Juhon bonusvaraus), excel (dokumen…"
type textarea "x"
type input "Bonusten laskenta ja varaus (kirjanpitäjälle Juhon bonusvaraus), excel (dokumen…"
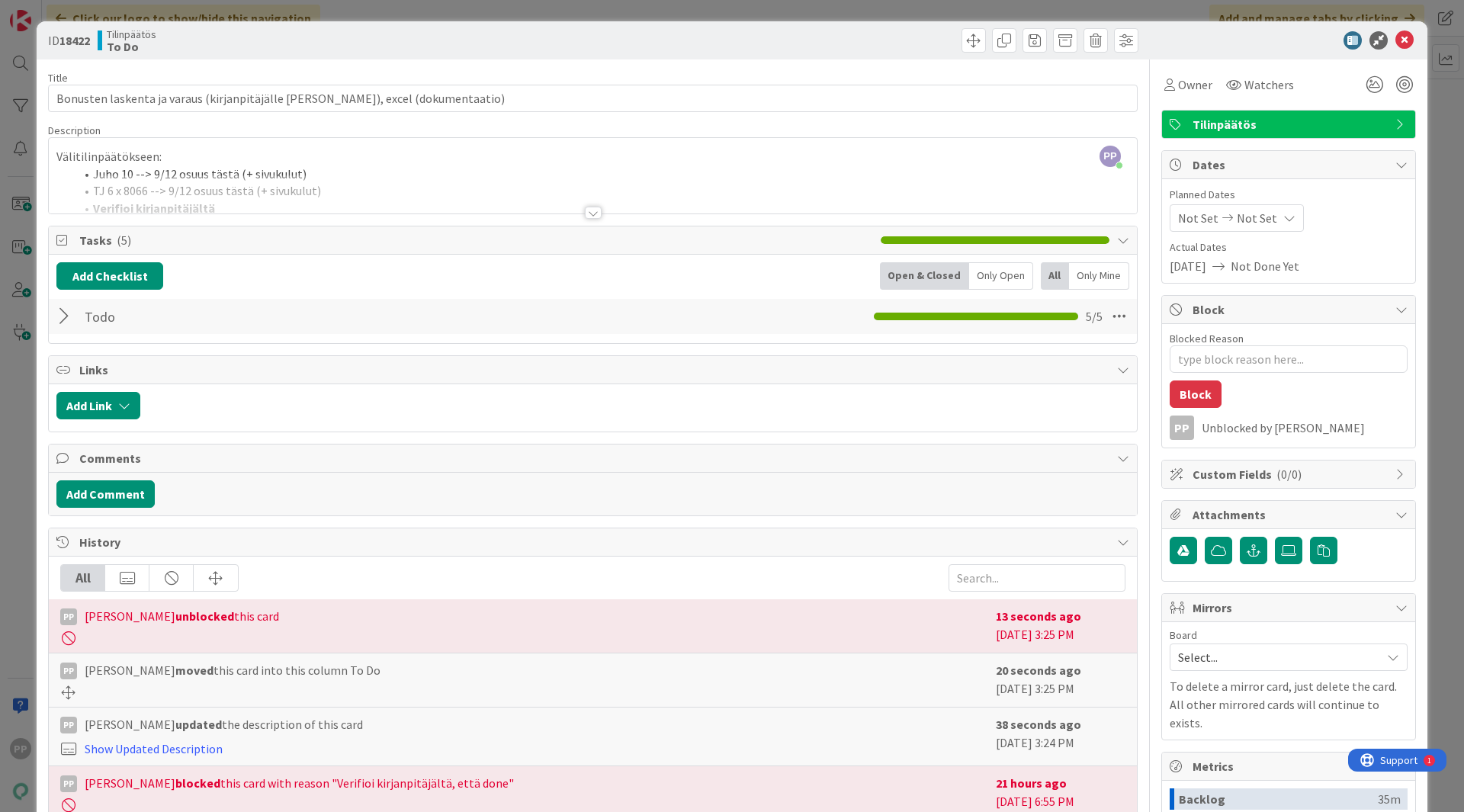
click at [423, 71] on div "Title 86 / 128" at bounding box center [592, 77] width 1090 height 14
drag, startPoint x: 447, startPoint y: 40, endPoint x: 447, endPoint y: 26, distance: 14.0
click at [447, 40] on div "Tilinpäätös To Do" at bounding box center [343, 40] width 492 height 25
click at [447, 12] on div "ID 18422 Tilinpäätös To Do Title 86 / 128 Bonusten laskenta ja varaus (kirjanpi…" at bounding box center [732, 406] width 1464 height 812
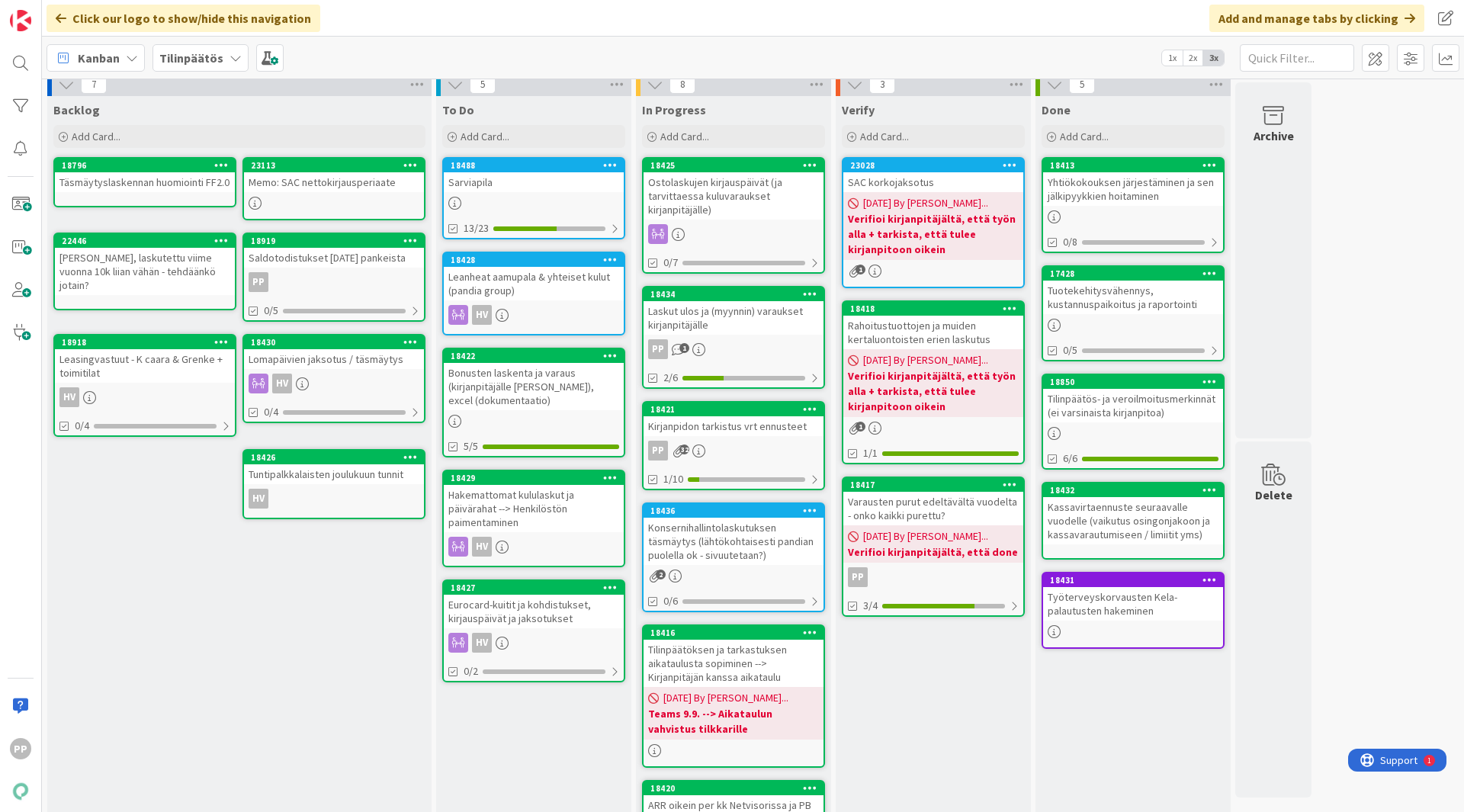
click at [592, 45] on div "Kanban Tilinpäätös 1x 2x 3x" at bounding box center [753, 57] width 1422 height 42
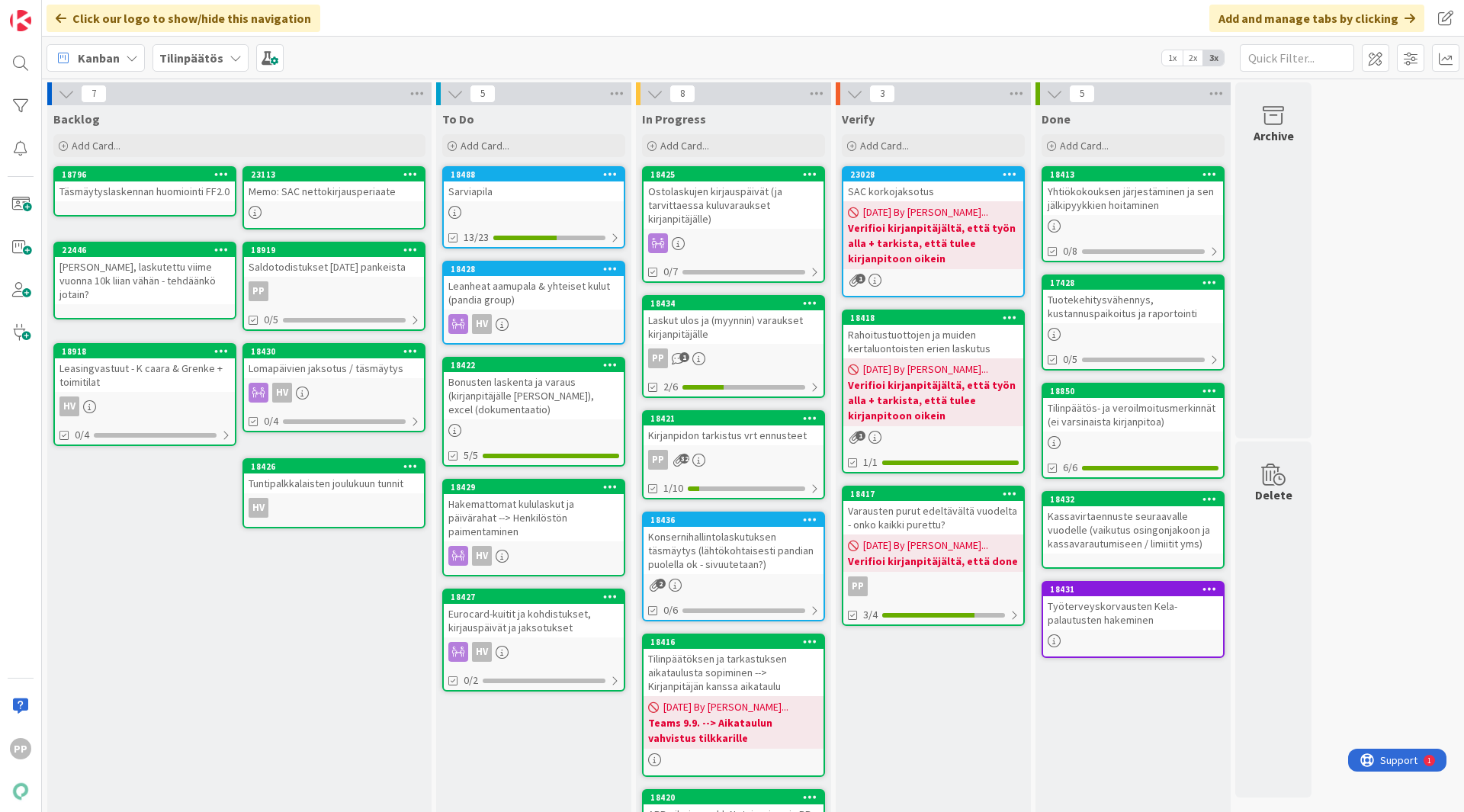
click at [542, 55] on div "Kanban Tilinpäätös 1x 2x 3x" at bounding box center [753, 57] width 1422 height 42
click at [554, 12] on div "Click our logo to show/hide this navigation Add and manage tabs by clicking" at bounding box center [753, 18] width 1422 height 36
click at [536, 296] on div "Leanheat aamupala & yhteiset kulut (pandia group)" at bounding box center [534, 292] width 180 height 34
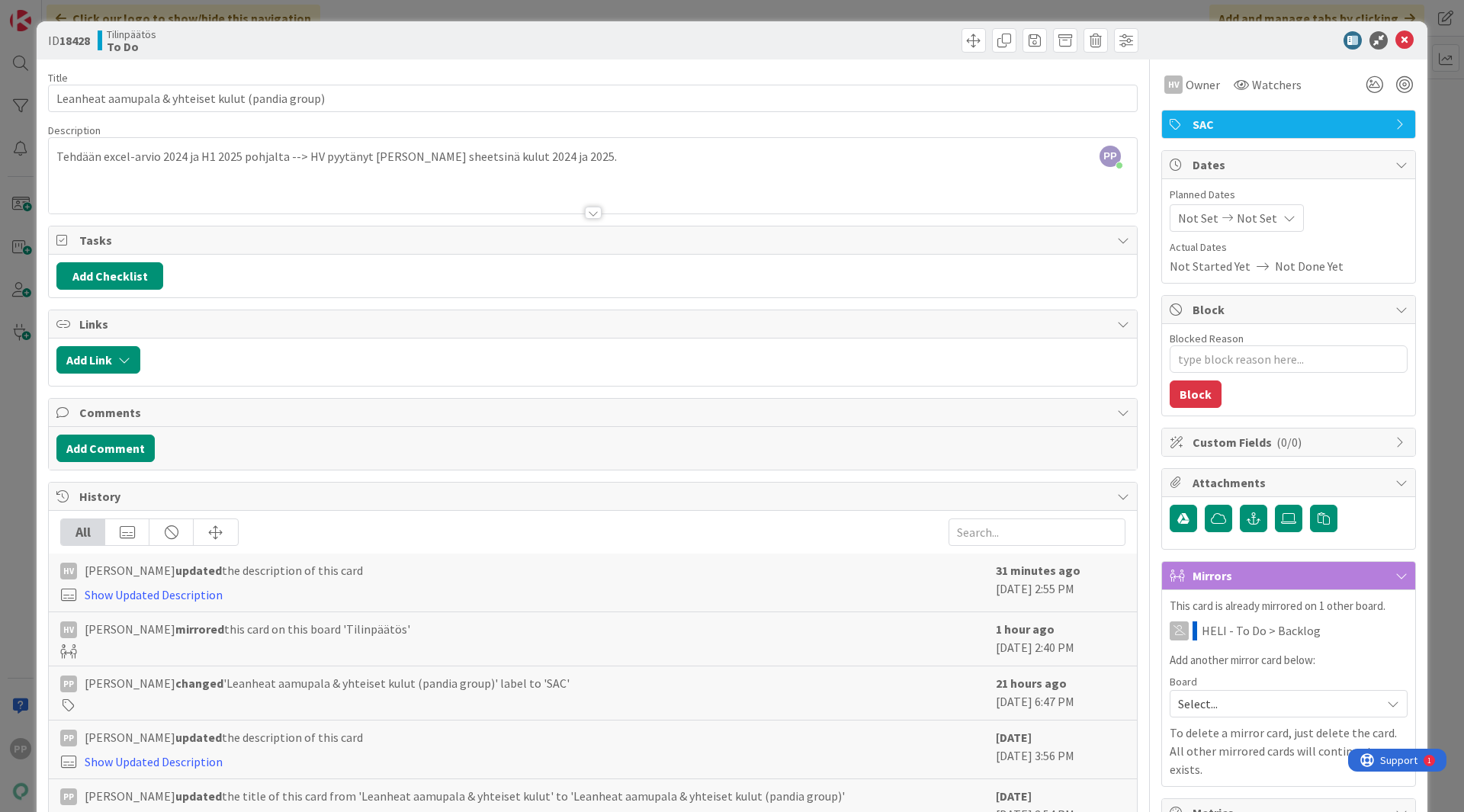
click at [520, 72] on div "Title 49 / 128" at bounding box center [592, 77] width 1090 height 14
click at [519, 14] on div "ID 18428 Tilinpäätös To Do Title 49 / 128 Leanheat aamupala & yhteiset kulut (p…" at bounding box center [732, 406] width 1464 height 812
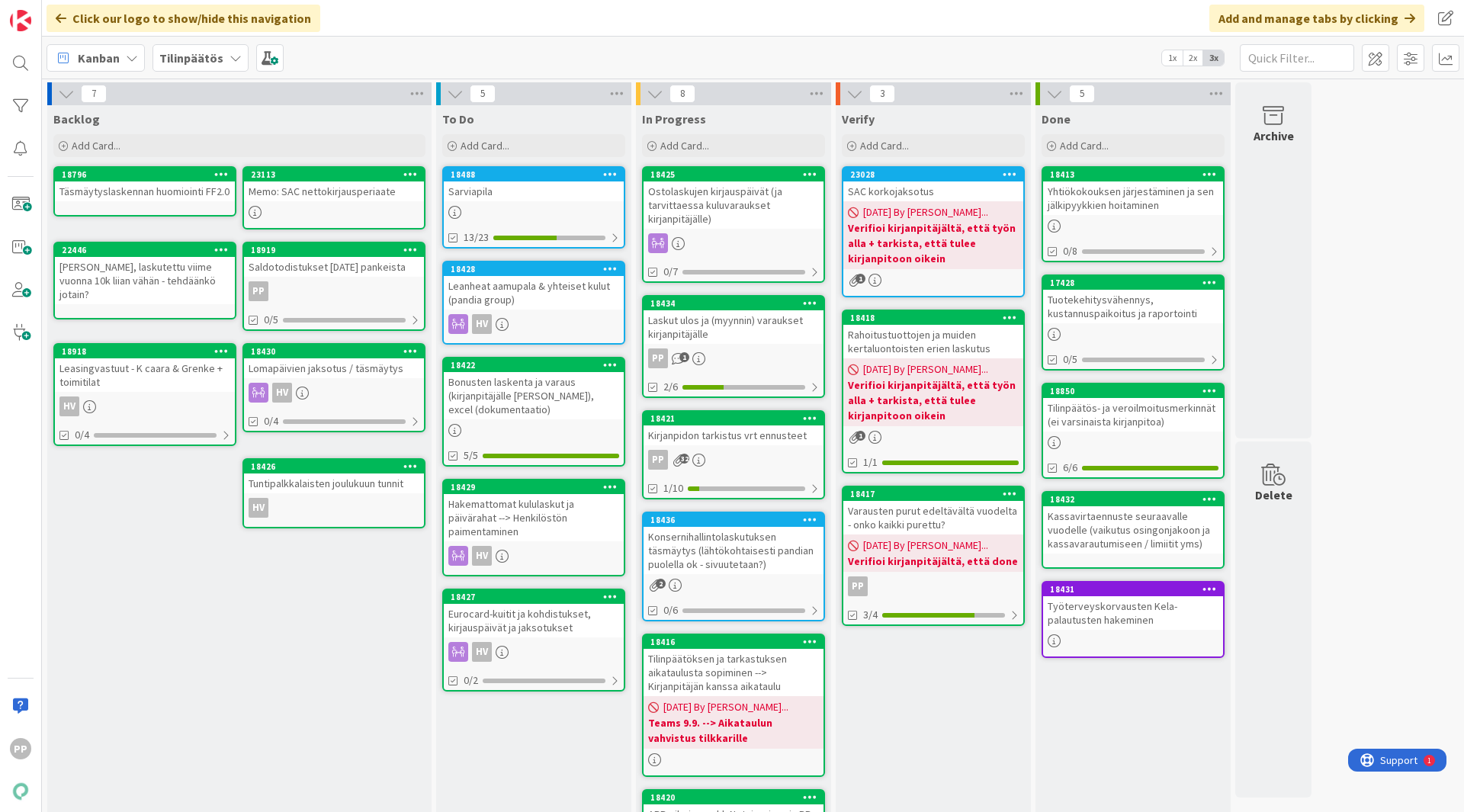
click at [544, 190] on div "Sarviapila" at bounding box center [534, 191] width 180 height 20
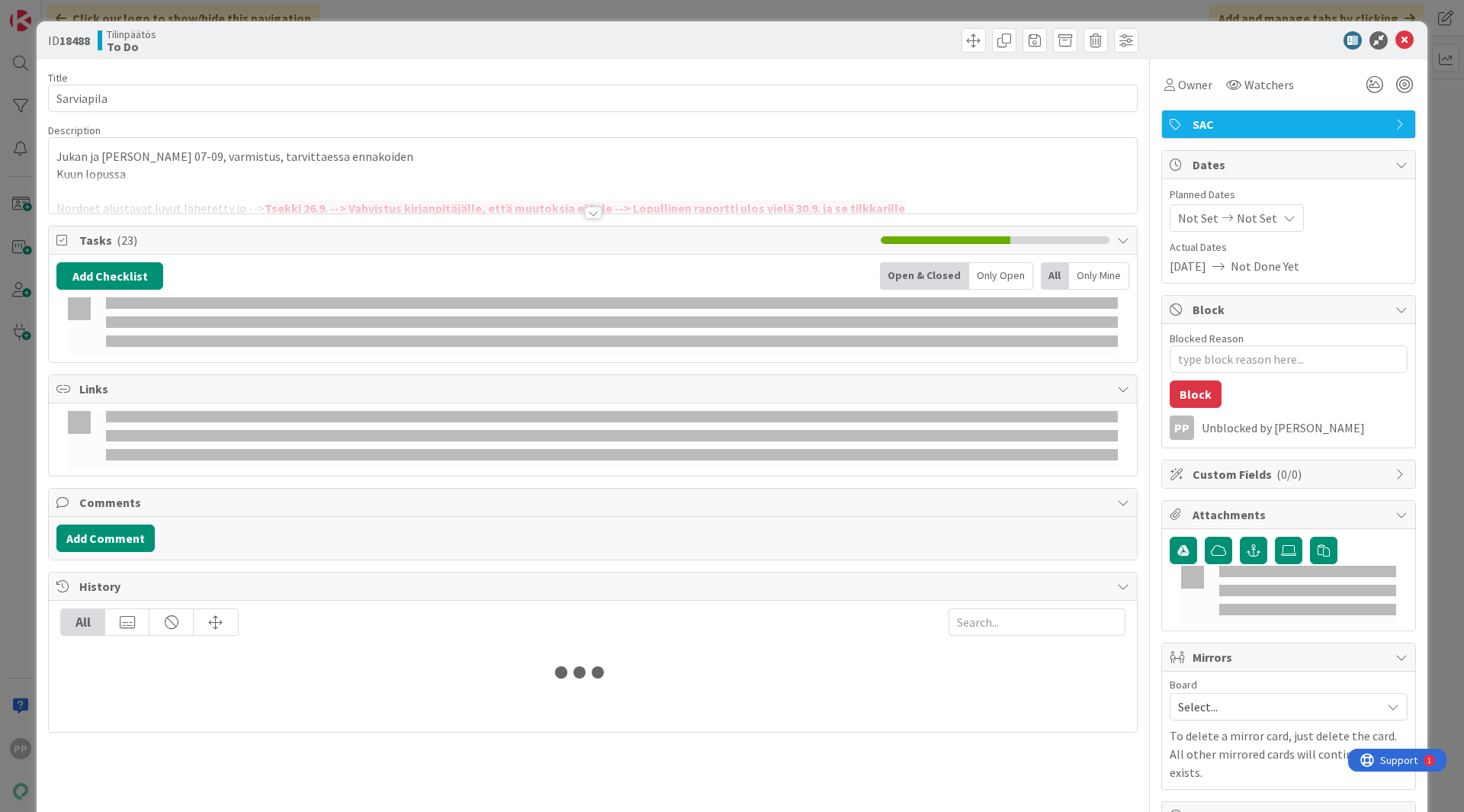
click at [311, 181] on div at bounding box center [592, 194] width 1088 height 39
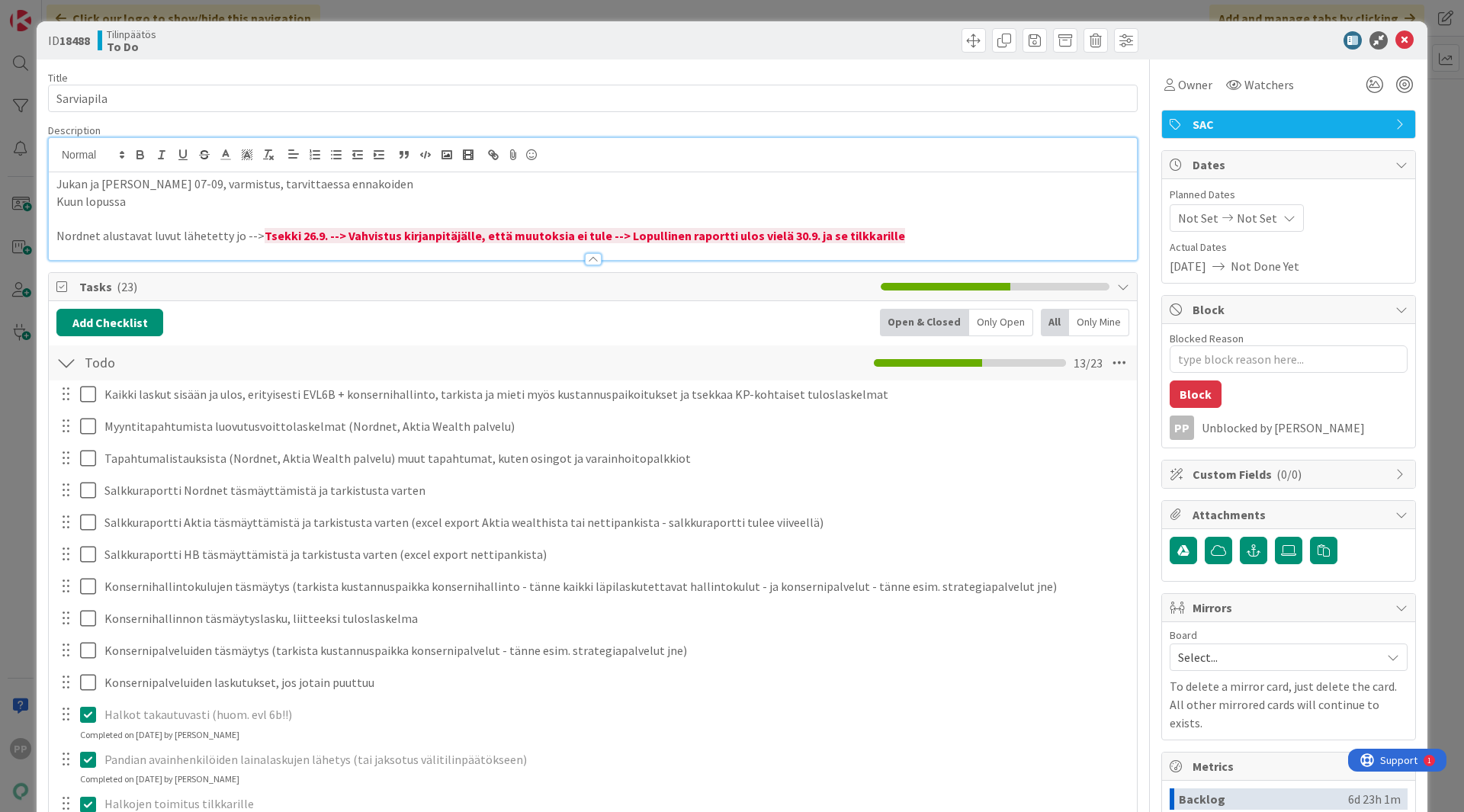
type textarea "x"
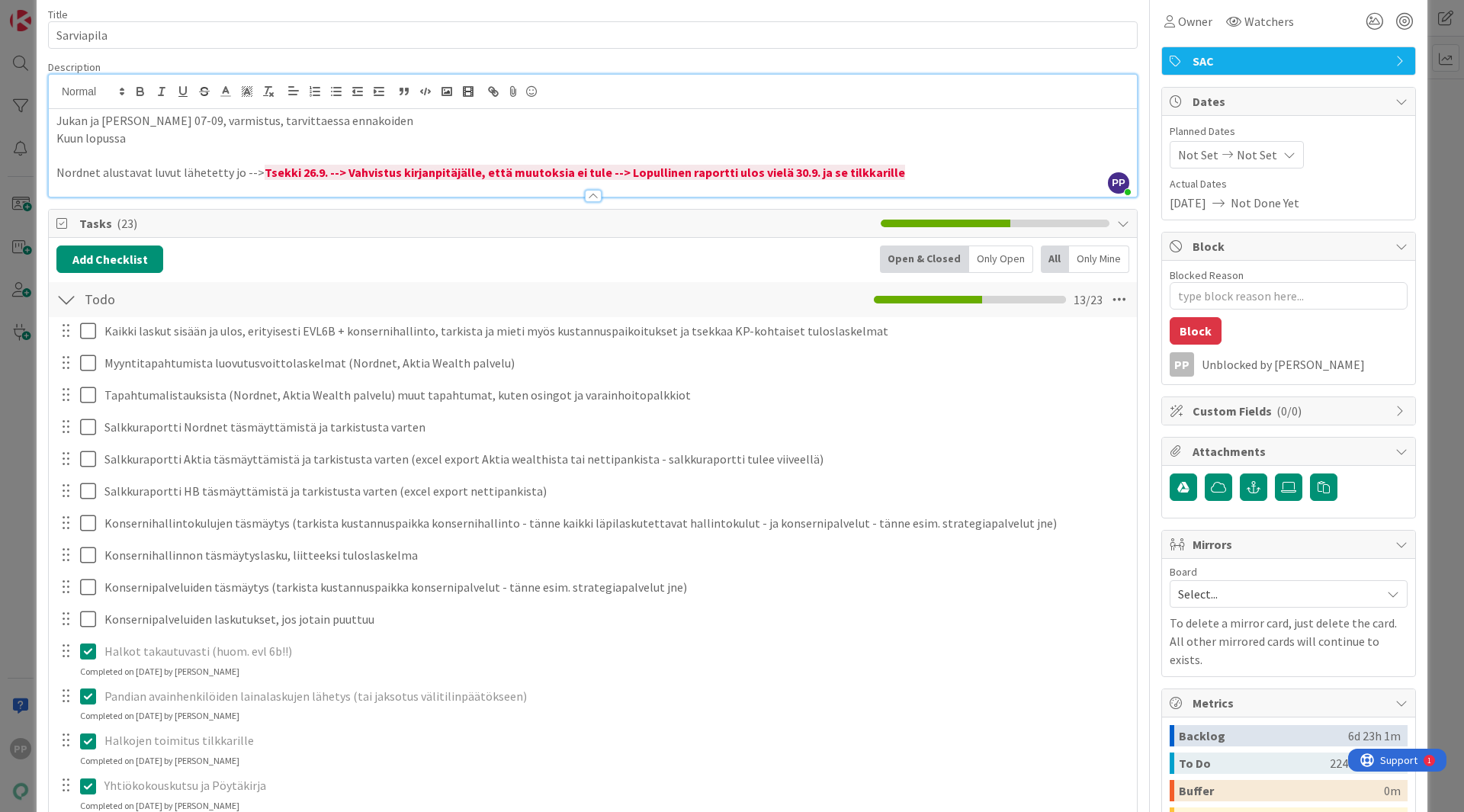
scroll to position [64, 0]
click at [182, 138] on p "Kuun lopussa" at bounding box center [592, 137] width 1073 height 17
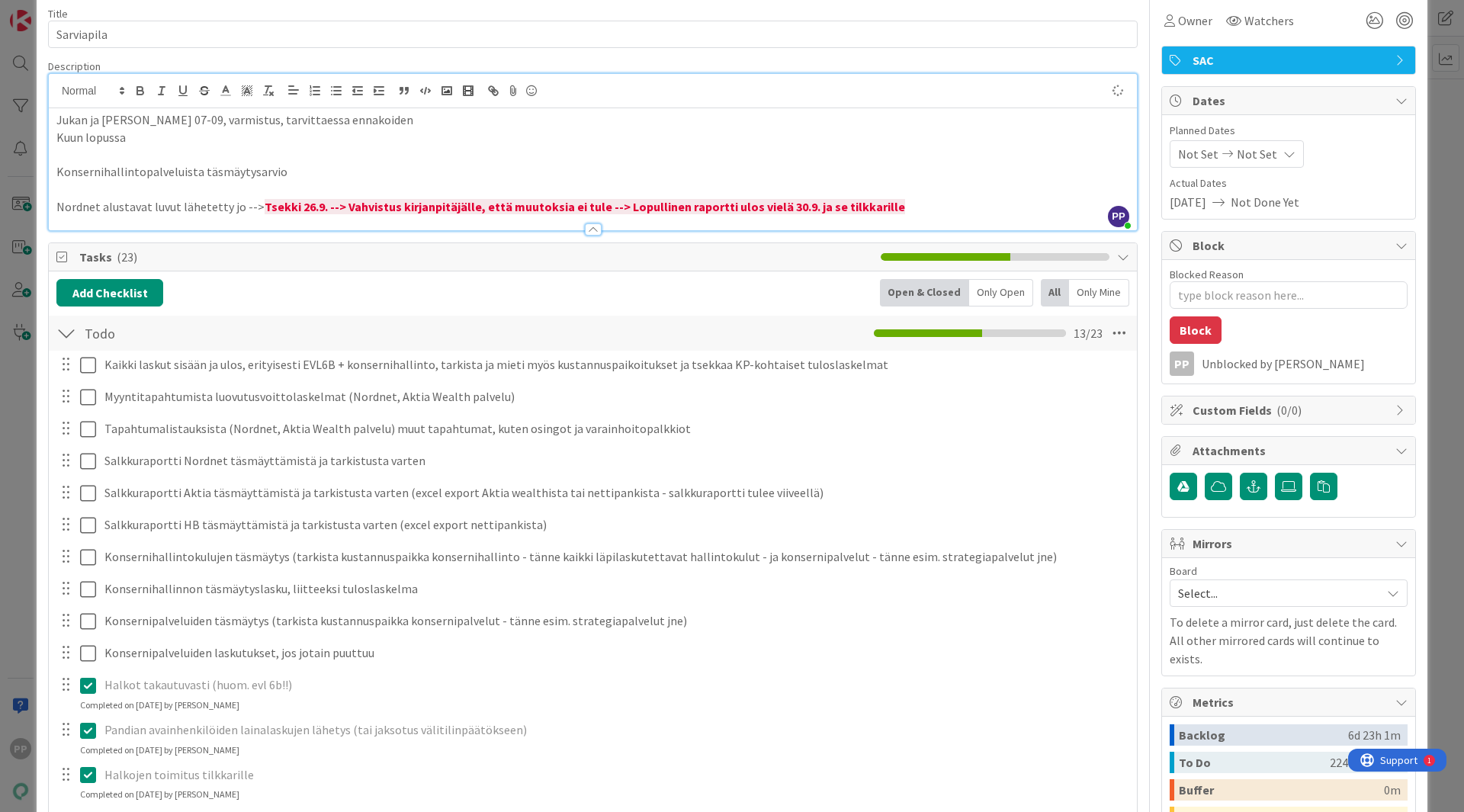
click at [75, 64] on span "Description" at bounding box center [74, 66] width 53 height 14
click at [27, 91] on div "ID 18488 Tilinpäätös To Do Title 10 / 128 Sarviapila Description PP Pekka Paask…" at bounding box center [732, 406] width 1464 height 812
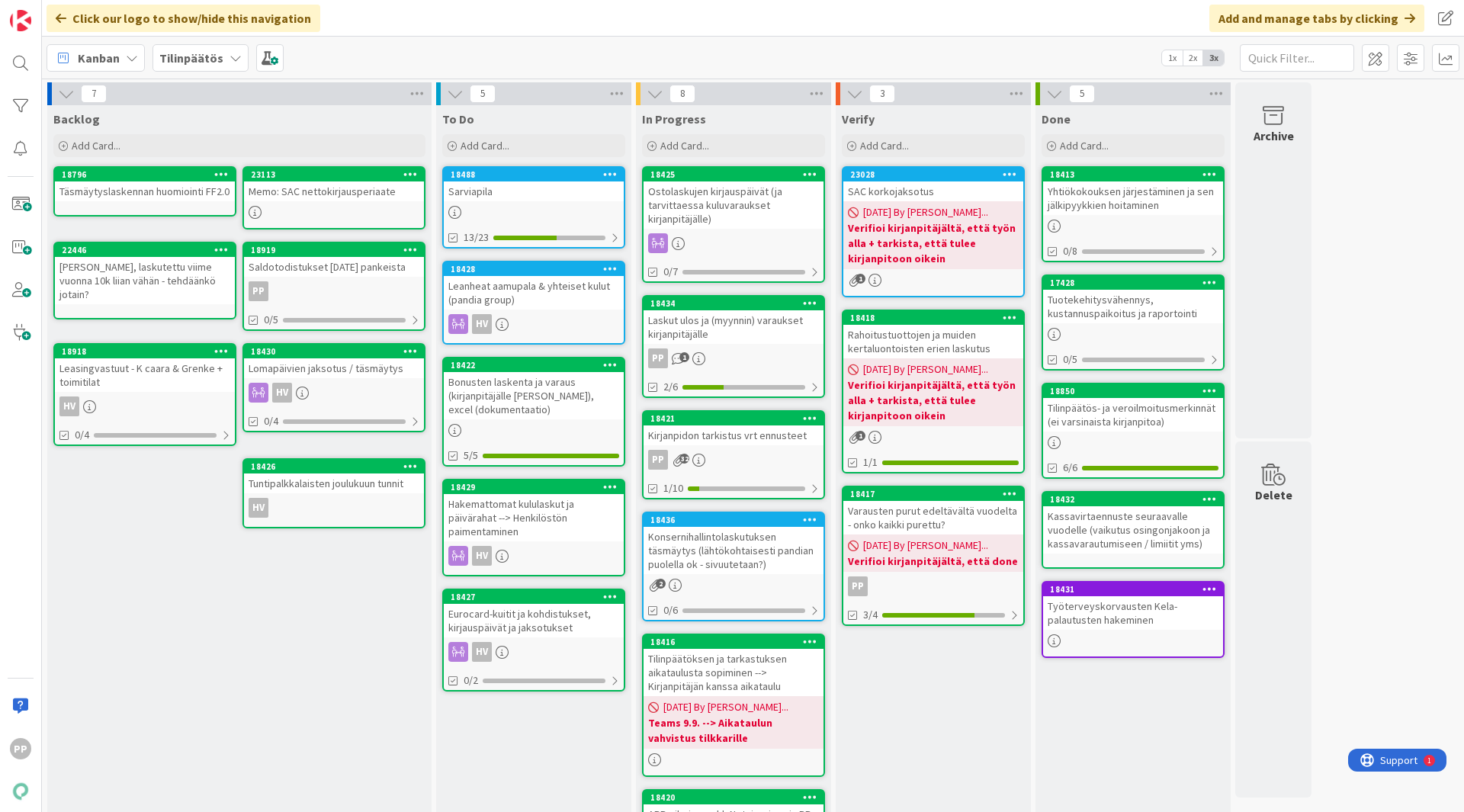
click at [551, 200] on div "Sarviapila" at bounding box center [534, 191] width 180 height 20
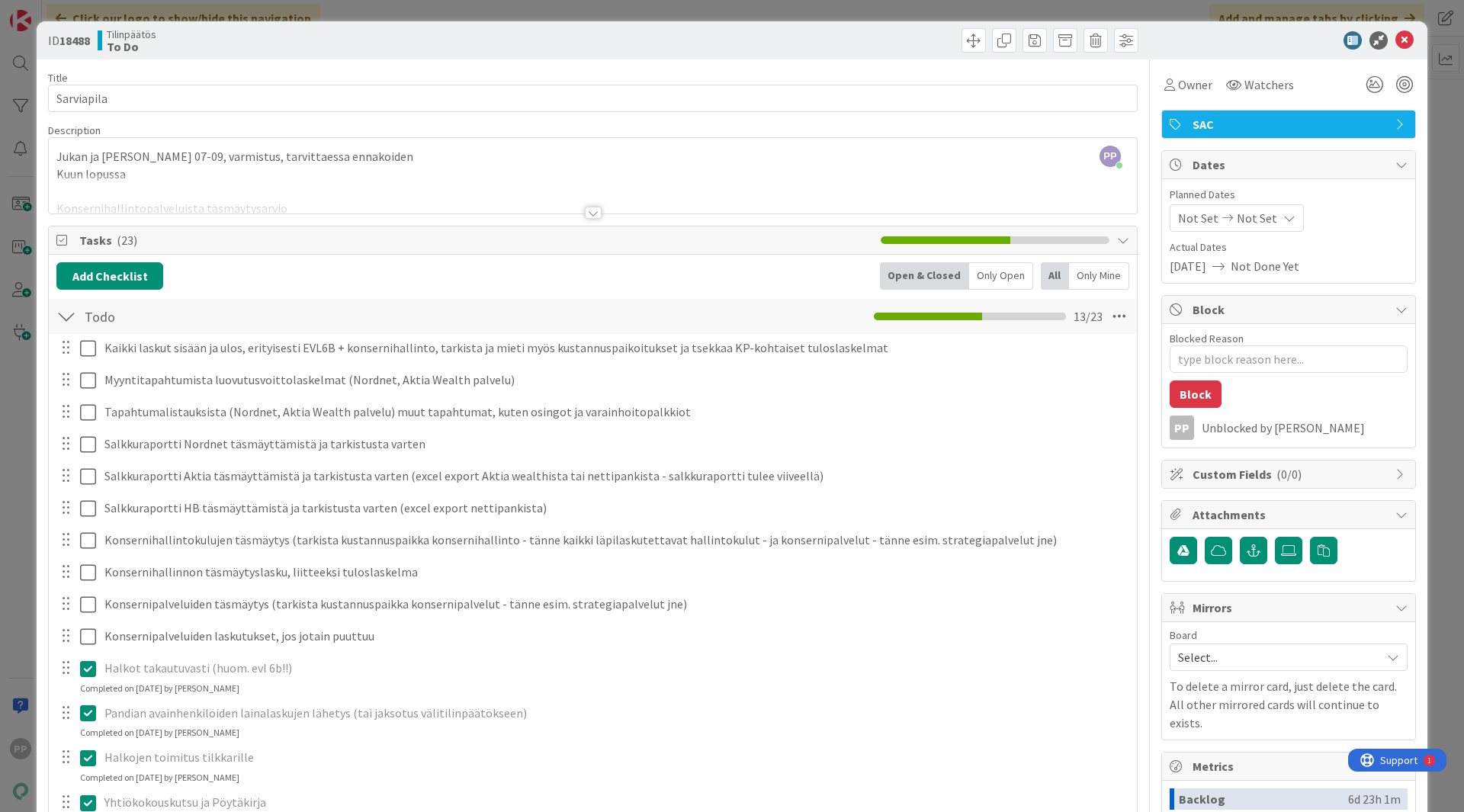
click at [24, 559] on div "ID 18488 Tilinpäätös To Do Title 10 / 128 Sarviapila Description PP Pekka Paask…" at bounding box center [732, 406] width 1464 height 812
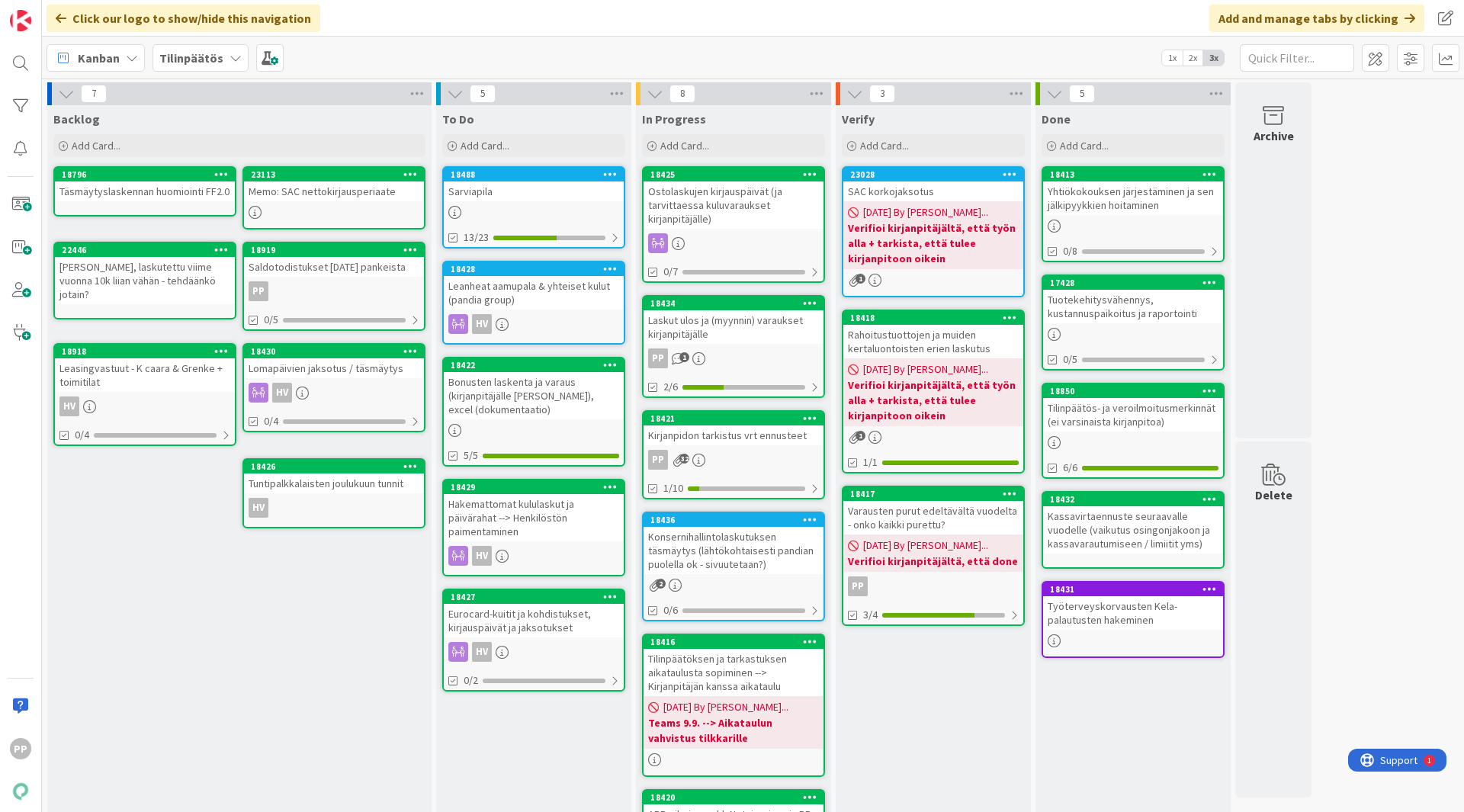
click at [914, 628] on div "Verify Add Card... 23028 SAC korkojaksotus 09/08/2025 By Pekka... Verifioi kirj…" at bounding box center [933, 705] width 195 height 1200
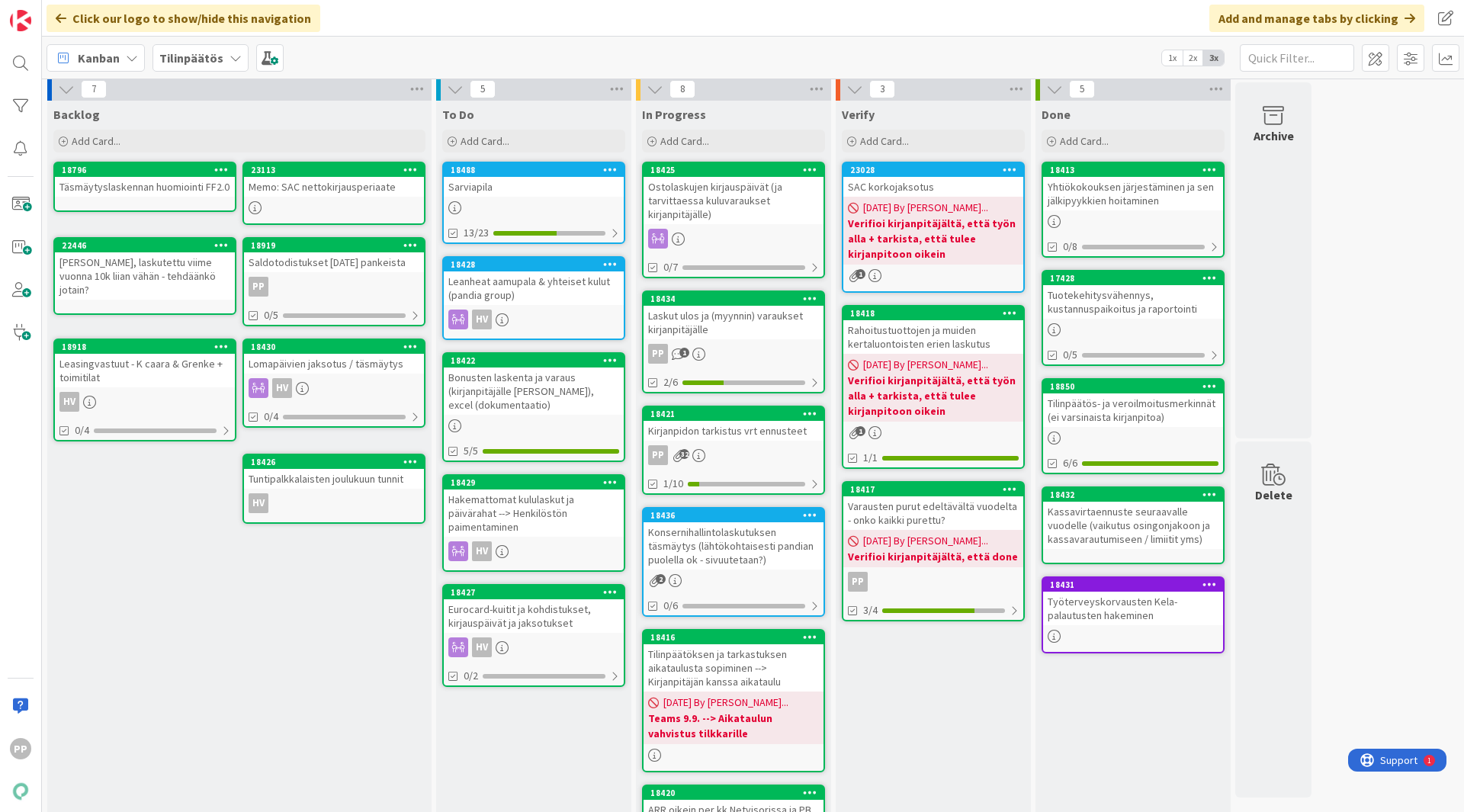
click at [1171, 628] on div "7 Backlog Add Card... 23113 Memo: SAC nettokirjausperiaate 18796 Täsmäytyslaske…" at bounding box center [753, 693] width 1416 height 1230
click at [558, 628] on div "To Do Add Card... 18488 Sarviapila 13/23 18428 Leanheat aamupala & yhteiset kul…" at bounding box center [533, 700] width 195 height 1200
click at [358, 622] on div "Backlog Add Card... 23113 Memo: SAC nettokirjausperiaate 18796 Täsmäytyslaskenn…" at bounding box center [239, 700] width 385 height 1200
click at [352, 628] on div "Backlog Add Card... 23113 Memo: SAC nettokirjausperiaate 18796 Täsmäytyslaskenn…" at bounding box center [239, 700] width 385 height 1200
click at [564, 628] on div "To Do Add Card... 18488 Sarviapila 13/23 18428 Leanheat aamupala & yhteiset kul…" at bounding box center [533, 700] width 195 height 1200
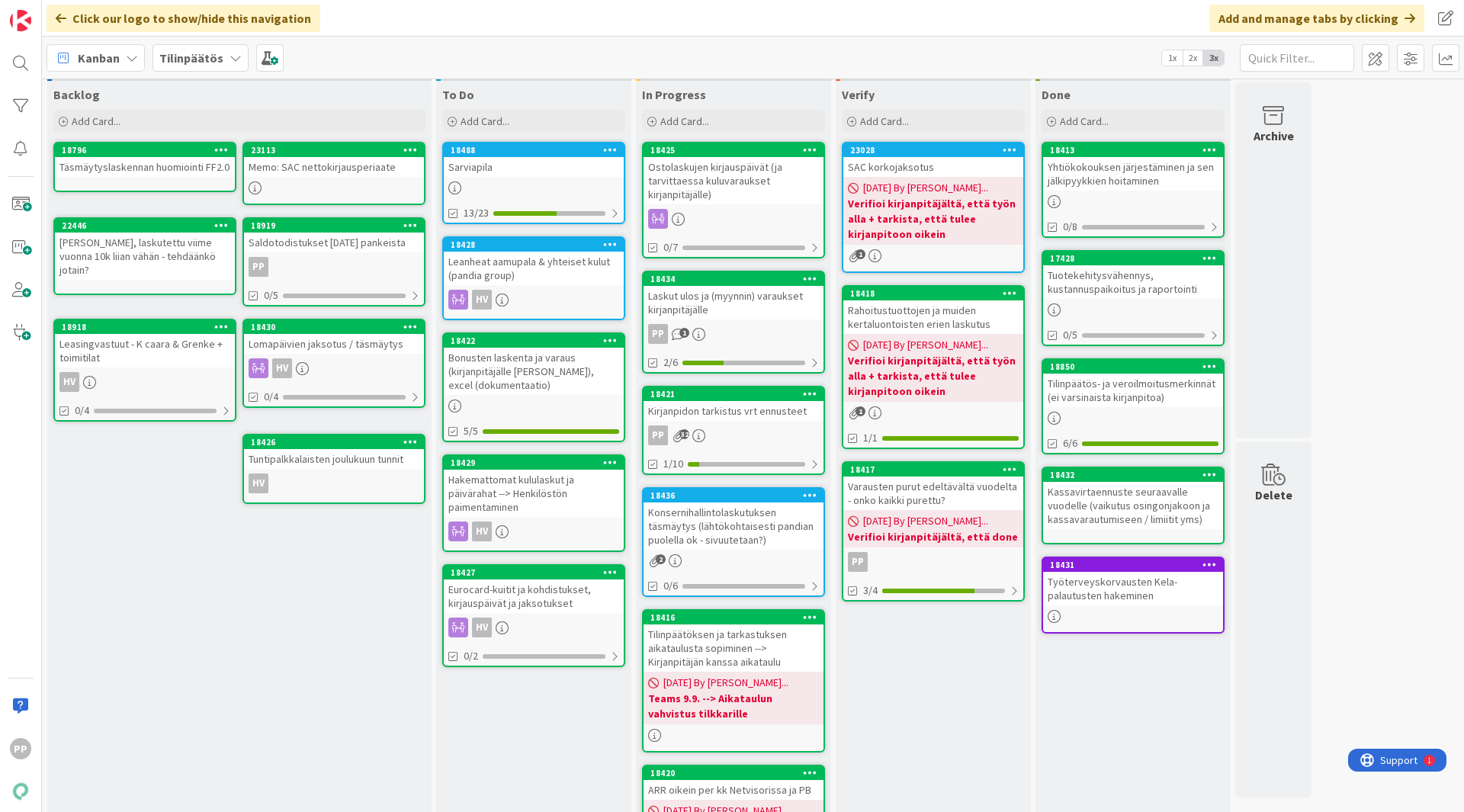
scroll to position [26, 0]
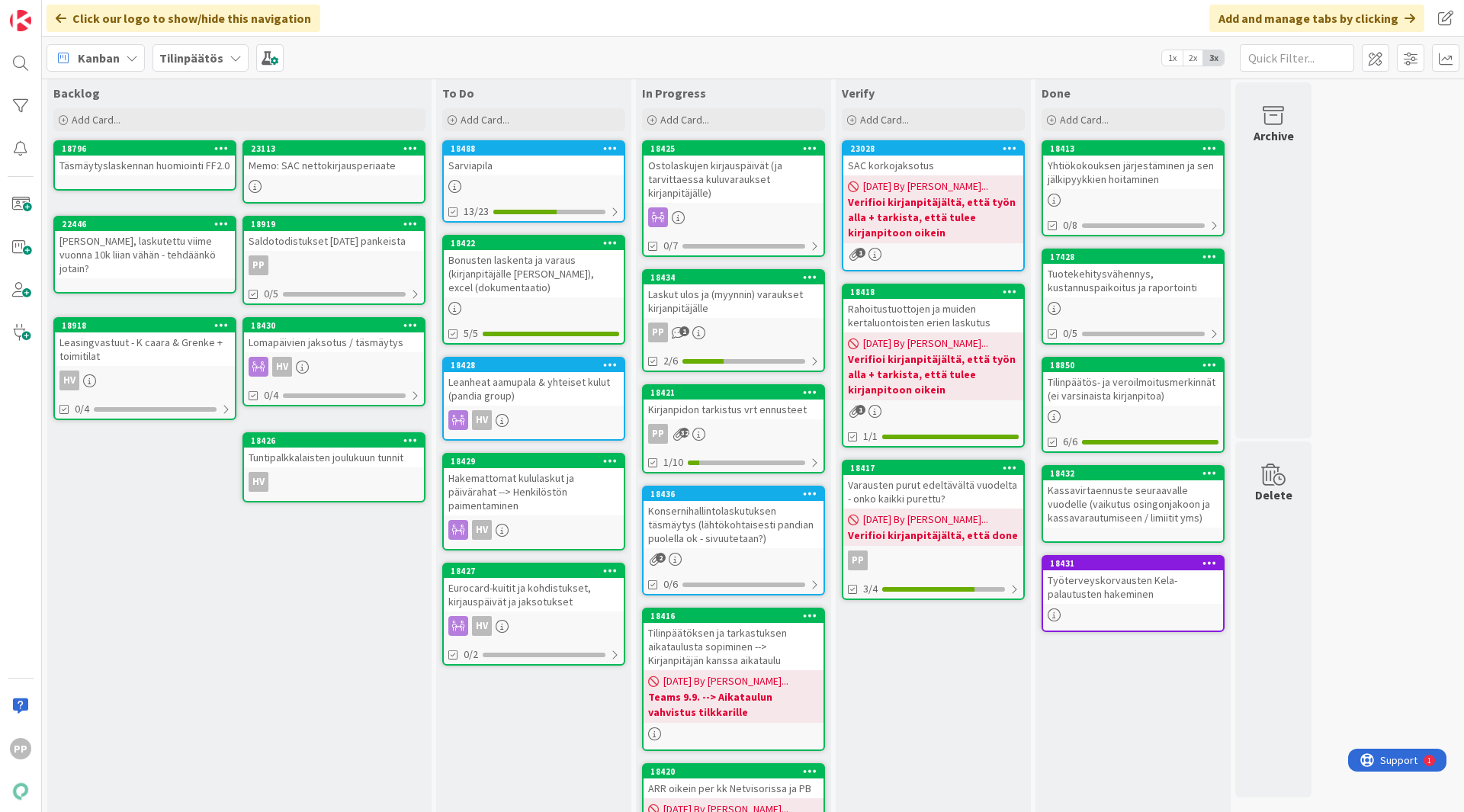
click at [352, 606] on div "Backlog Add Card... 23113 Memo: SAC nettokirjausperiaate 18796 Täsmäytyslaskenn…" at bounding box center [239, 679] width 385 height 1200
click at [547, 399] on div "Leanheat aamupala & yhteiset kulut (pandia group)" at bounding box center [534, 389] width 180 height 34
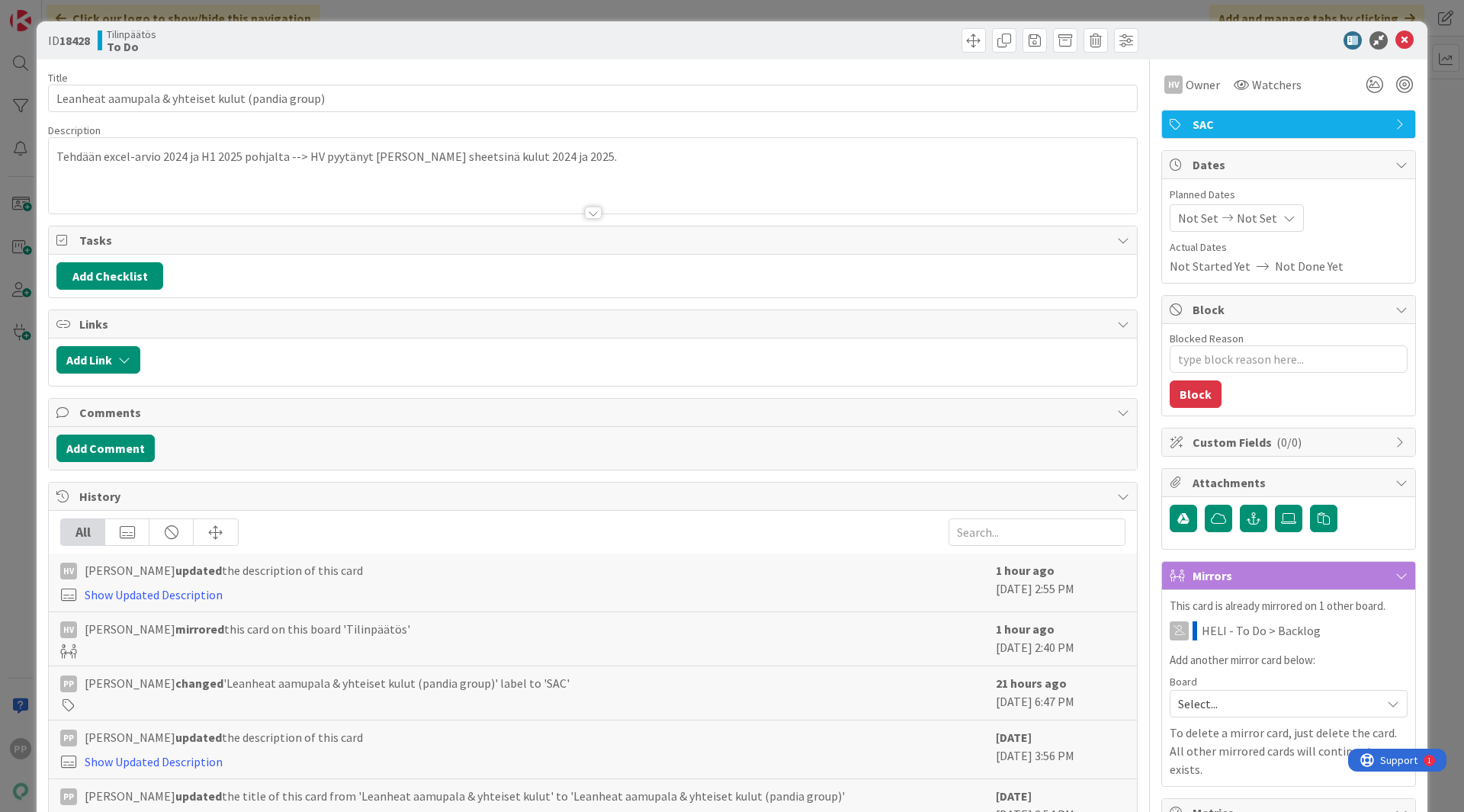
type textarea "x"
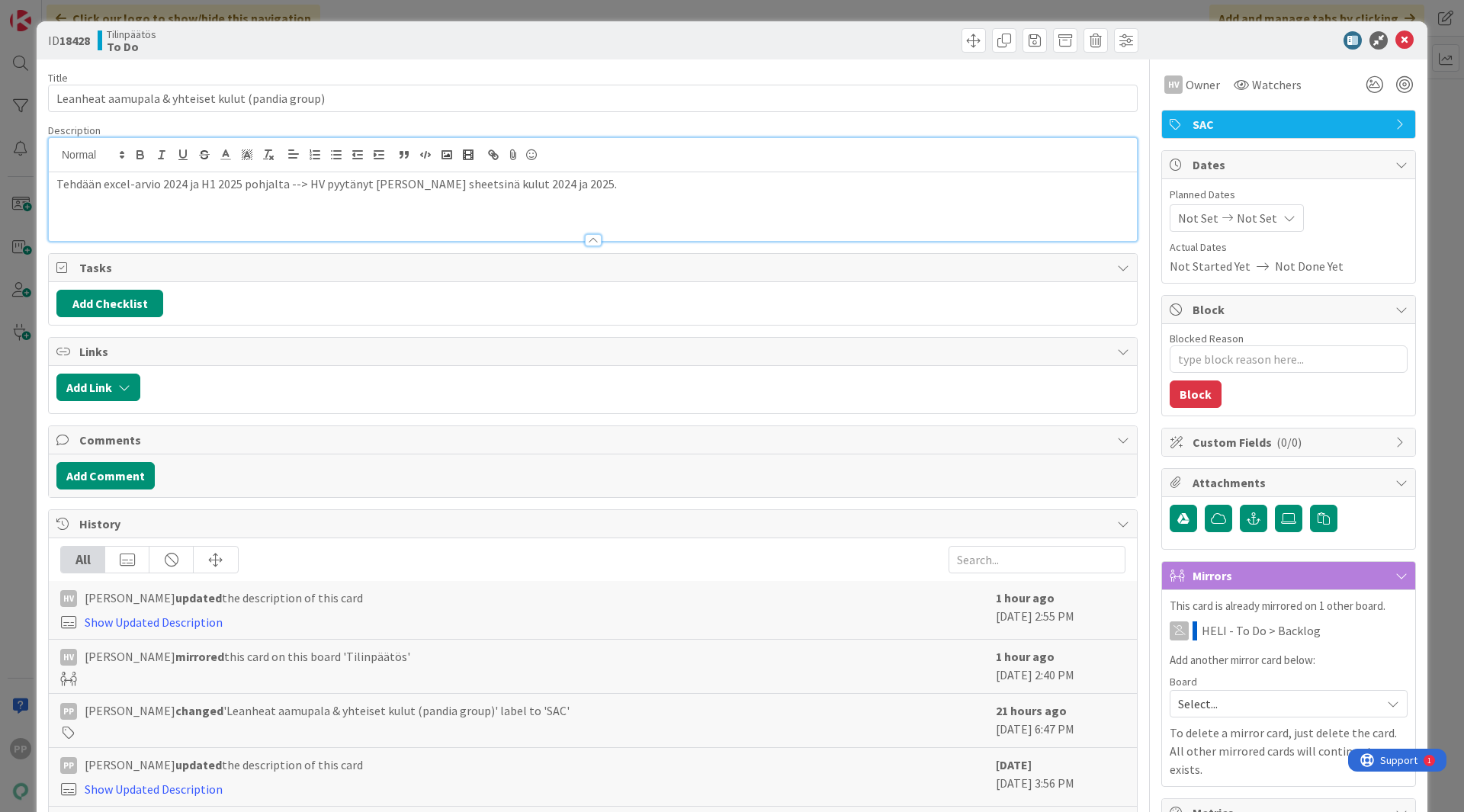
click at [280, 165] on div "Tehdään excel-arvio 2024 ja H1 2025 pohjalta --> HV pyytänyt Lina Ozolinalta sh…" at bounding box center [592, 189] width 1088 height 103
click at [308, 68] on div "Title 49 / 128 Leanheat aamupala & yhteiset kulut (pandia group) Description Te…" at bounding box center [592, 573] width 1090 height 1028
click at [308, 68] on div "Title 49 / 128 Leanheat aamupala & yhteiset kulut (pandia group) Description PP…" at bounding box center [592, 573] width 1090 height 1028
click at [338, 62] on div "Title 49 / 128 Leanheat aamupala & yhteiset kulut (pandia group) Description PP…" at bounding box center [592, 573] width 1090 height 1028
click at [559, 11] on div "ID 18428 Tilinpäätös To Do Title 49 / 128 Leanheat aamupala & yhteiset kulut (p…" at bounding box center [732, 406] width 1464 height 812
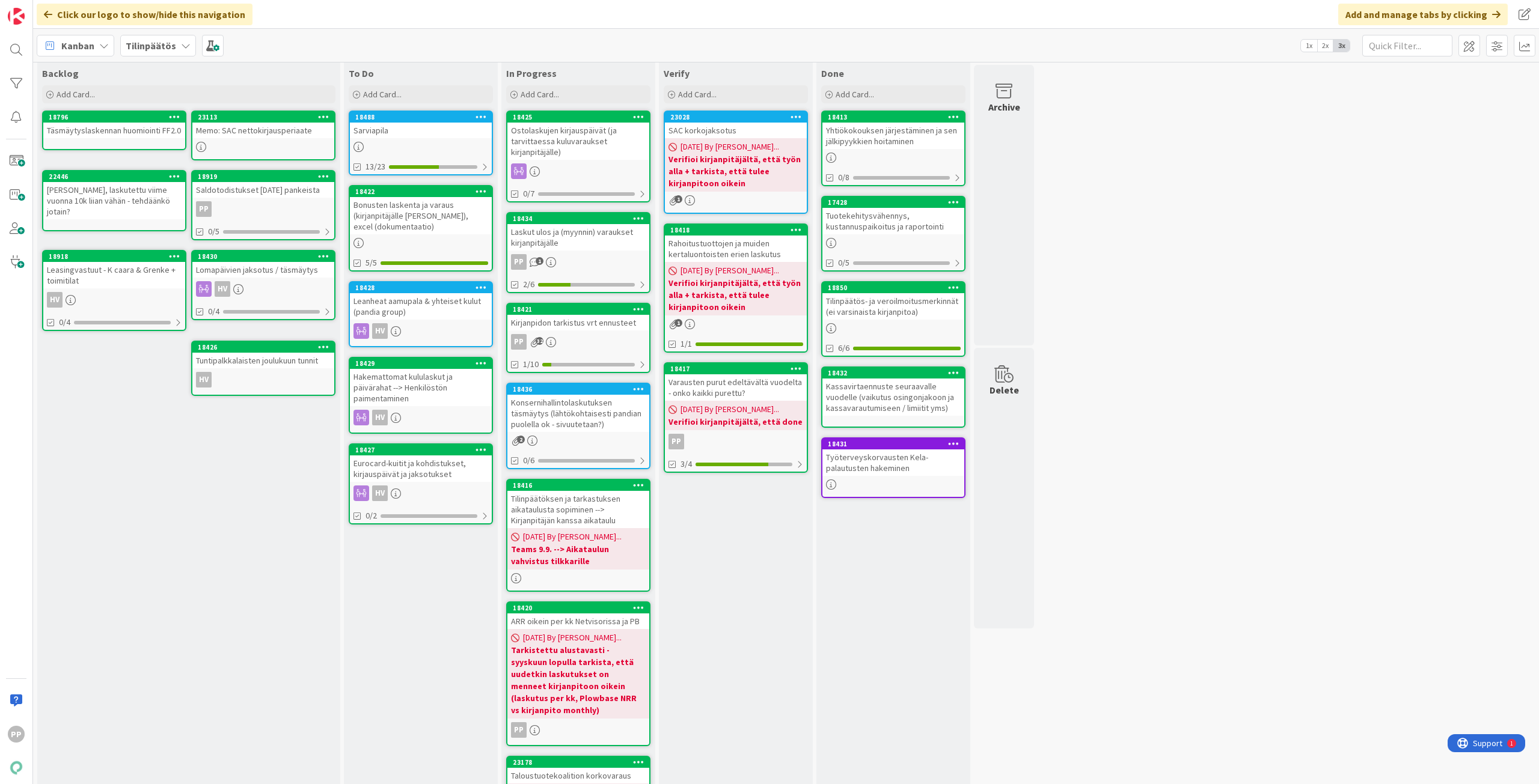
click at [923, 422] on div "7 Backlog Add Card... 23113 Memo: SAC nettokirjausperiaate 18796 Täsmäytyslaske…" at bounding box center [786, 529] width 1501 height 970
click at [274, 47] on div "Kanban Tilinpäätös 1x 2x 3x" at bounding box center [786, 45] width 1506 height 33
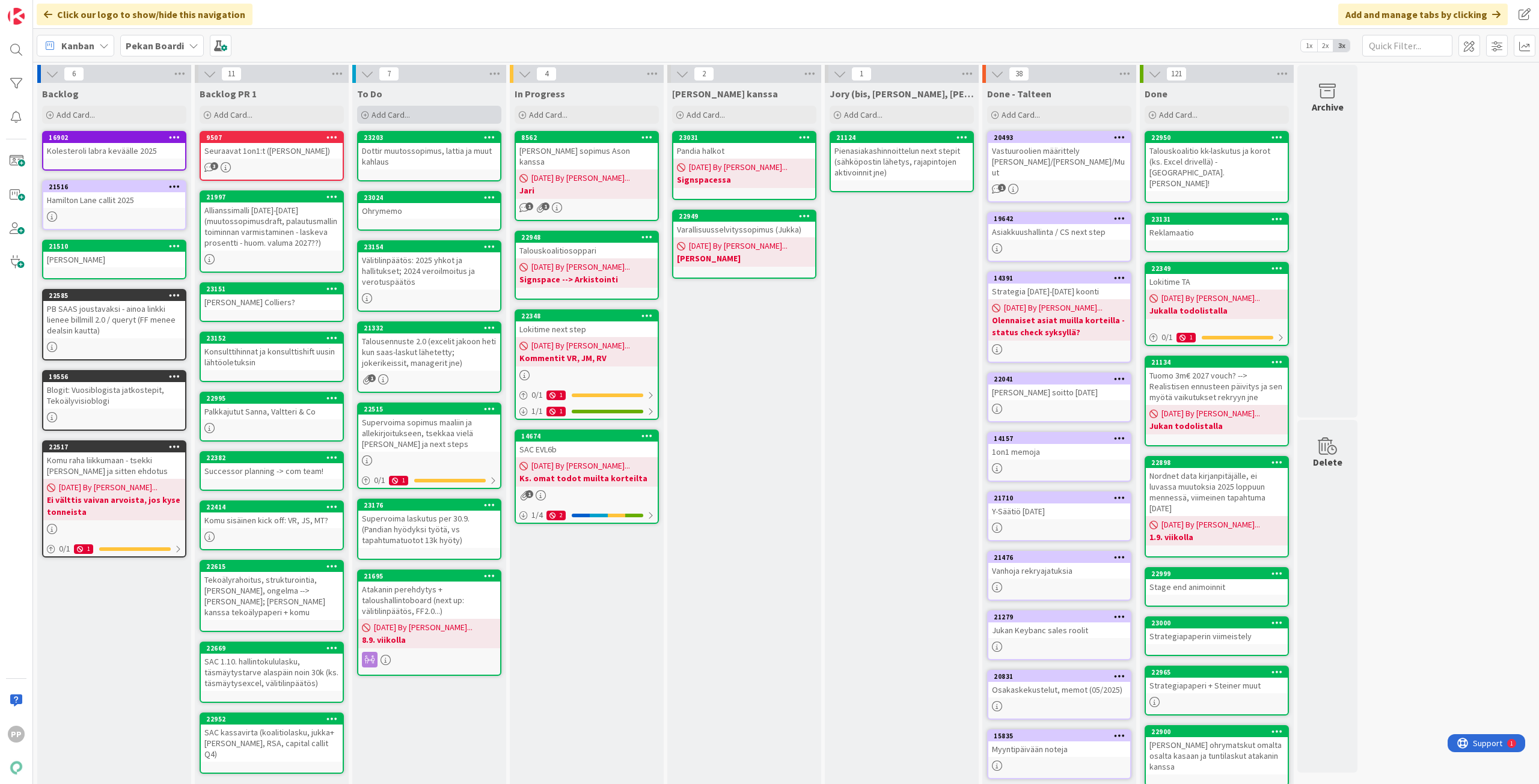
click at [466, 109] on div "Add Card..." at bounding box center [429, 115] width 144 height 18
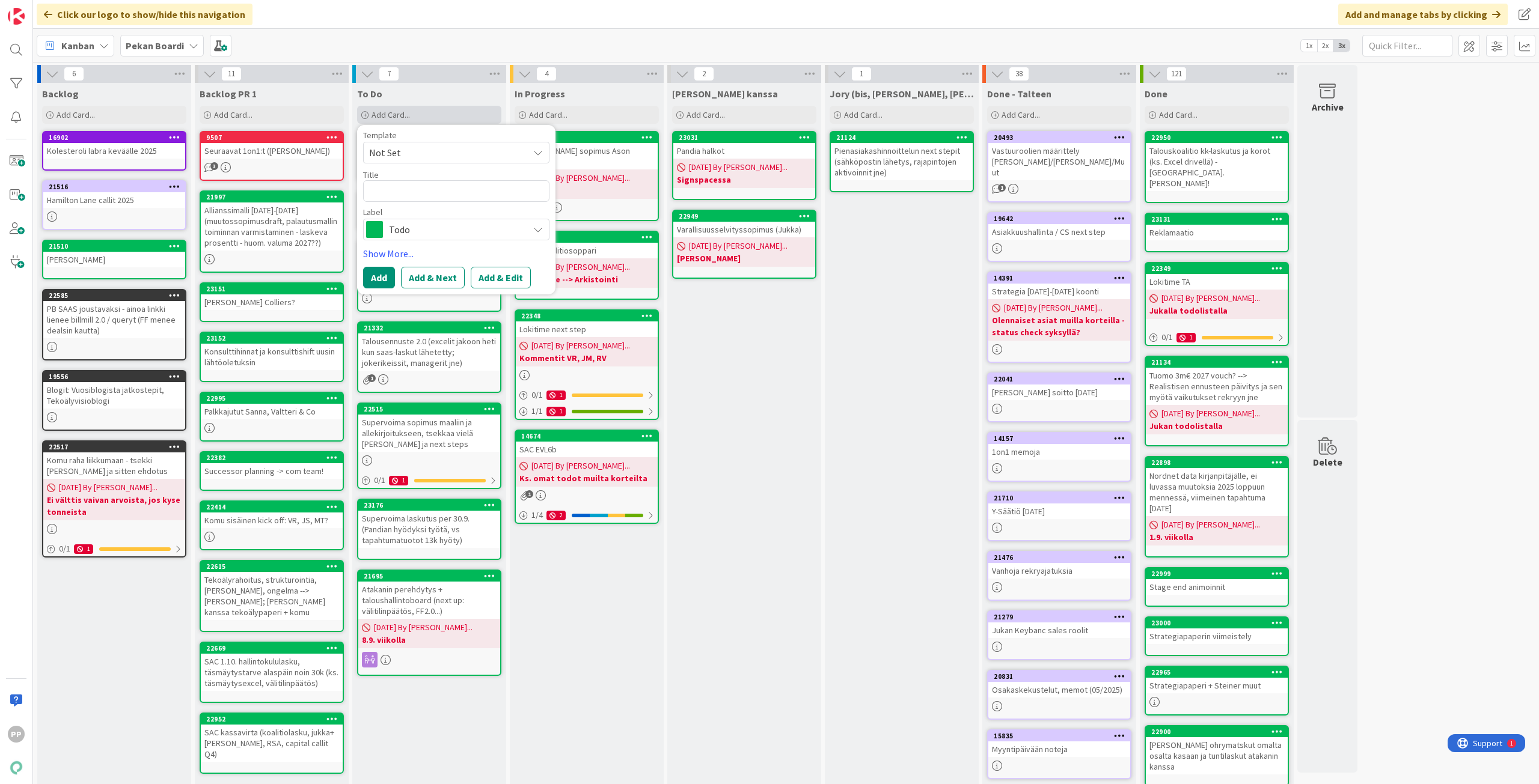
type textarea "x"
type textarea "Va"
type textarea "x"
type textarea "Vaa"
type textarea "x"
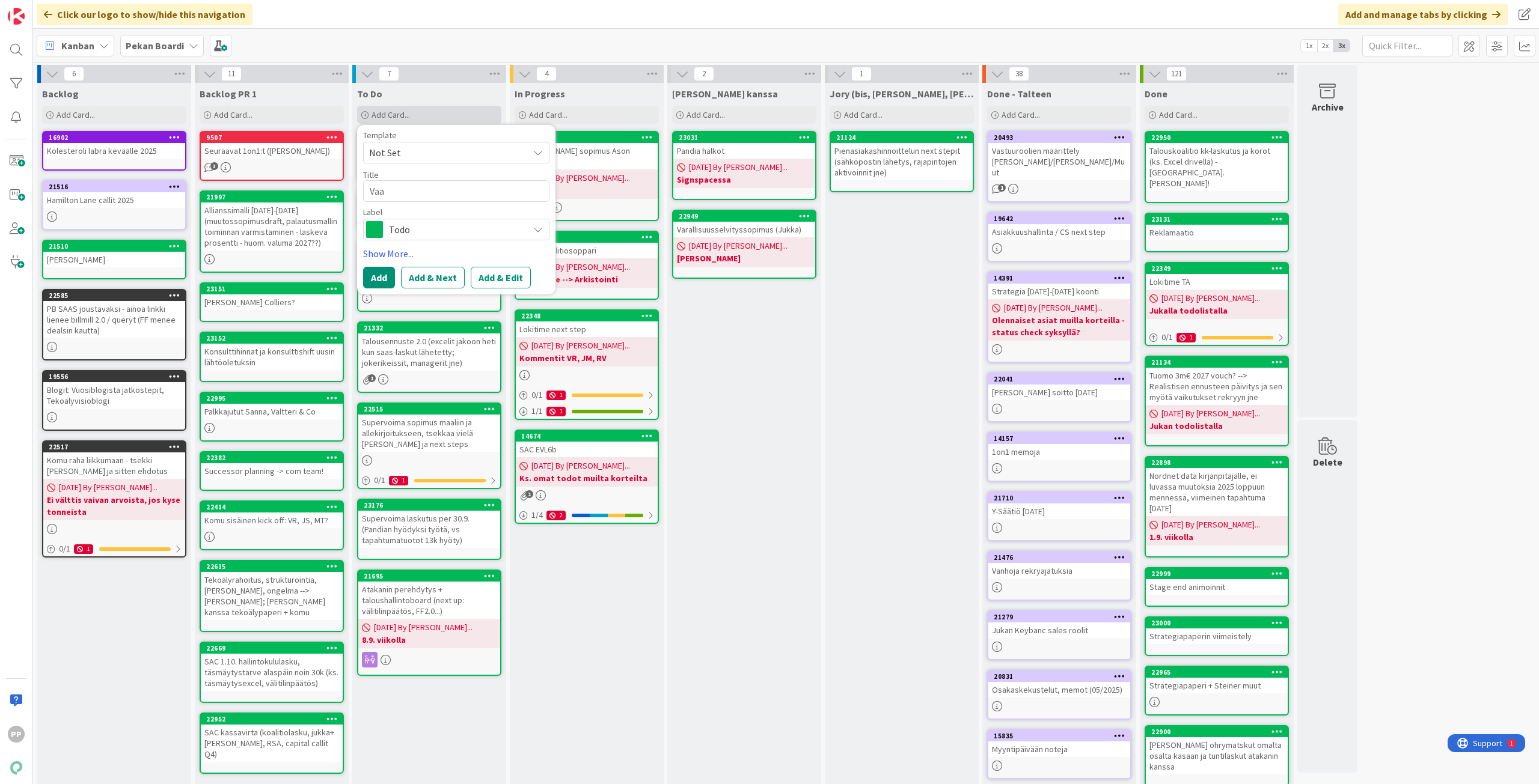
type textarea "Vaak"
type textarea "x"
type textarea "Vaaka"
type textarea "x"
type textarea "Vaaka"
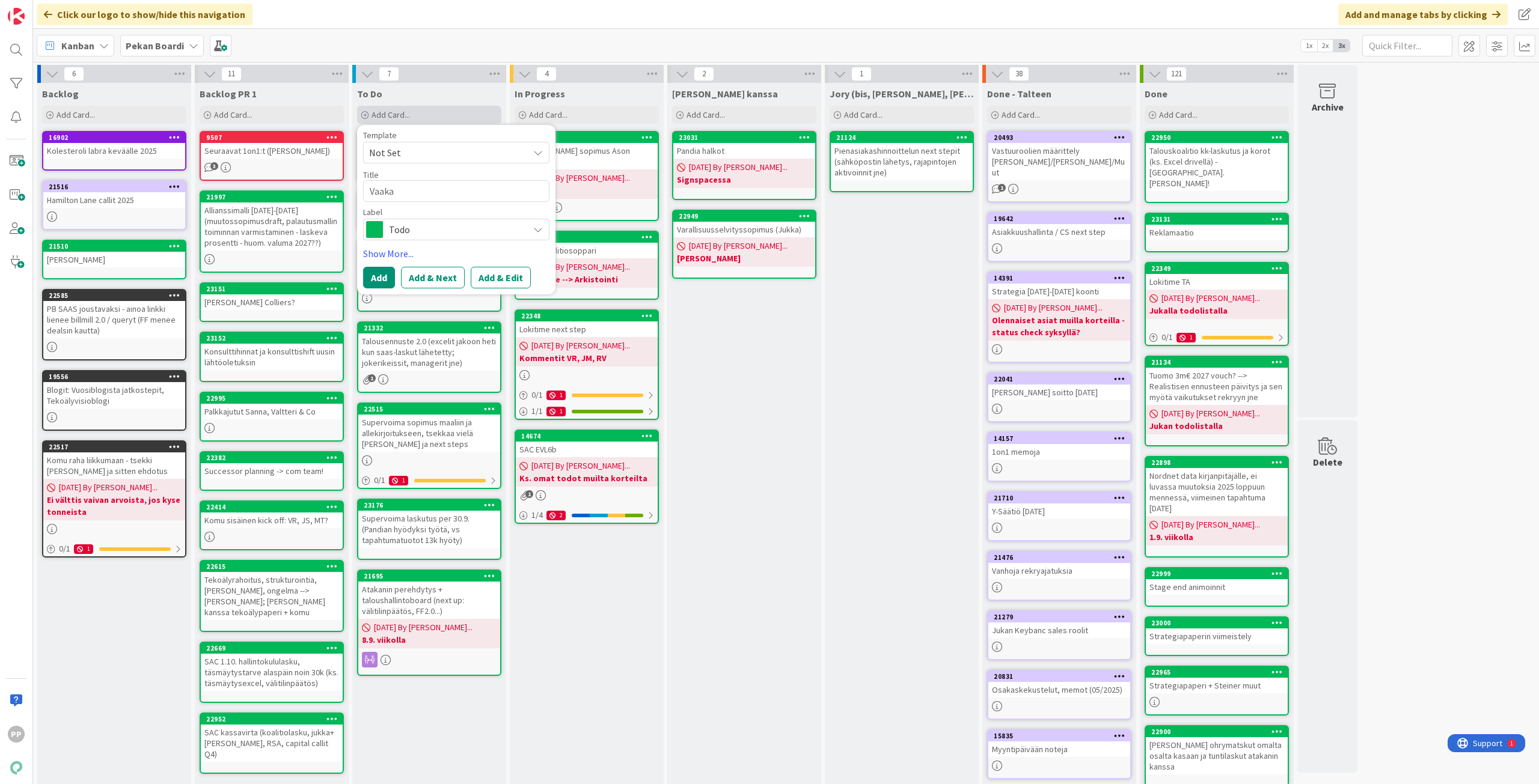
type textarea "x"
type textarea "Vaaka v"
type textarea "x"
type textarea "Vaaka va"
type textarea "x"
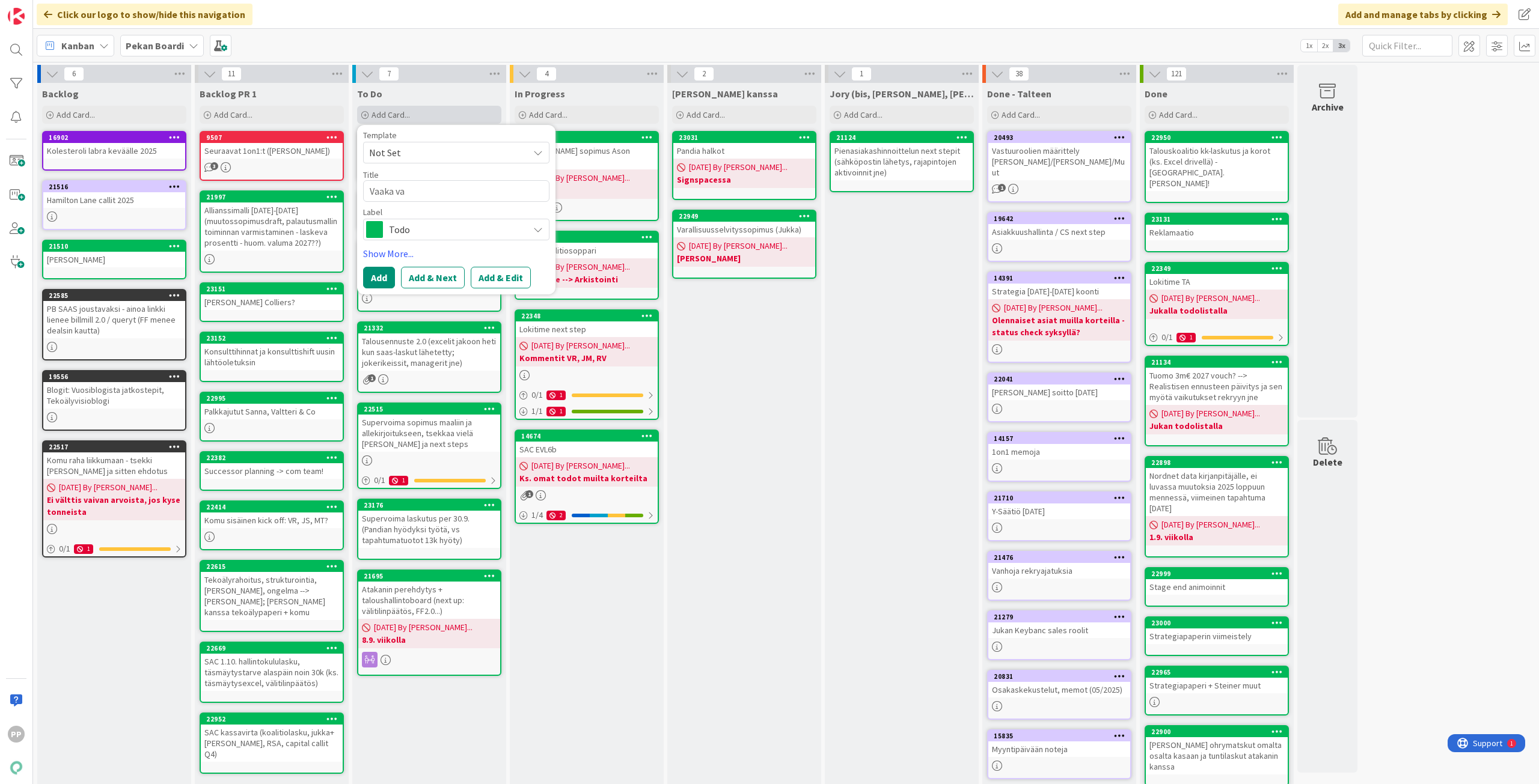
type textarea "Vaaka val"
type textarea "x"
type textarea "Vaaka valm"
type textarea "x"
type textarea "Vaaka valmi"
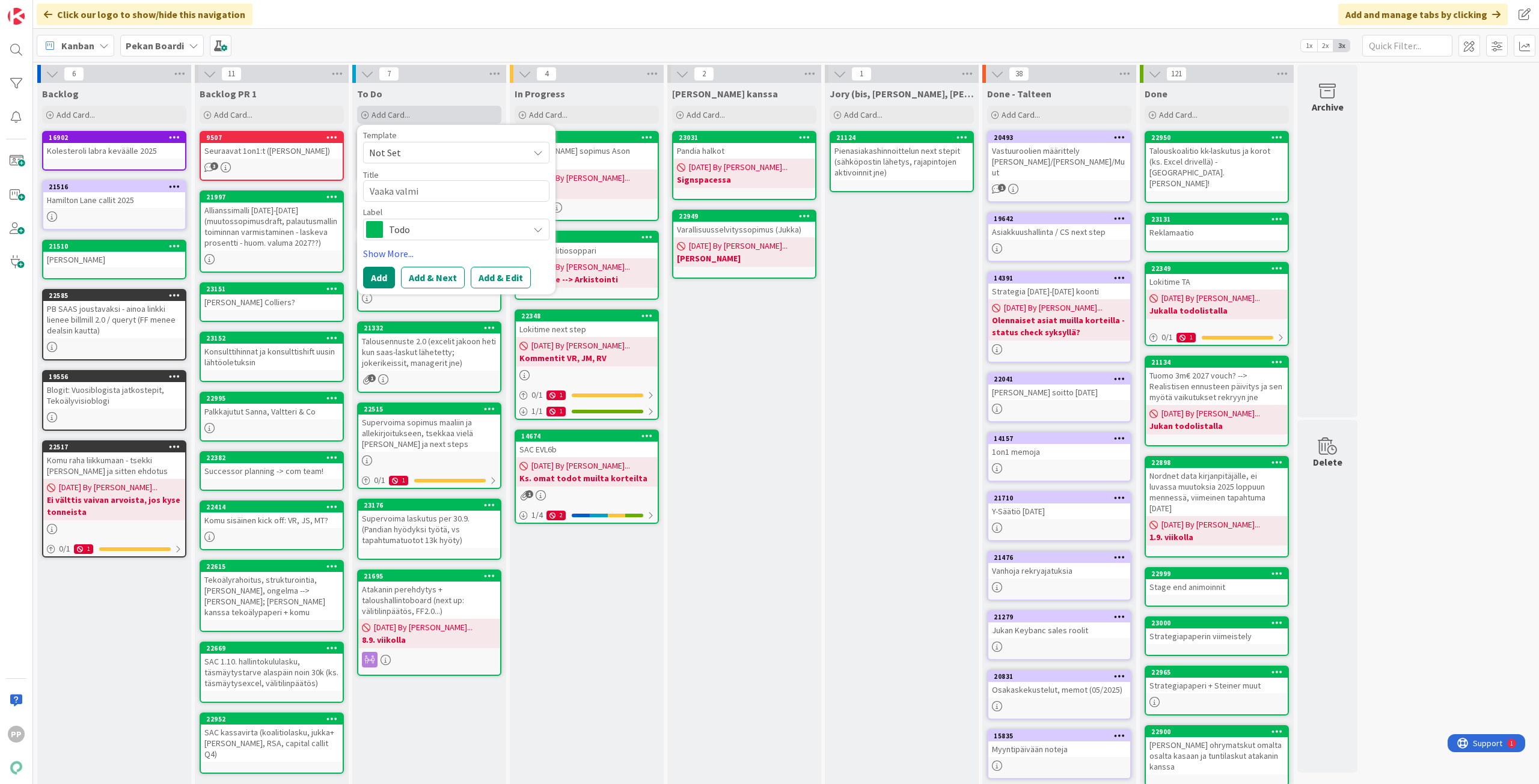
type textarea "x"
type textarea "Vaaka valmist"
type textarea "x"
type textarea "Vaaka valmista"
type textarea "x"
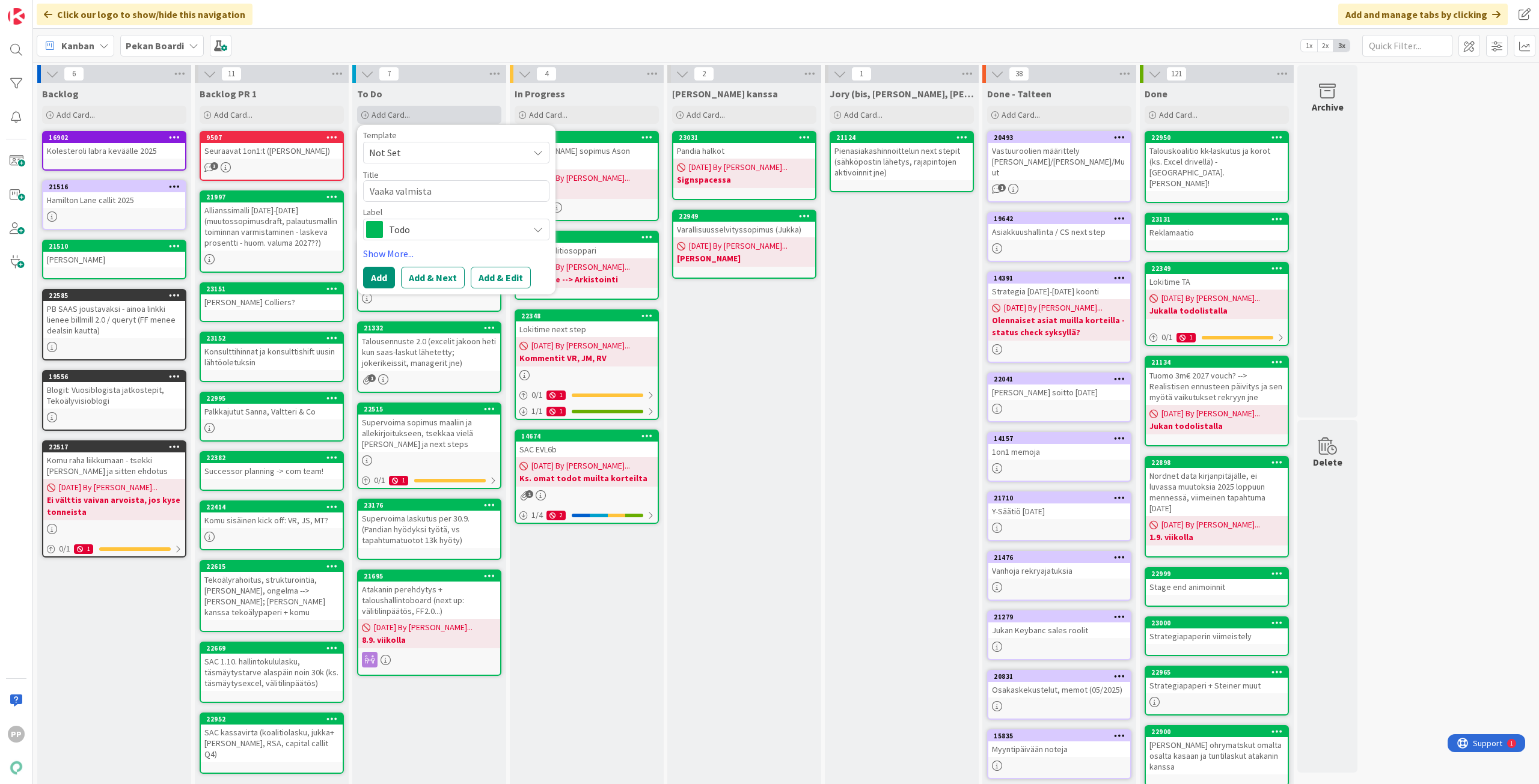
type textarea "Vaaka valmistau"
type textarea "x"
type textarea "Vaaka valmistaut"
type textarea "x"
type textarea "Vaaka valmistautu"
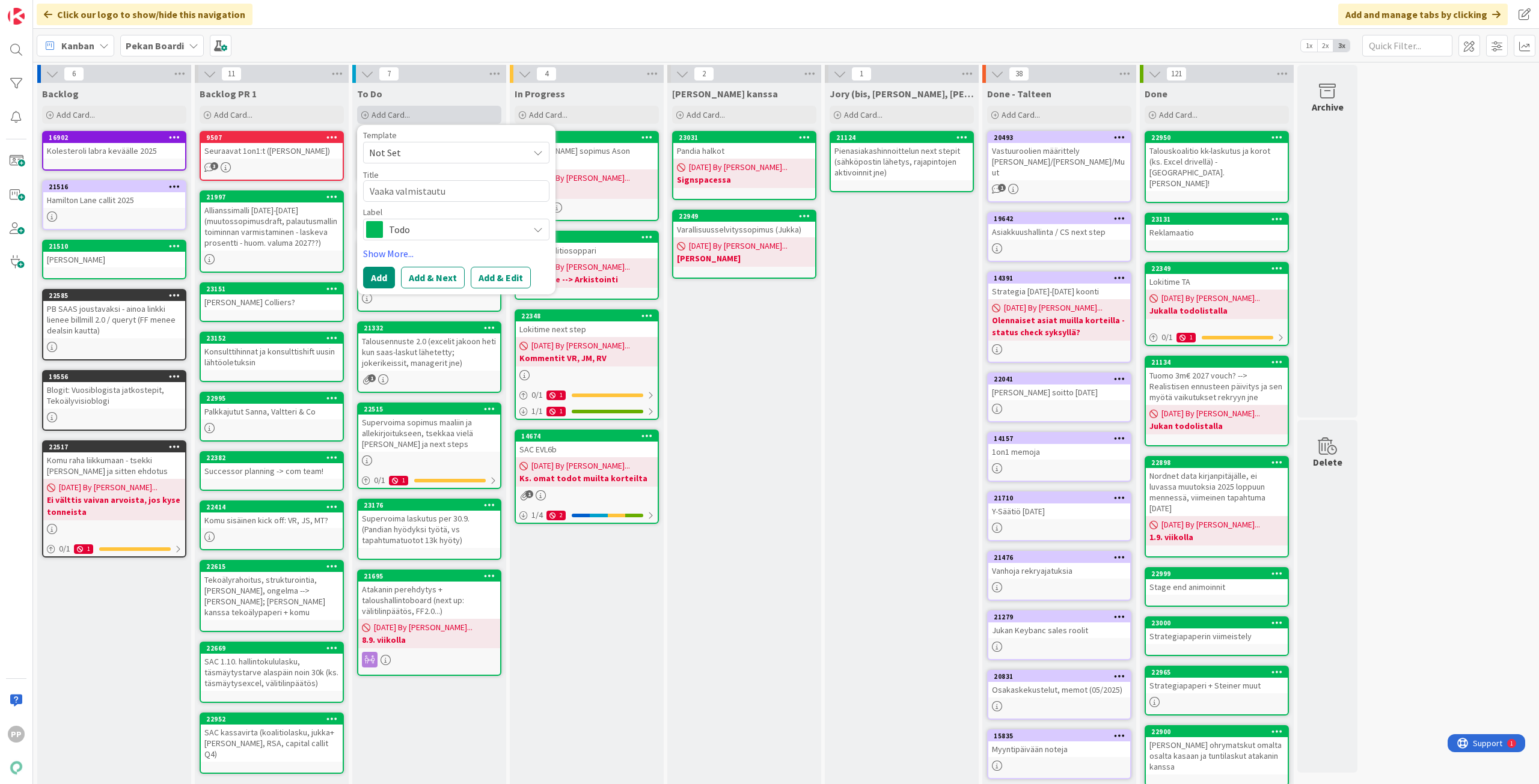
type textarea "x"
type textarea "Vaaka valmistautum"
type textarea "x"
type textarea "Vaaka valmistautumi"
type textarea "x"
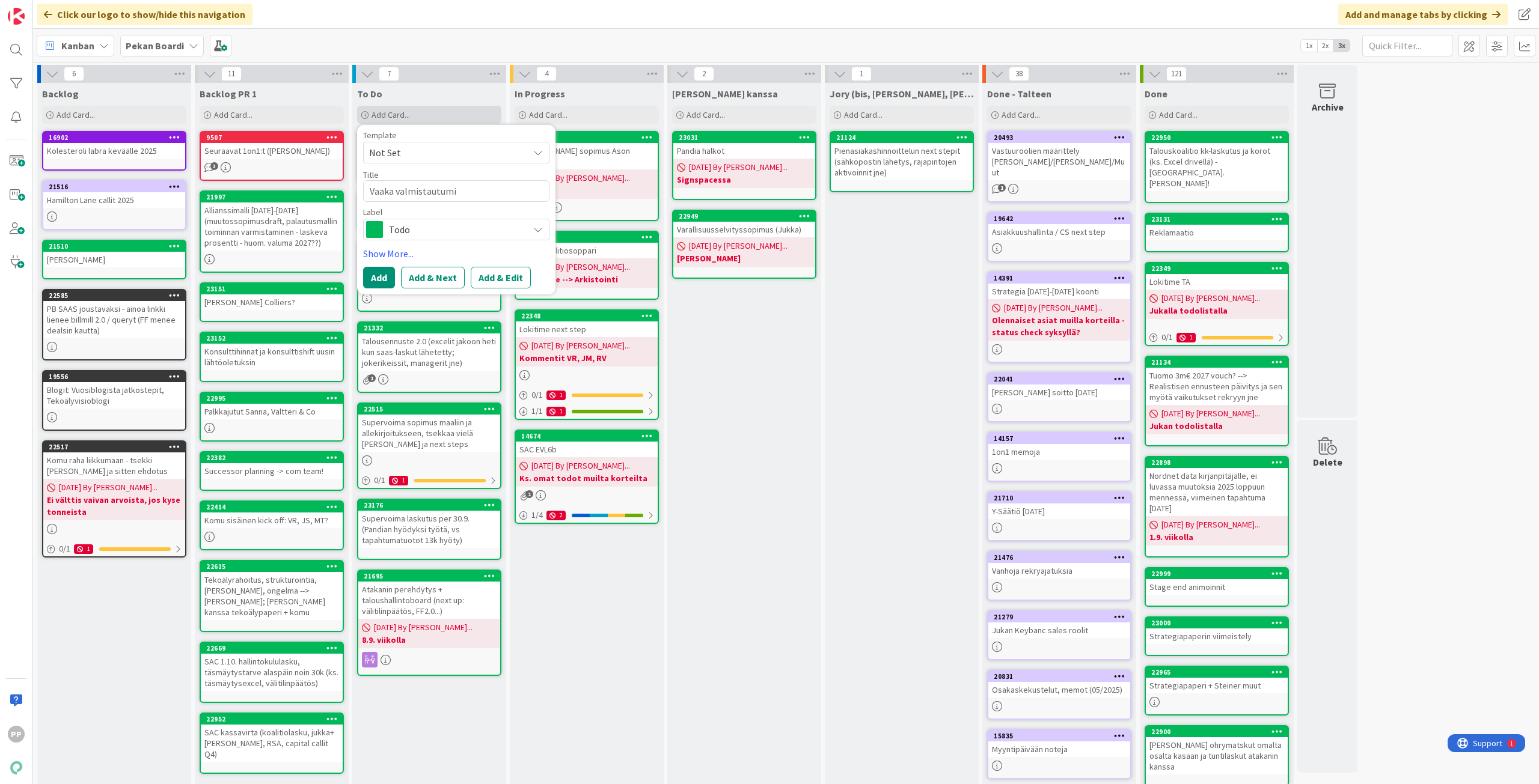
type textarea "Vaaka valmistautumin"
type textarea "x"
type textarea "Vaaka valmistautumine"
type textarea "x"
type textarea "Vaaka valmistautuminen"
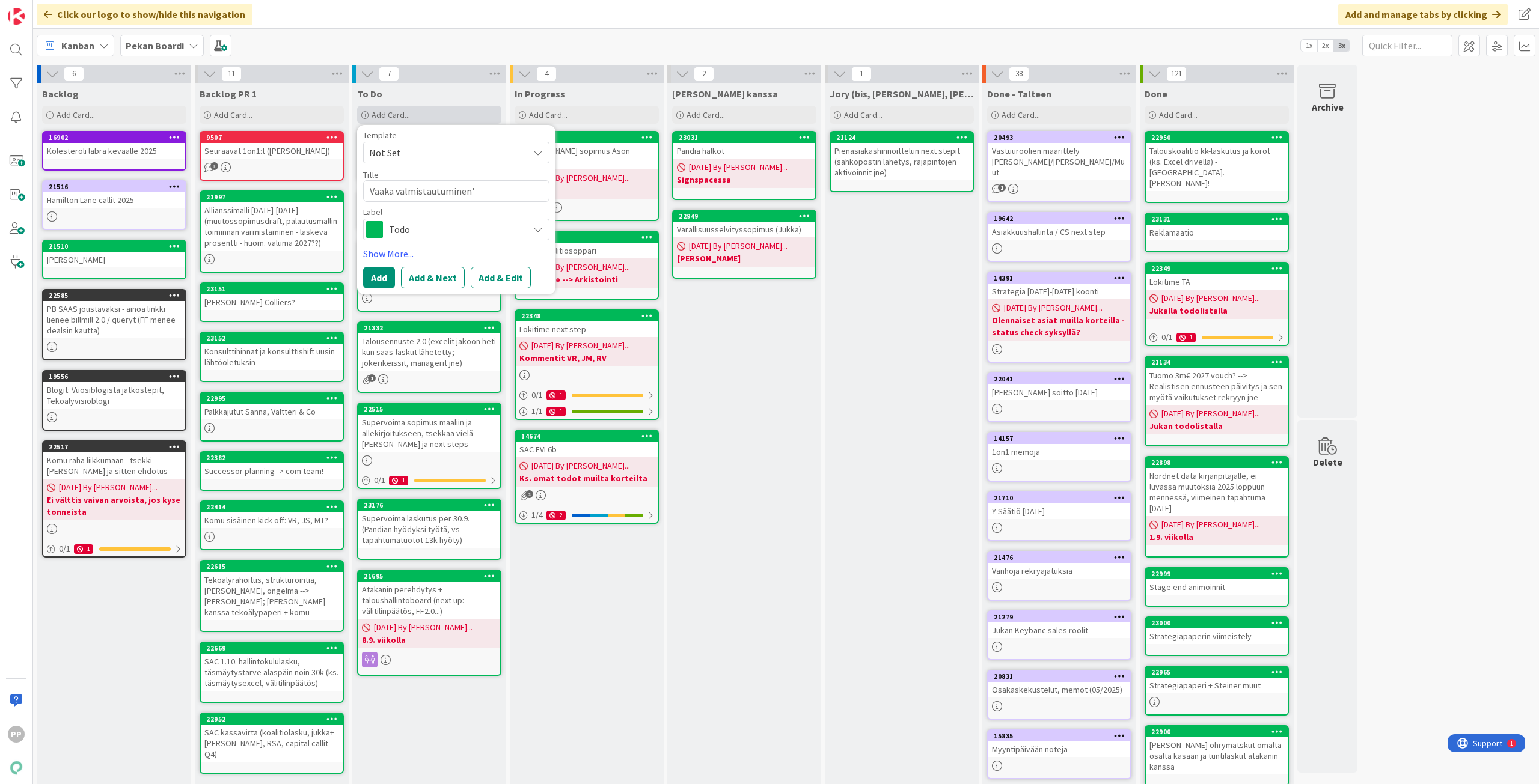
type textarea "x"
